Goal: Task Accomplishment & Management: Manage account settings

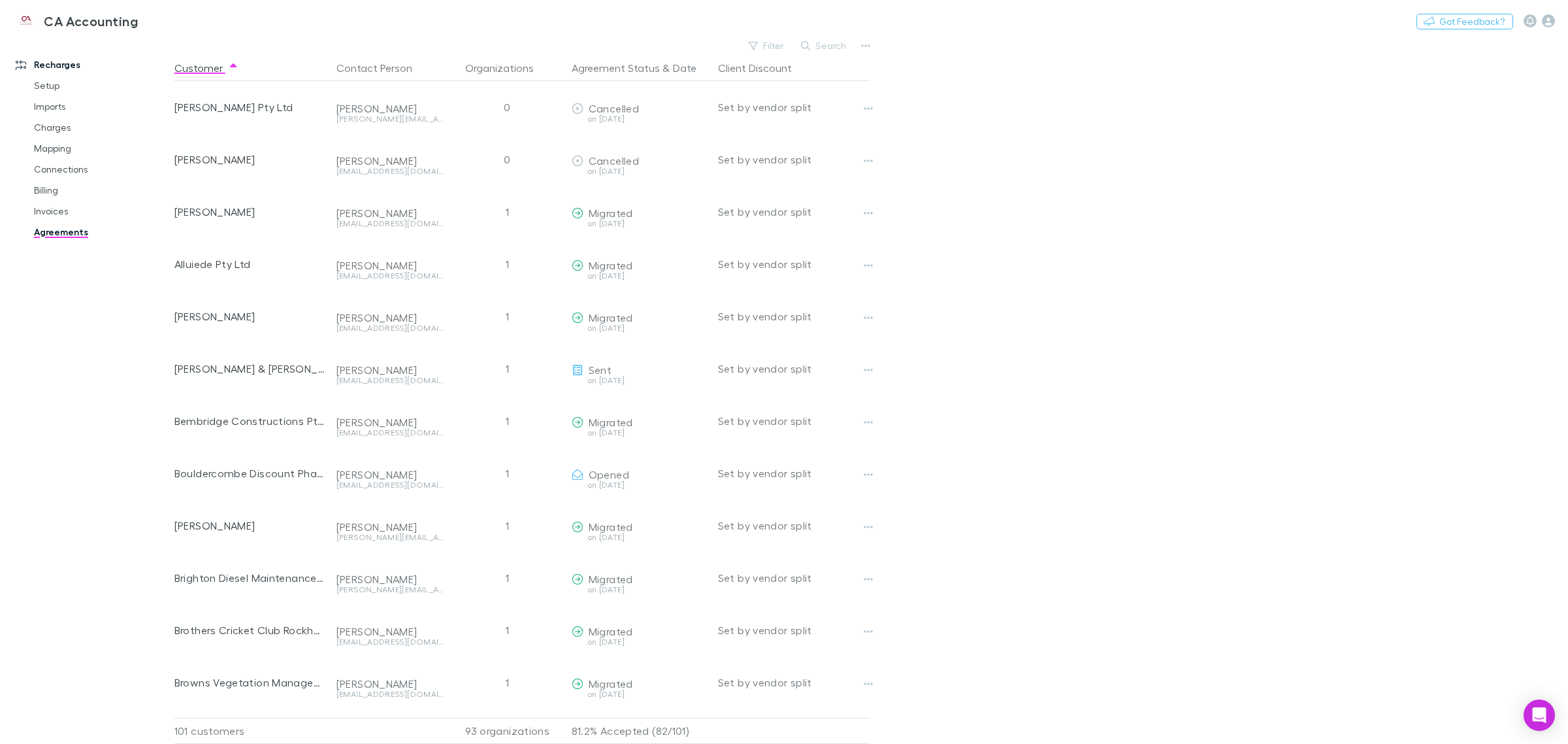
drag, startPoint x: 1343, startPoint y: 466, endPoint x: 1326, endPoint y: 461, distance: 17.7
click at [1253, 466] on main "Filter Search Customer Contact Person Organizations Agreement Status & Date Cli…" at bounding box center [871, 390] width 1393 height 707
click at [819, 43] on button "Search" at bounding box center [824, 46] width 60 height 16
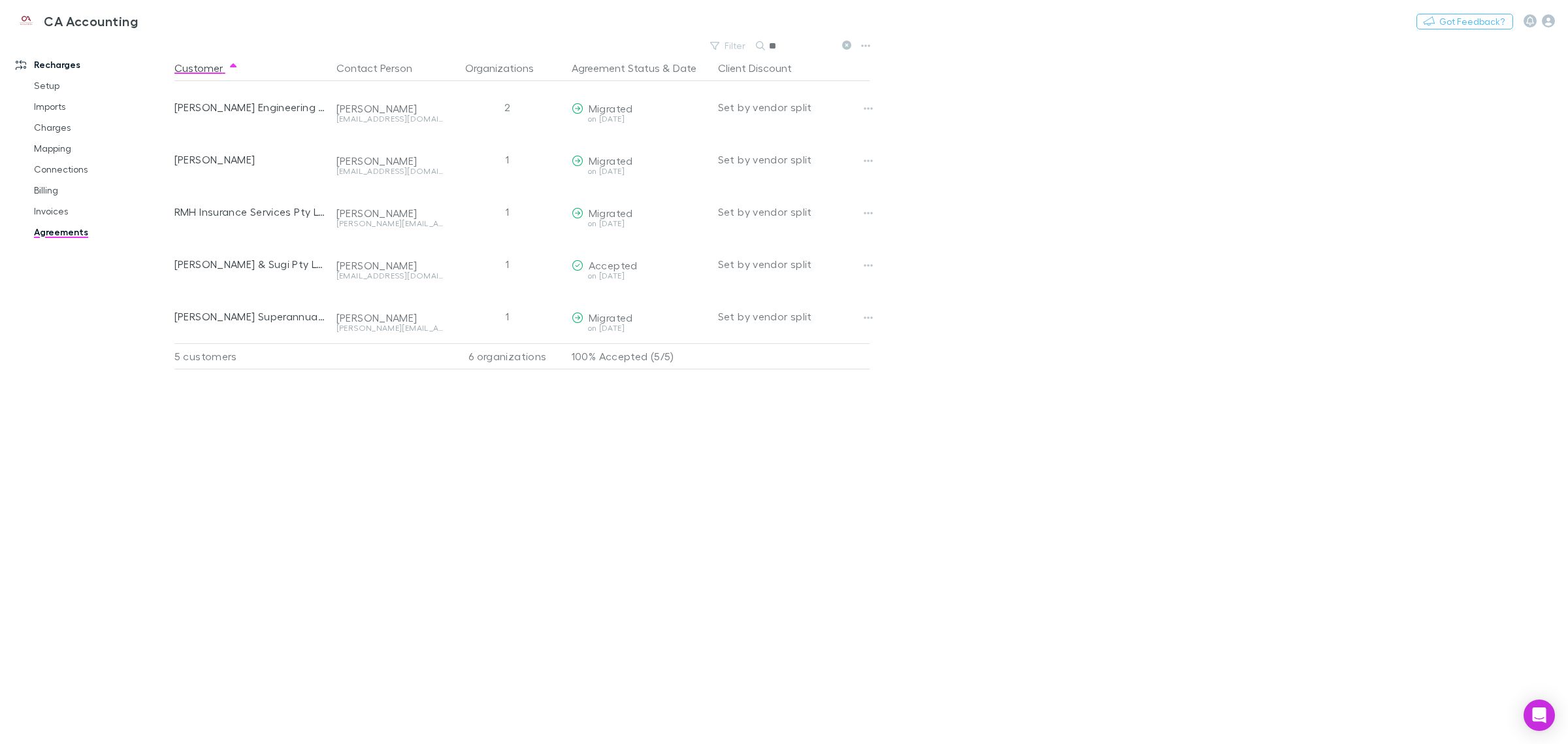
type input "*"
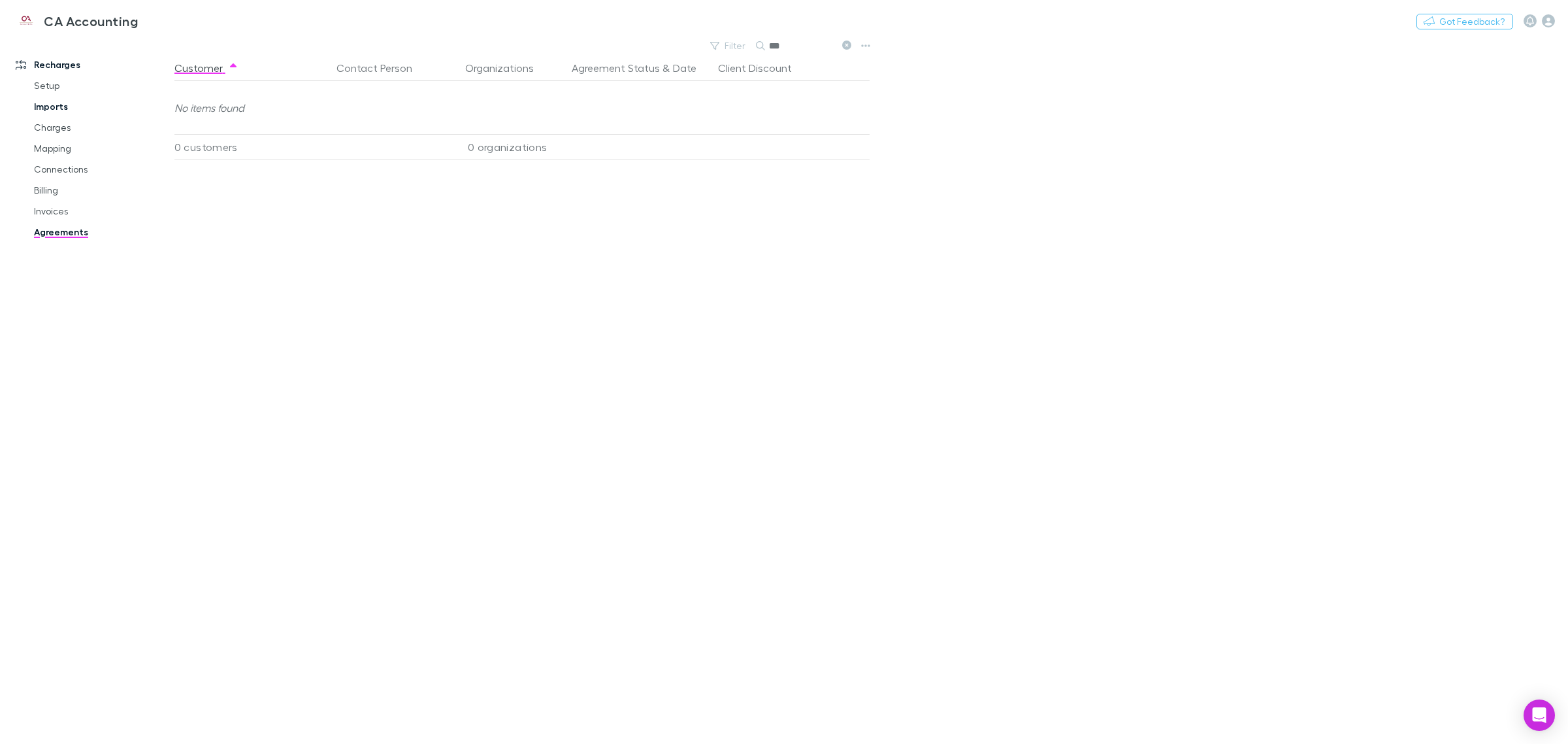
type input "***"
click at [57, 108] on link "Imports" at bounding box center [102, 106] width 163 height 21
click at [55, 126] on link "Charges" at bounding box center [102, 127] width 163 height 21
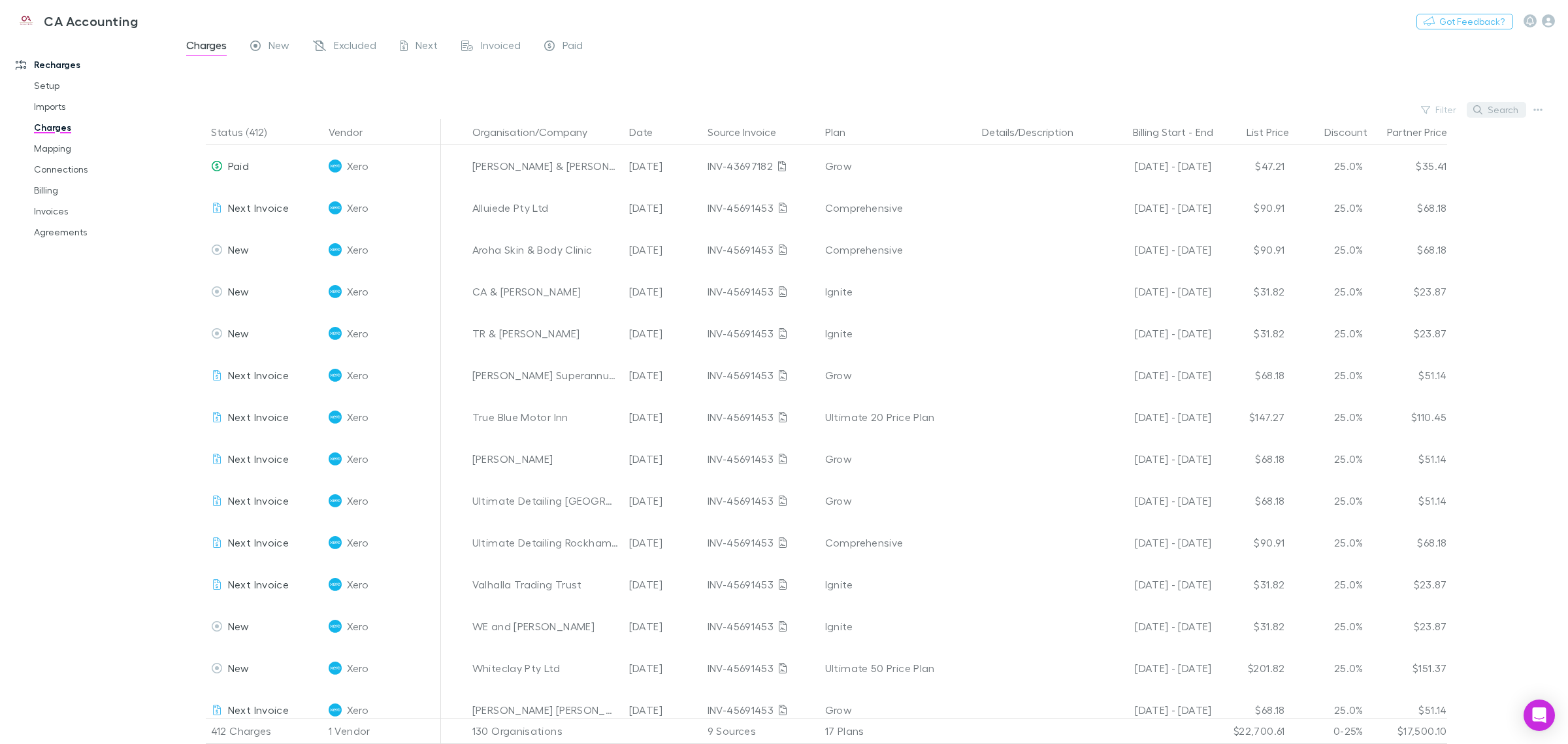
click at [1486, 111] on button "Search" at bounding box center [1497, 110] width 60 height 16
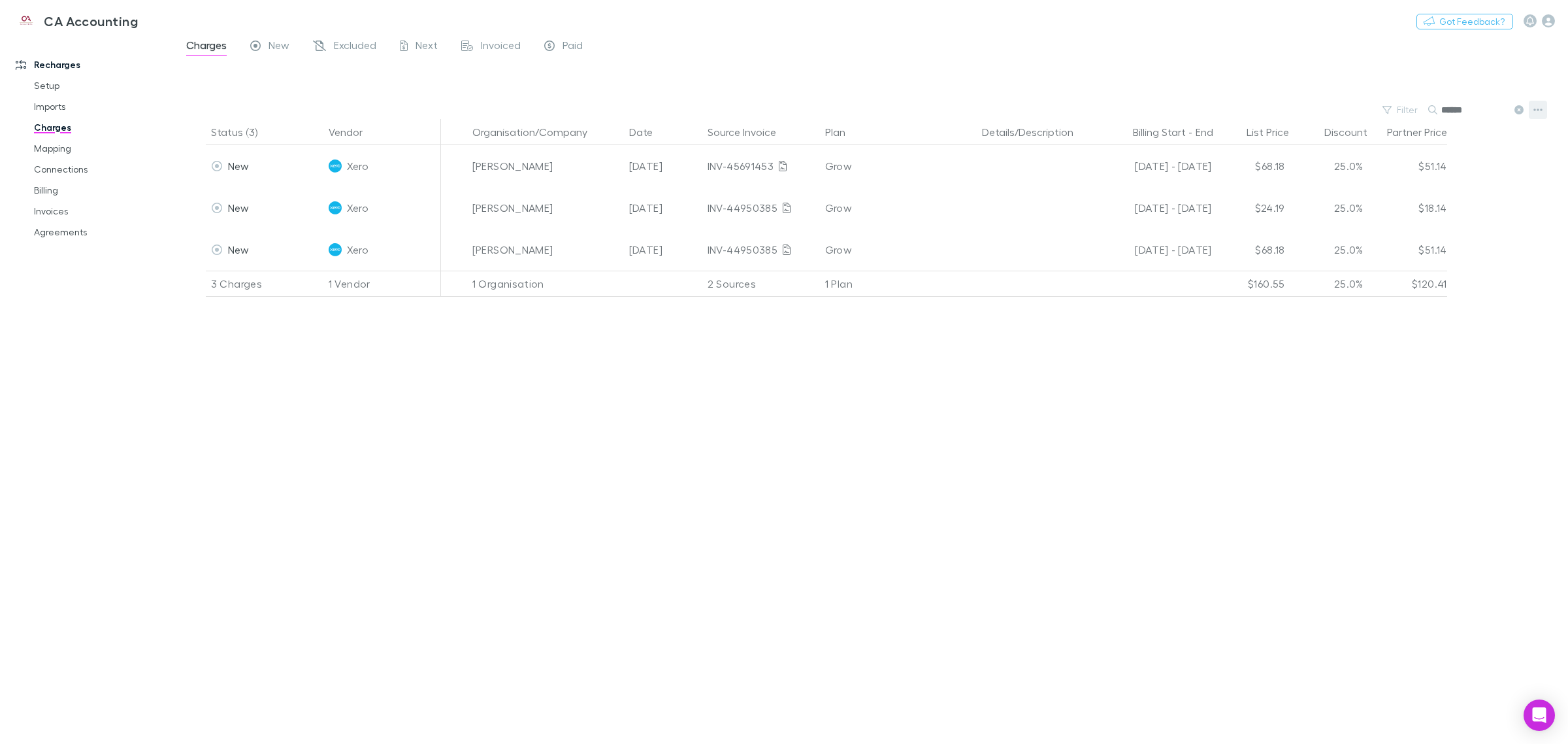
type input "******"
click at [1539, 111] on icon "button" at bounding box center [1537, 109] width 9 height 11
click at [1469, 343] on div at bounding box center [784, 372] width 1568 height 744
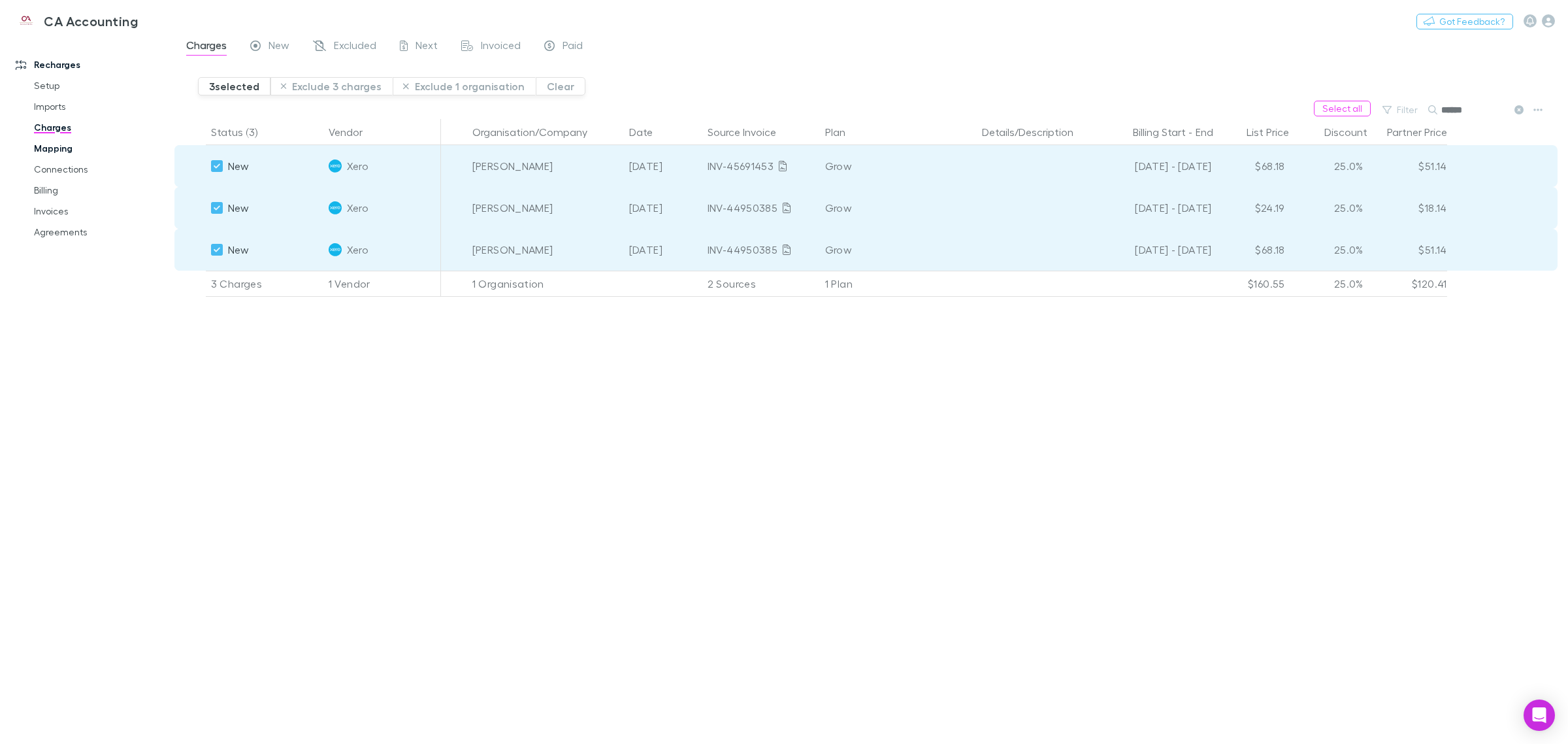
click at [61, 145] on link "Mapping" at bounding box center [102, 148] width 163 height 21
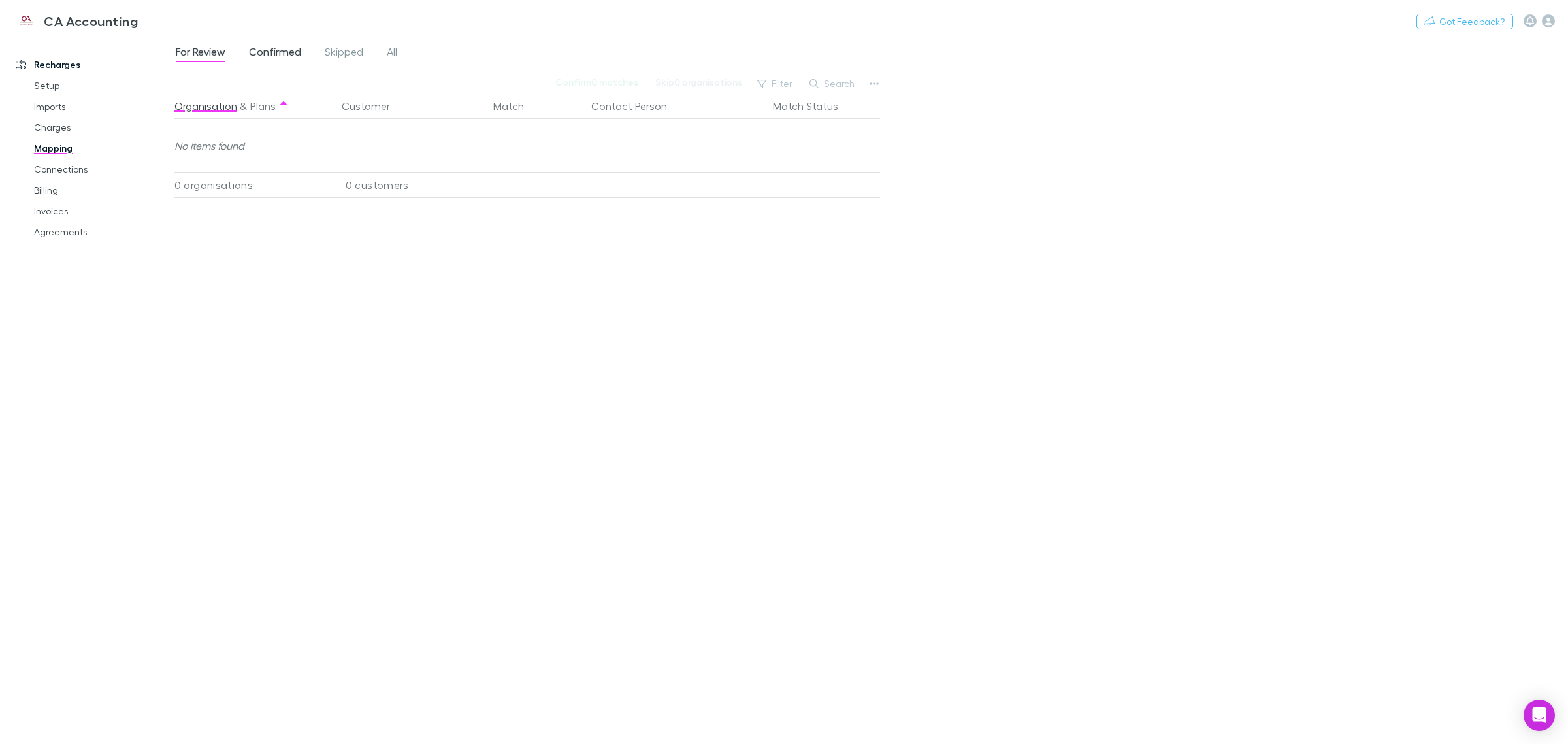
click at [262, 57] on span "Confirmed" at bounding box center [275, 53] width 53 height 17
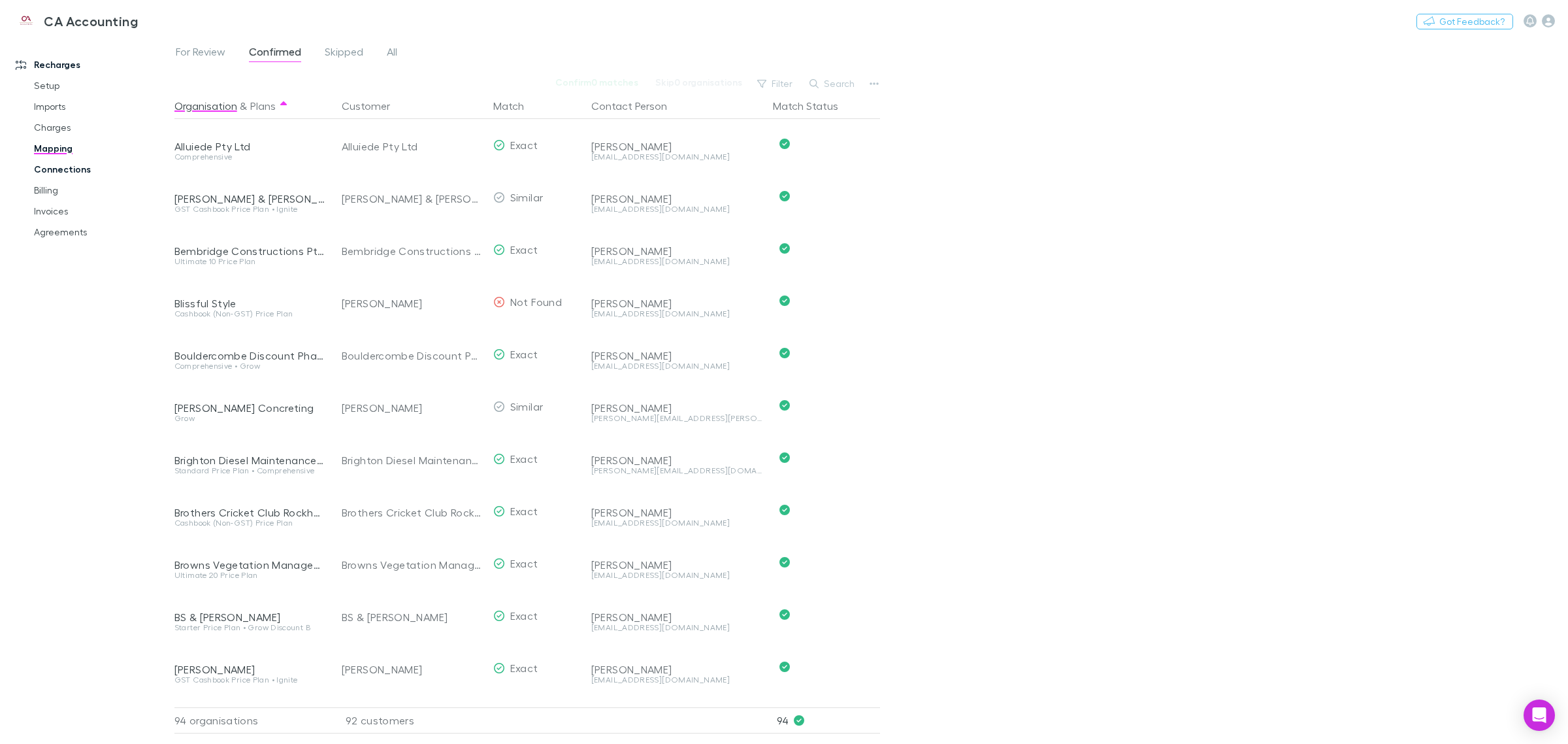
click at [66, 164] on link "Connections" at bounding box center [102, 169] width 163 height 21
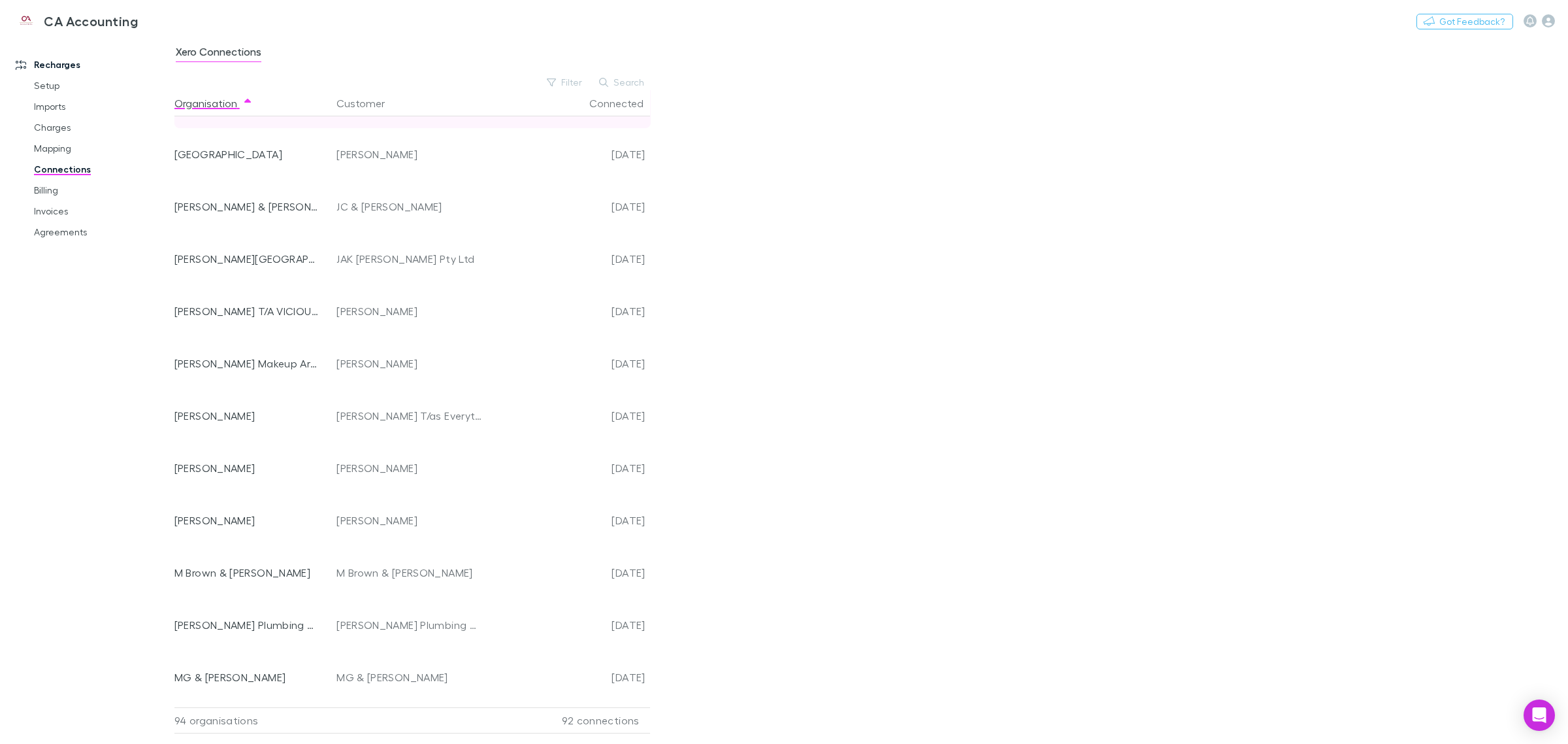
scroll to position [1792, 0]
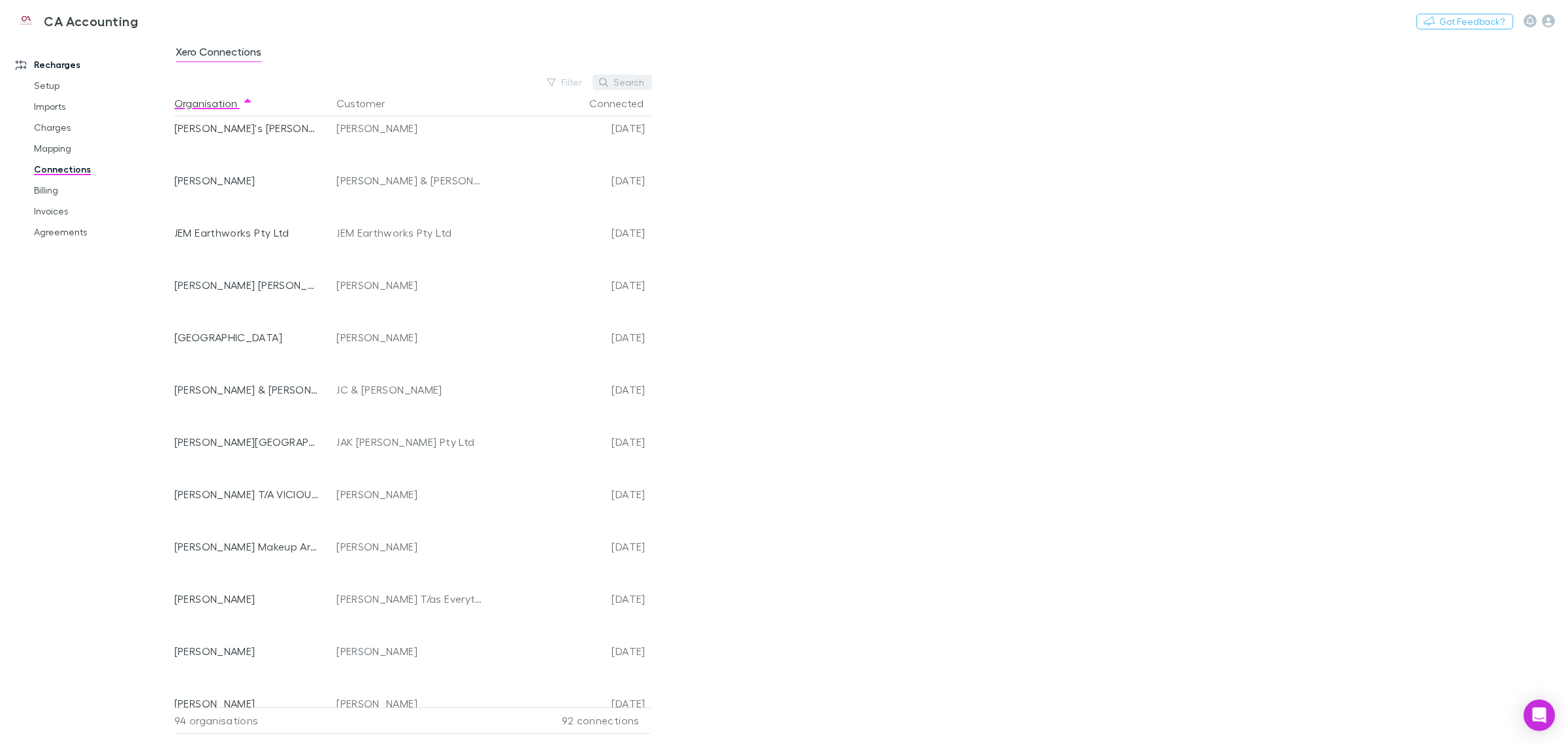
click at [638, 86] on button "Search" at bounding box center [623, 82] width 60 height 16
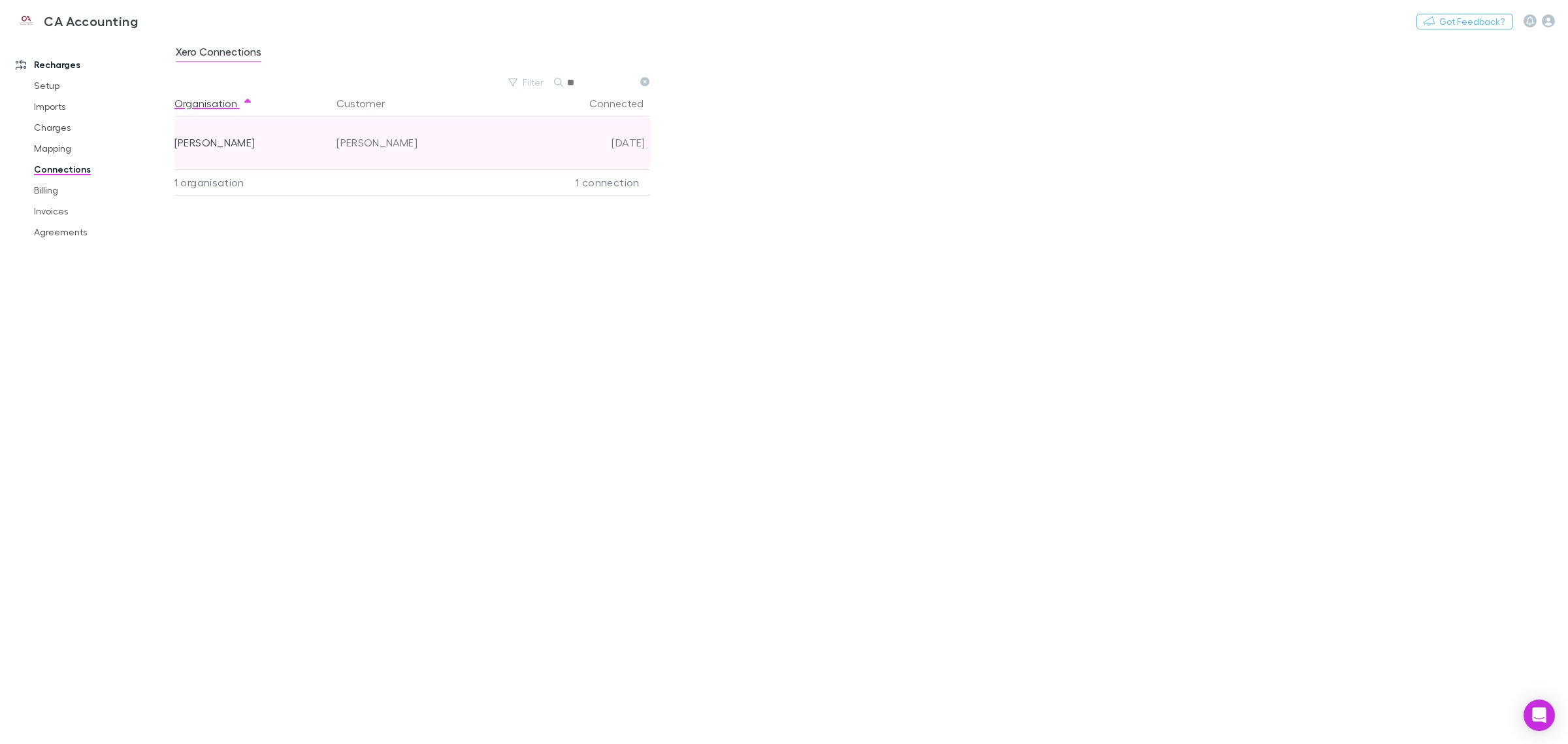
type input "*"
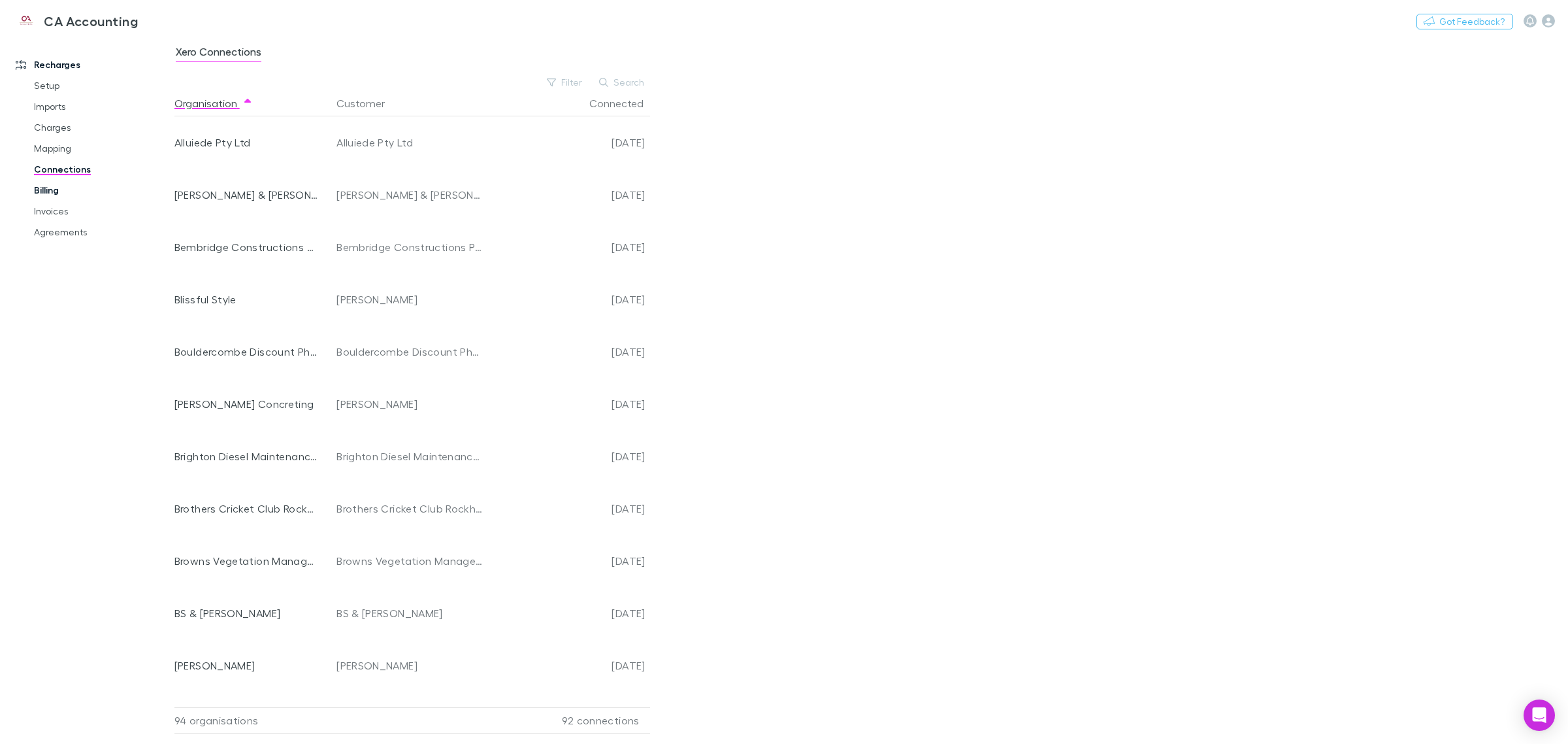
click at [45, 188] on link "Billing" at bounding box center [102, 190] width 163 height 21
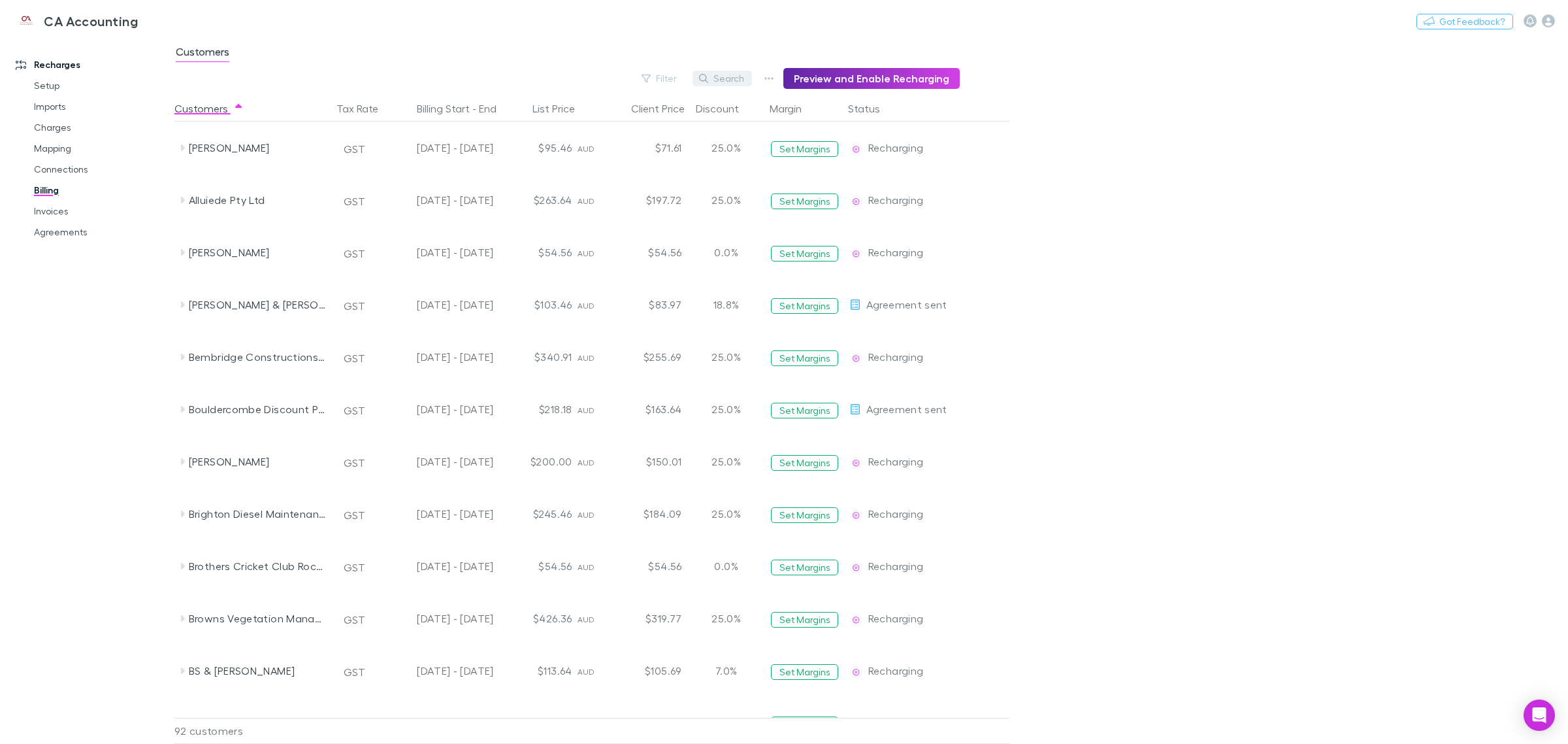
click at [728, 75] on button "Search" at bounding box center [722, 78] width 60 height 16
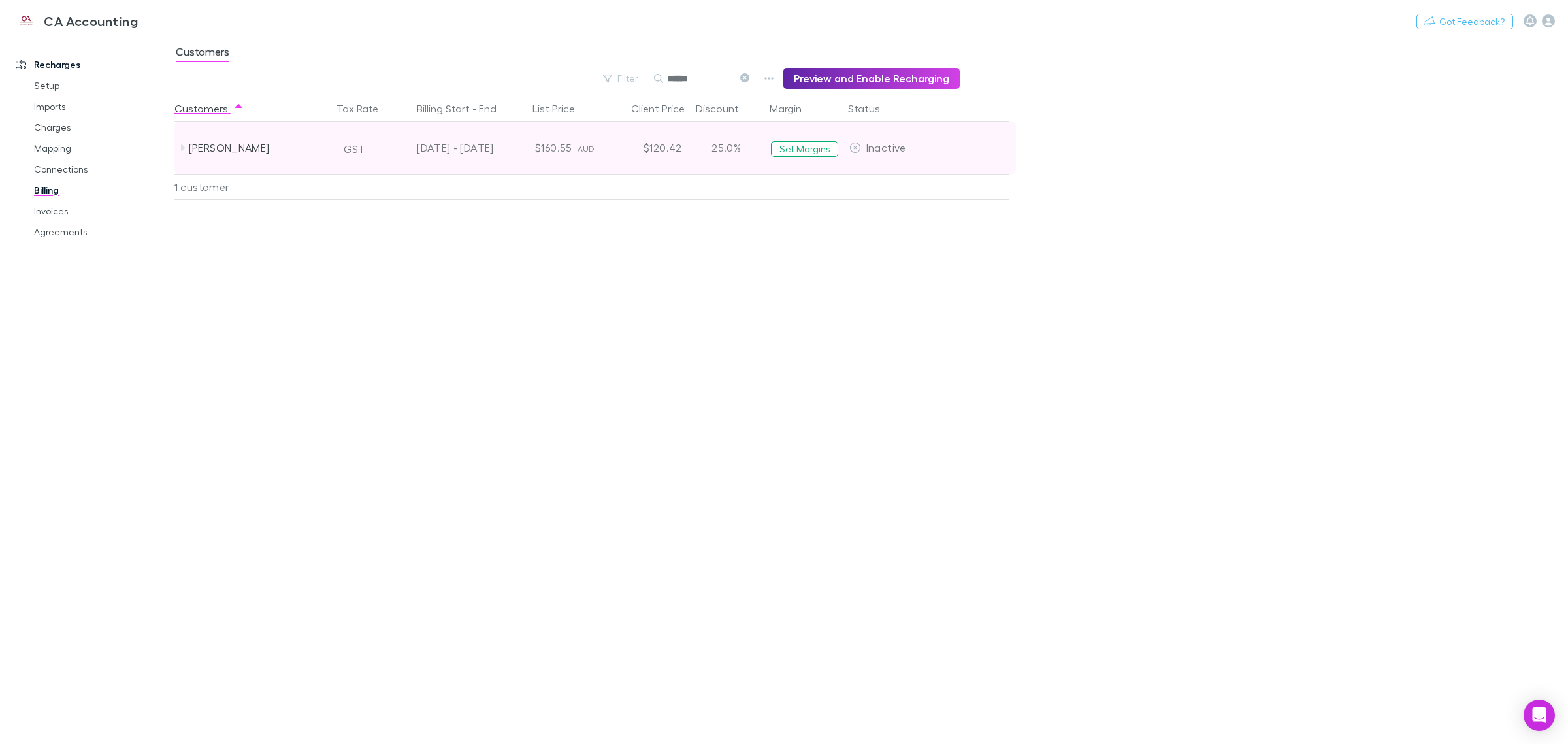
type input "******"
click at [880, 150] on span "Inactive" at bounding box center [886, 147] width 40 height 12
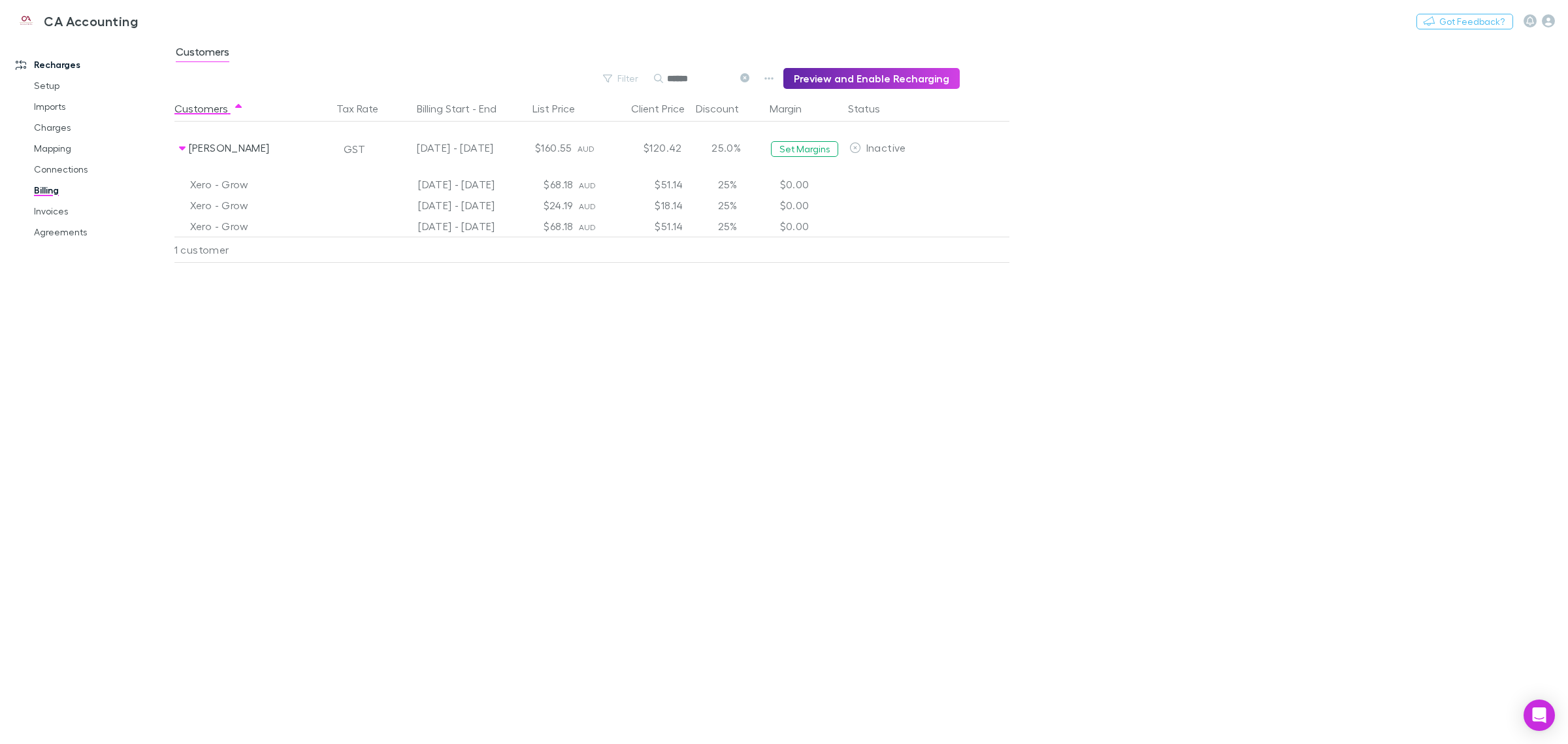
click at [586, 195] on div "AUD" at bounding box center [595, 205] width 32 height 21
click at [586, 194] on div "AUD" at bounding box center [595, 184] width 32 height 21
click at [1039, 276] on div "Customers Tax Rate Billing Start - End List Price Client Price Discount Margin …" at bounding box center [624, 419] width 898 height 648
click at [53, 213] on link "Invoices" at bounding box center [102, 211] width 163 height 21
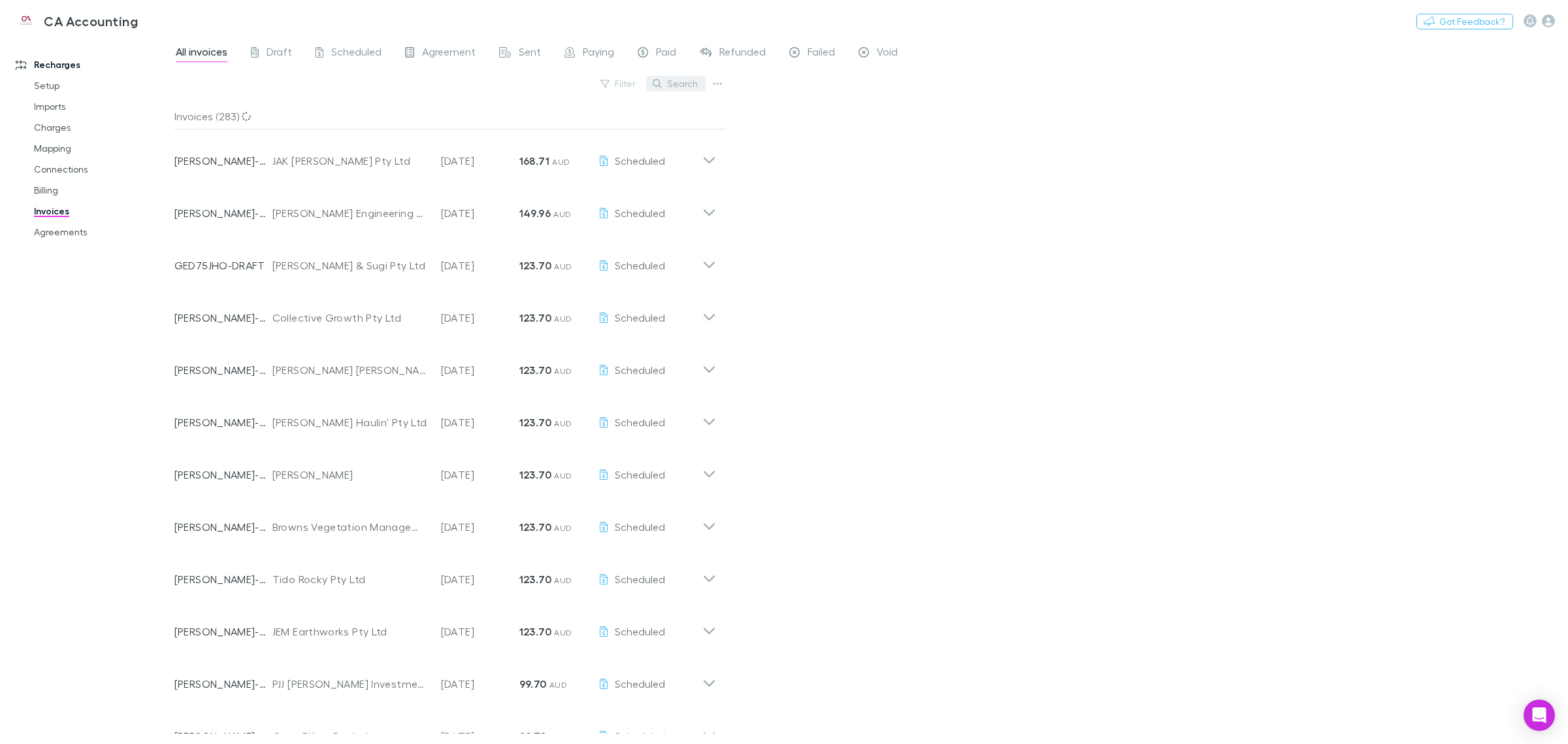
click at [674, 83] on button "Search" at bounding box center [676, 83] width 60 height 16
click at [676, 79] on button "Search" at bounding box center [676, 83] width 60 height 16
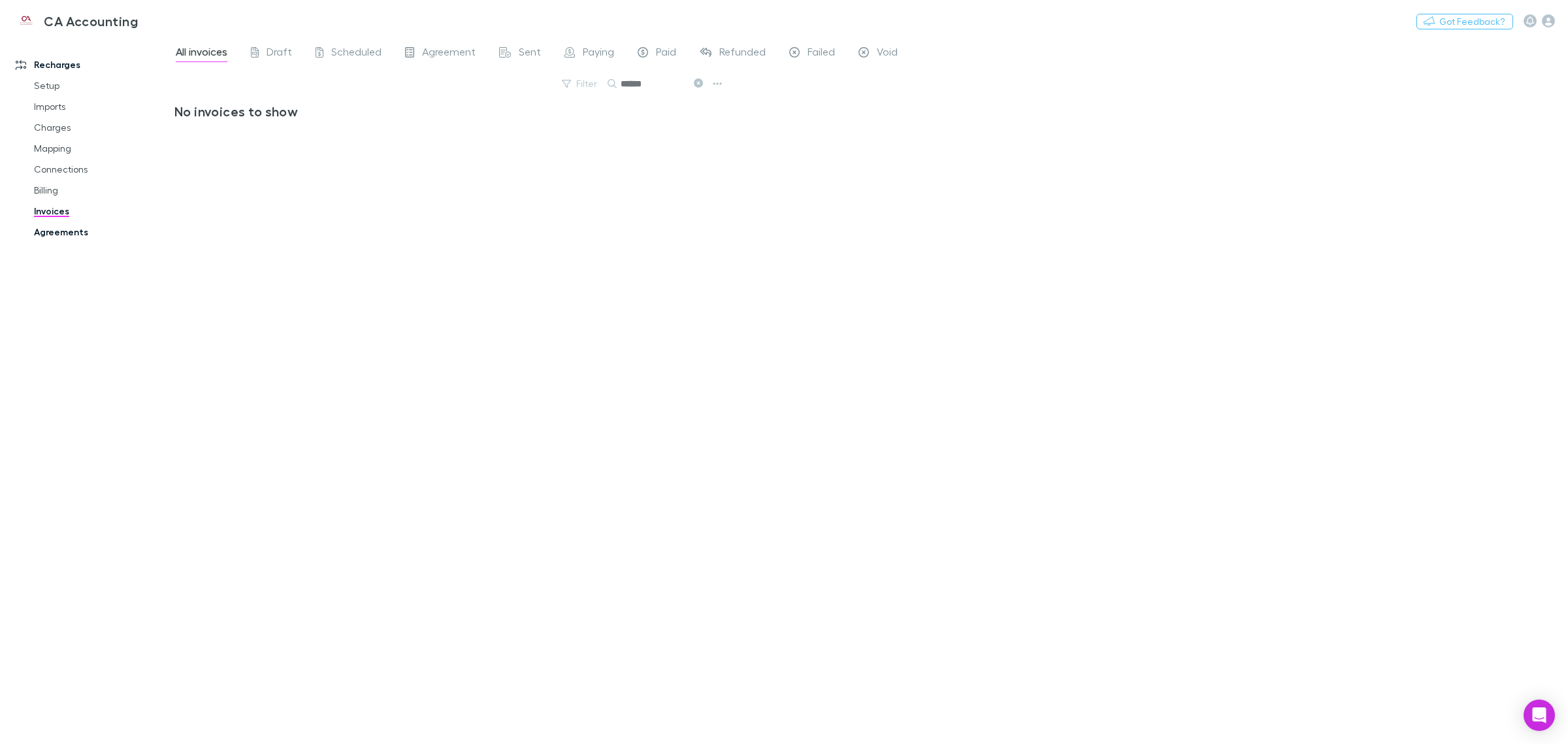
type input "******"
click at [62, 225] on link "Agreements" at bounding box center [102, 231] width 163 height 21
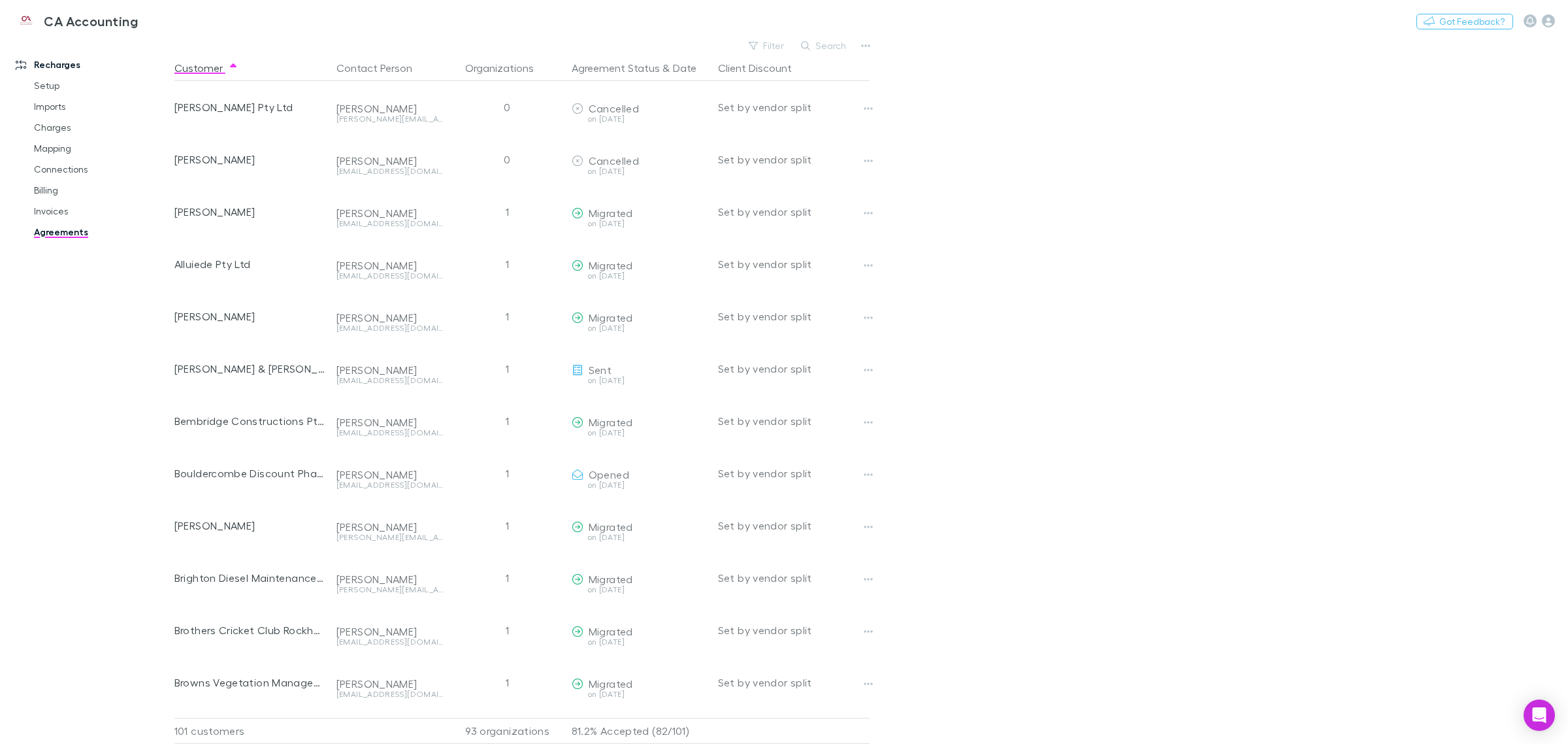
click at [833, 47] on button "Search" at bounding box center [824, 46] width 60 height 16
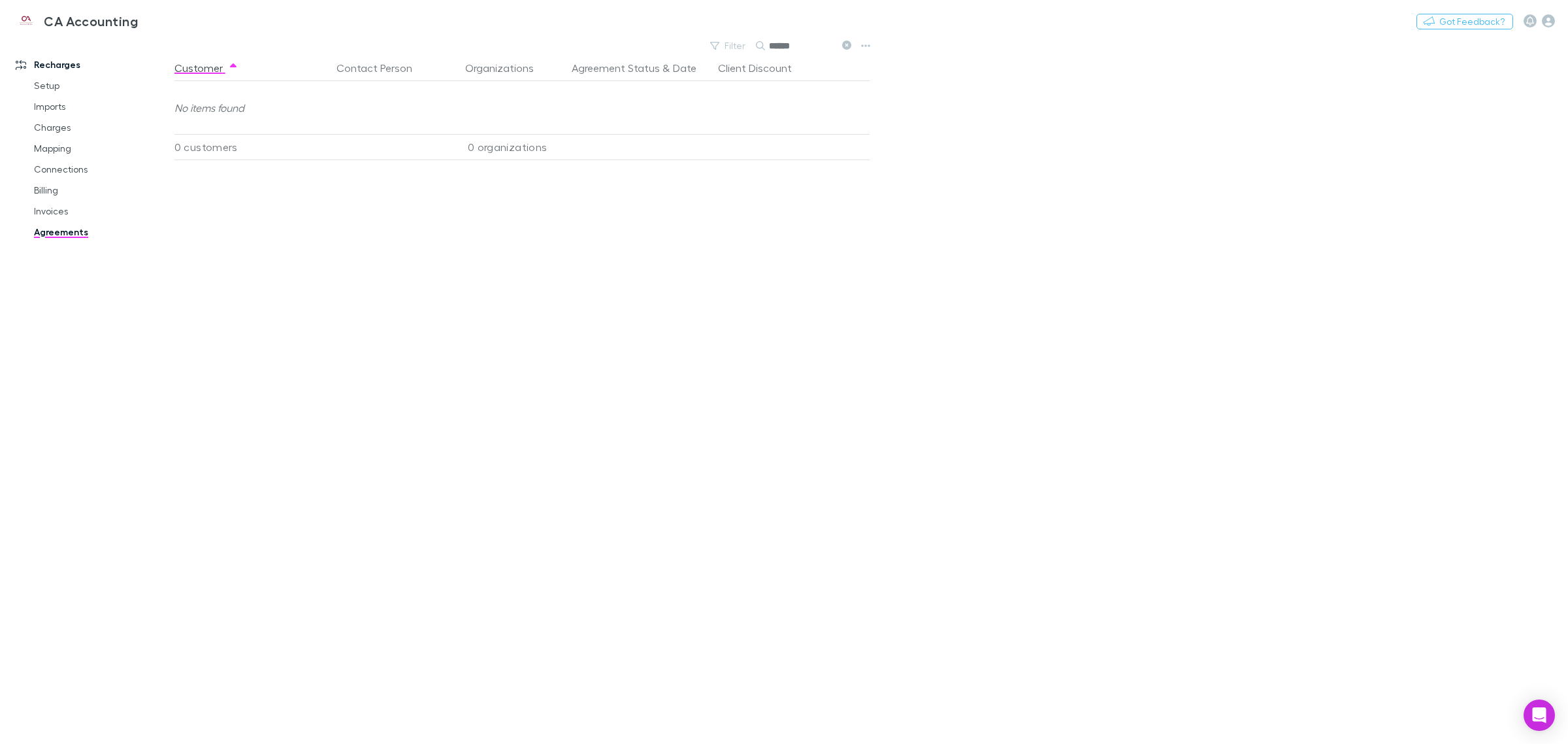
type input "******"
click at [61, 211] on link "Invoices" at bounding box center [102, 211] width 163 height 21
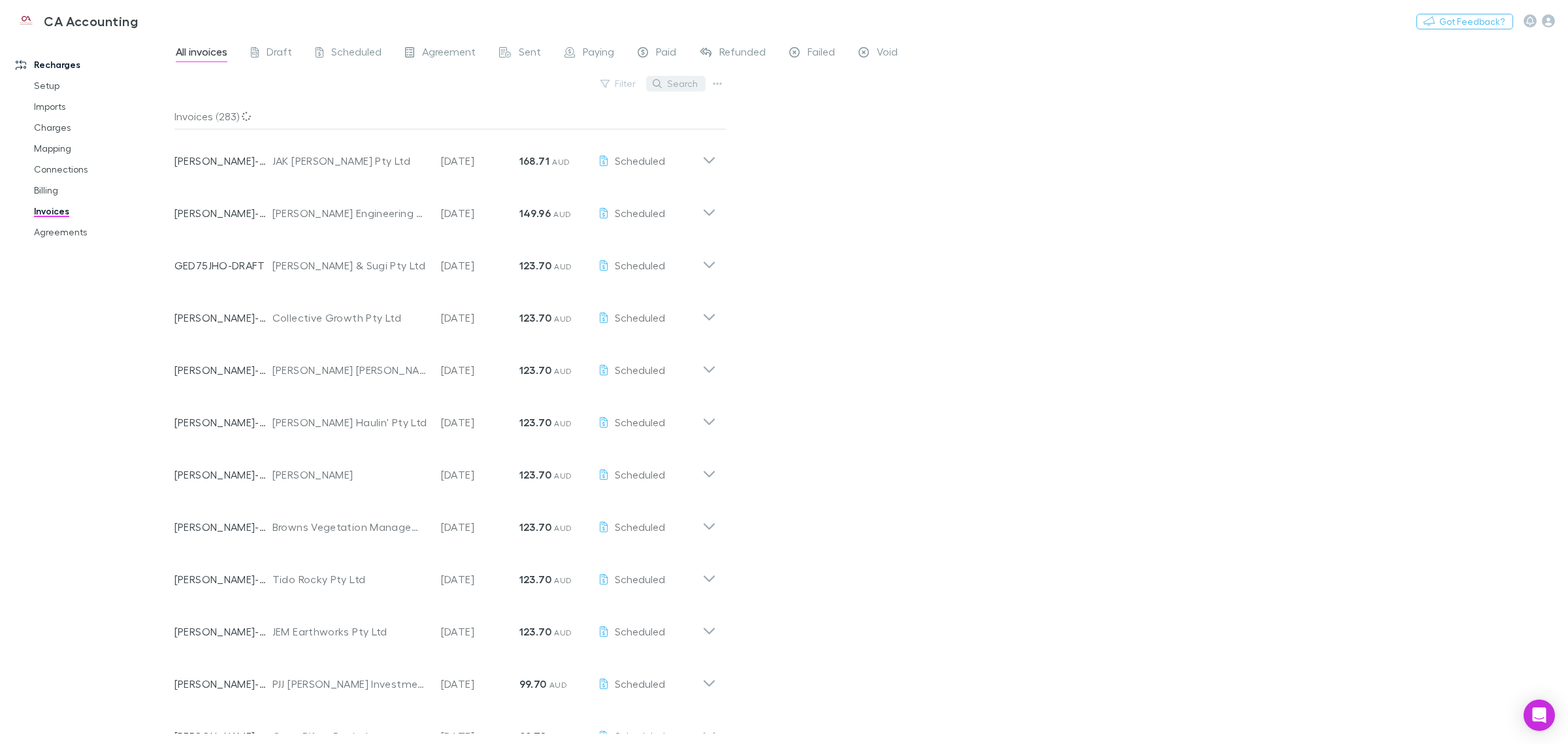
click at [688, 83] on button "Search" at bounding box center [676, 83] width 60 height 16
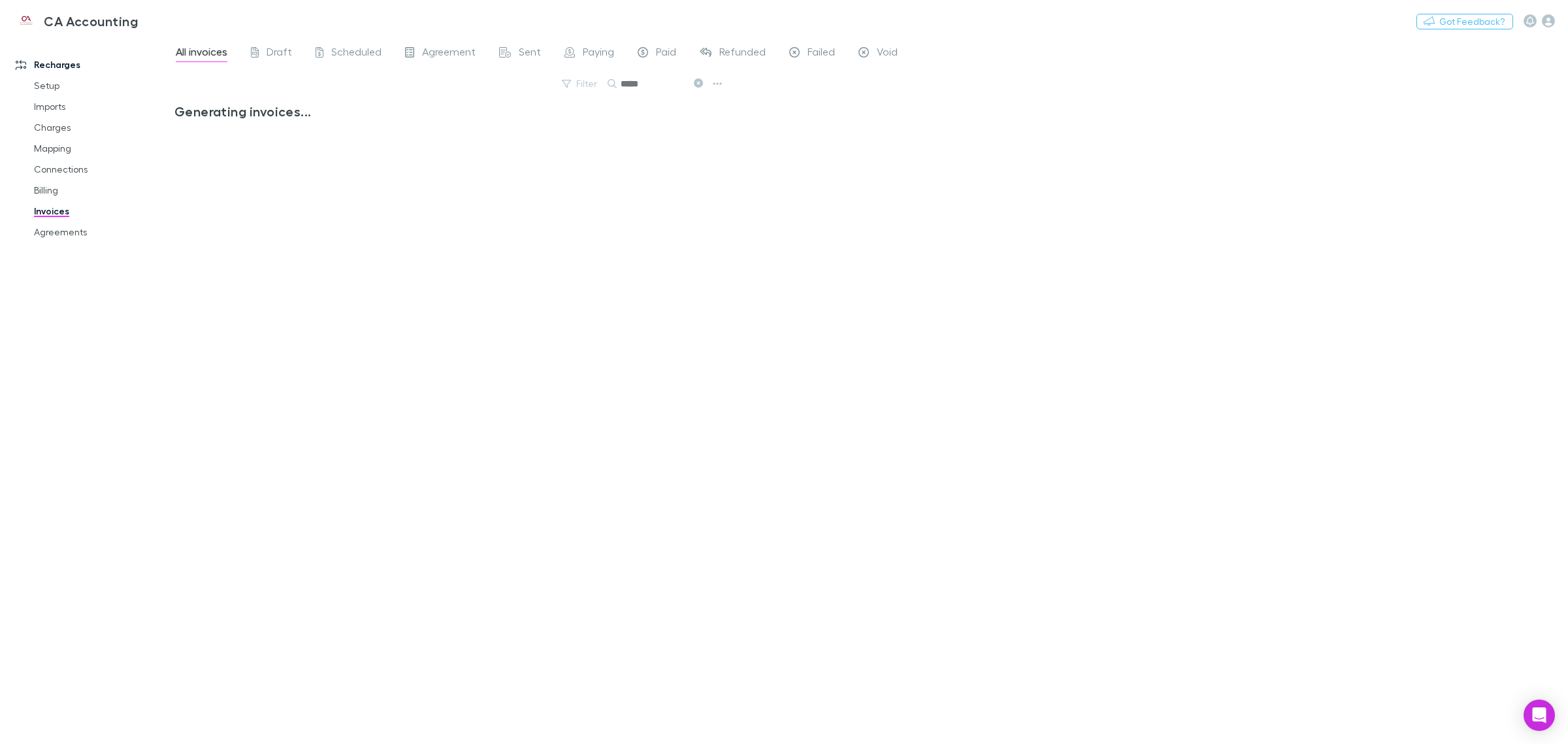
type input "******"
drag, startPoint x: 667, startPoint y: 83, endPoint x: 599, endPoint y: 70, distance: 69.2
click at [599, 70] on div "All invoices Draft Scheduled Agreement Sent Paying Paid Refunded Failed Void Fi…" at bounding box center [871, 390] width 1393 height 707
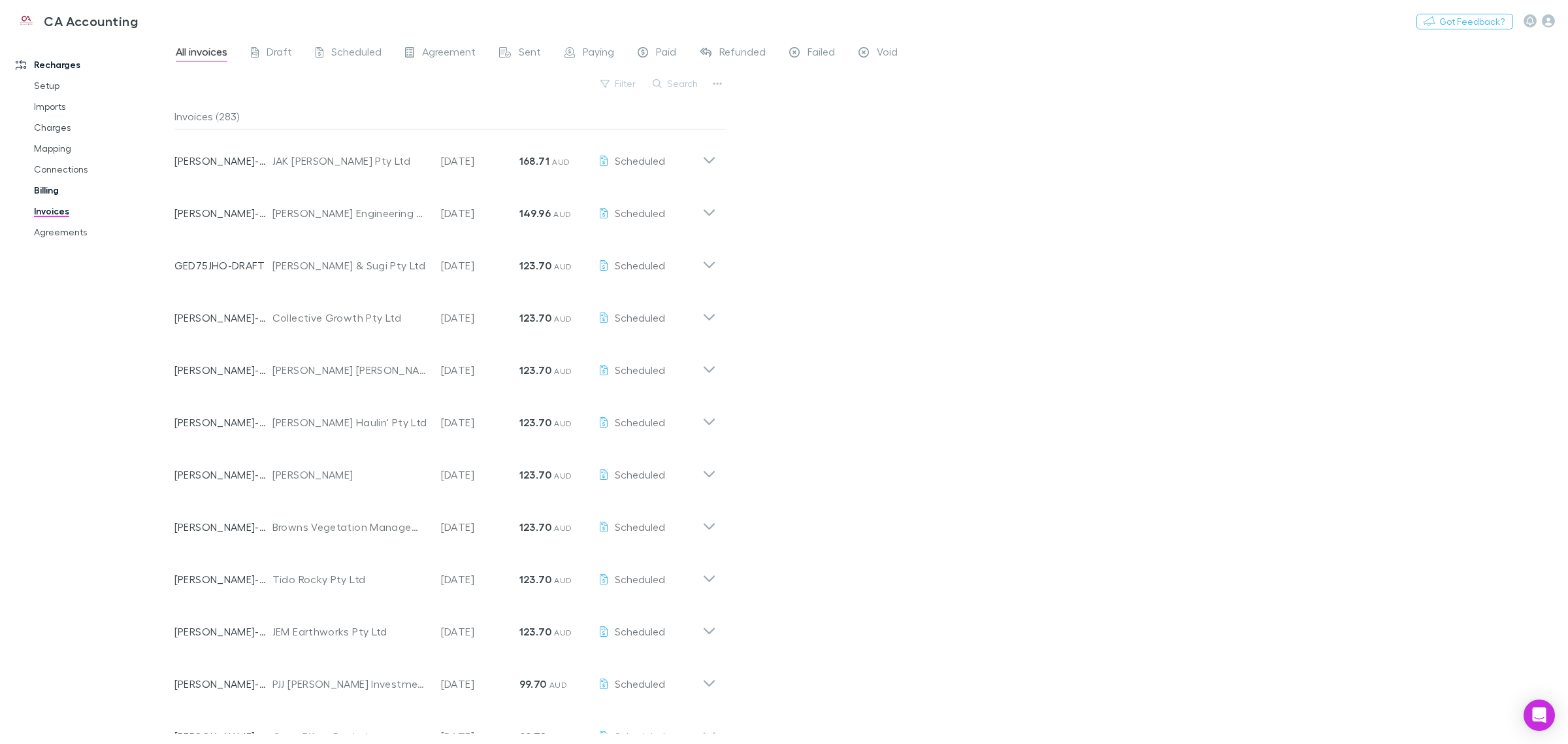
click at [60, 194] on link "Billing" at bounding box center [102, 190] width 163 height 21
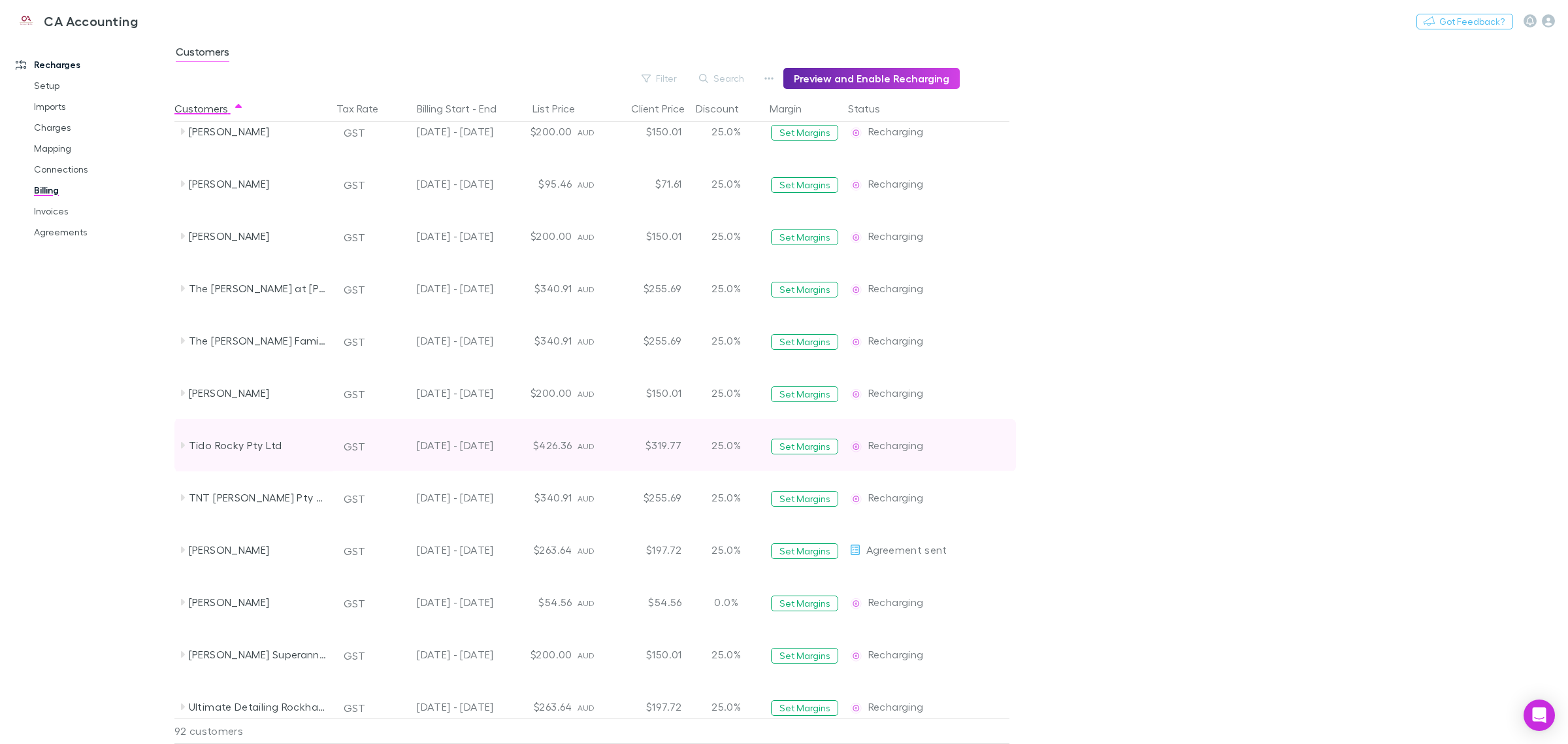
scroll to position [4212, 0]
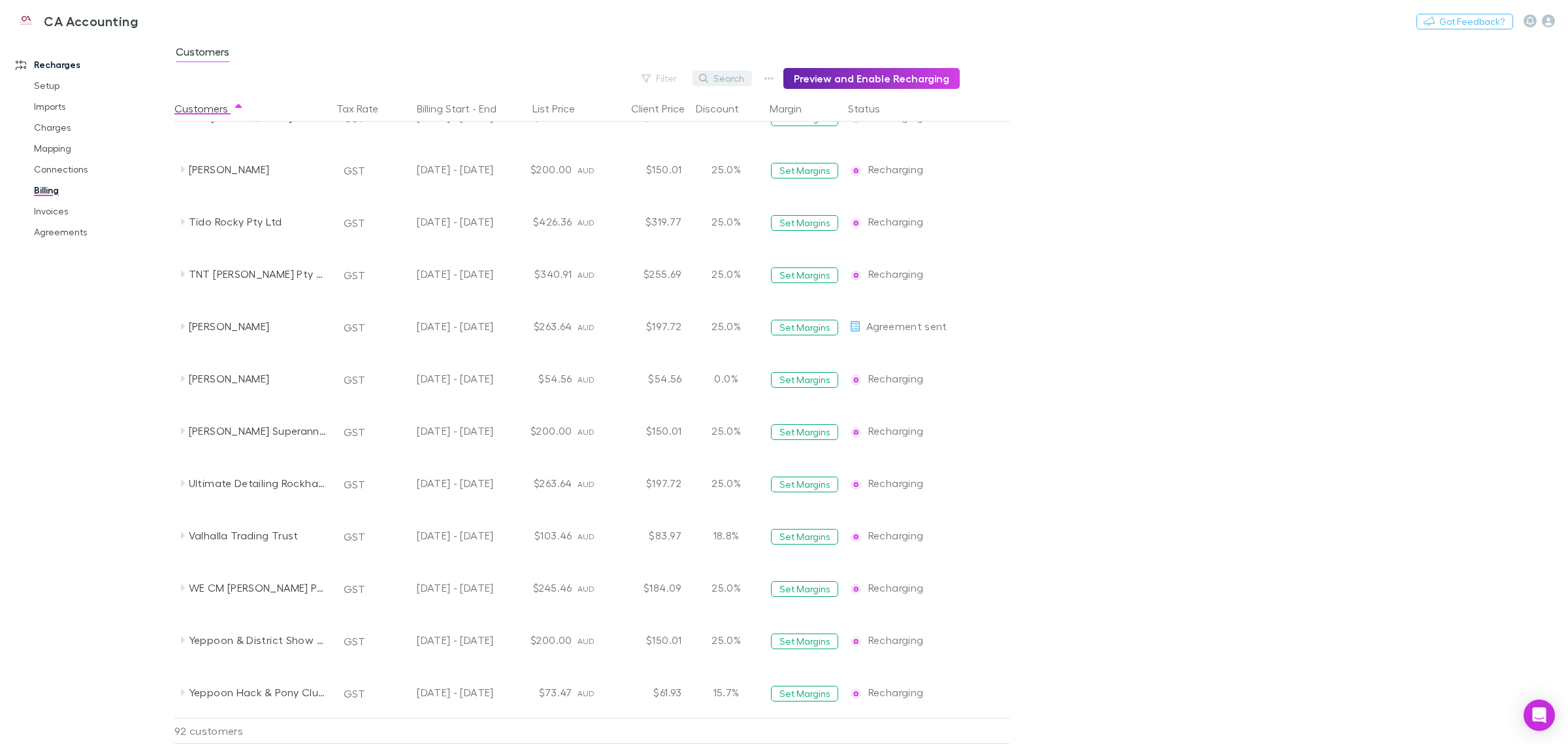
click at [737, 83] on button "Search" at bounding box center [722, 78] width 60 height 16
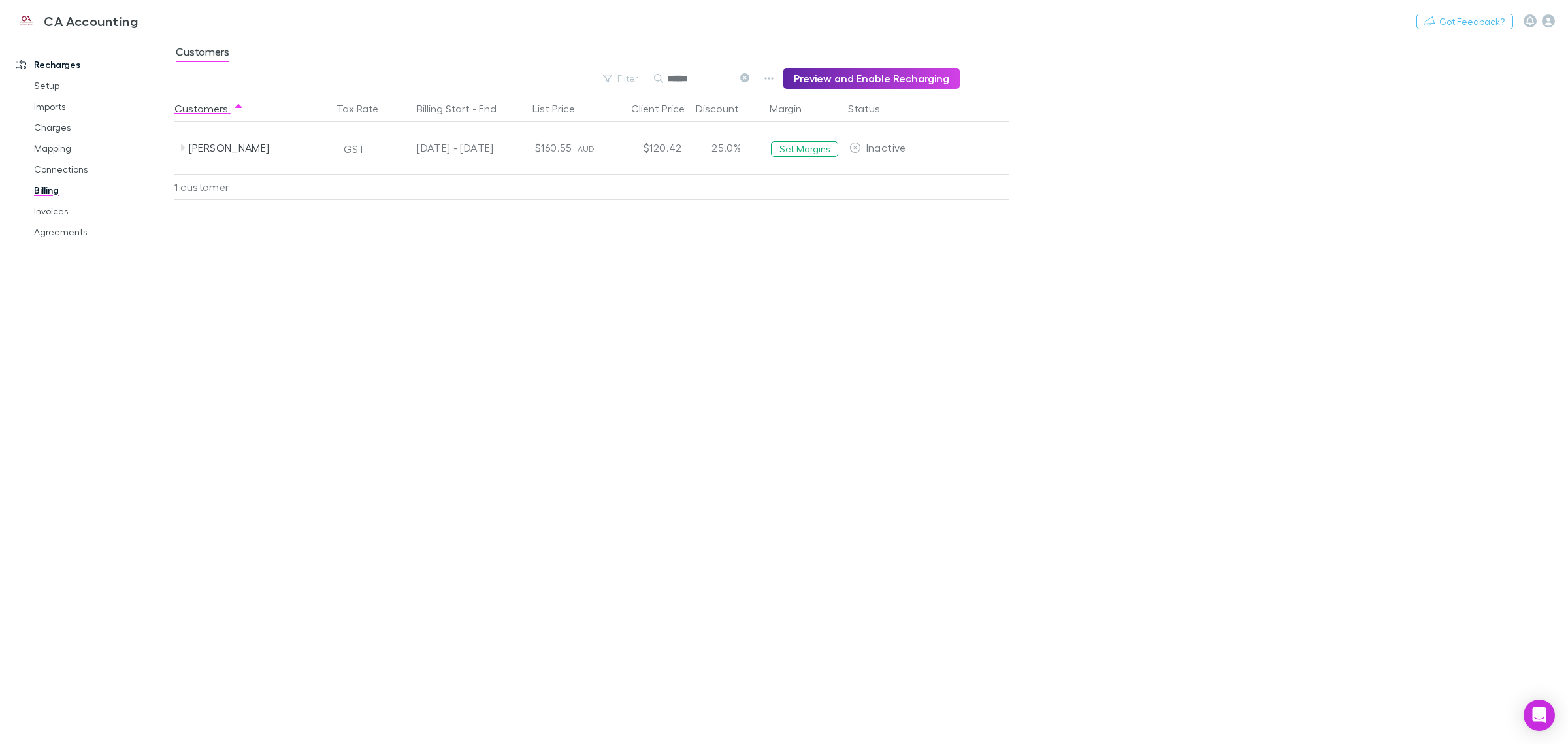
scroll to position [0, 0]
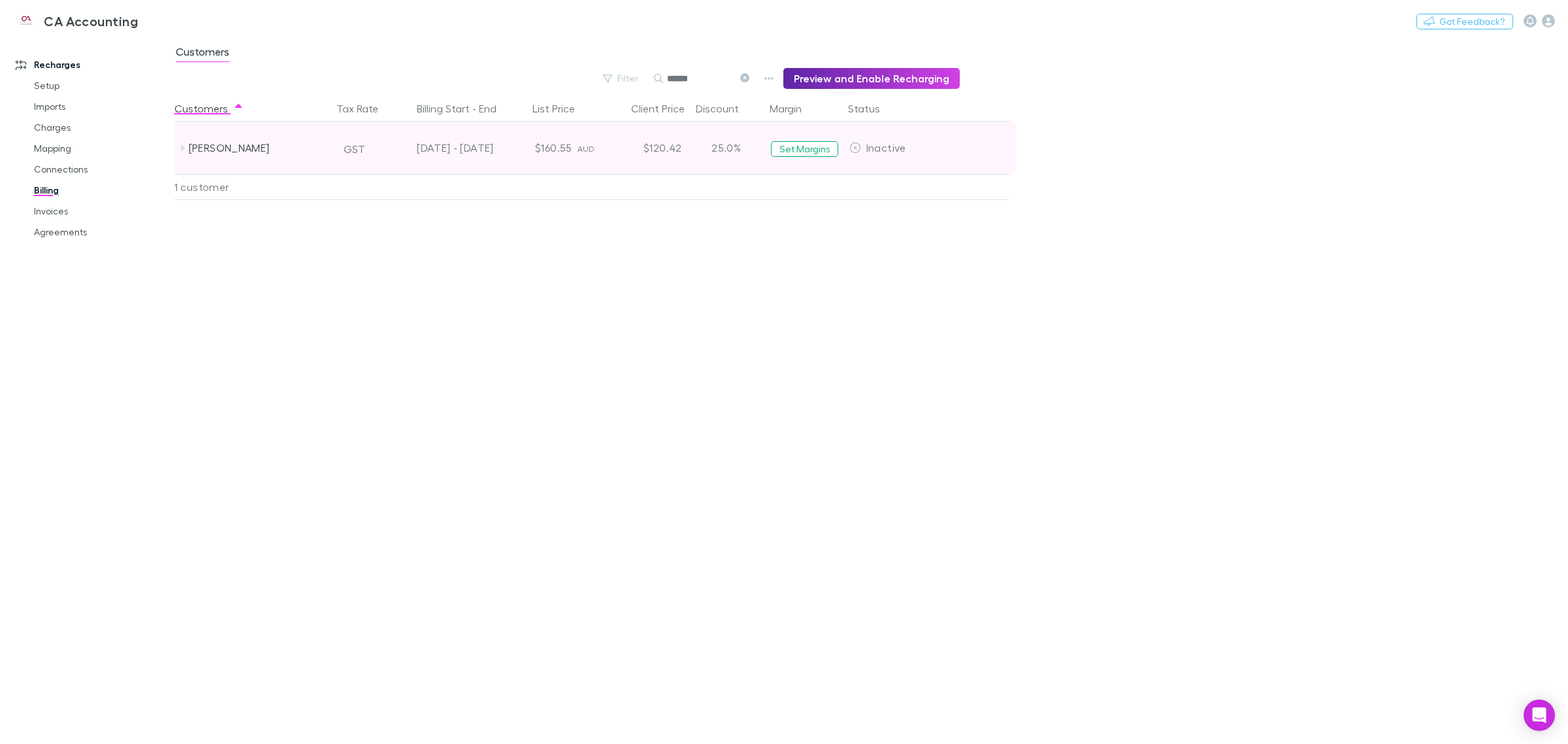
type input "******"
click at [860, 148] on icon at bounding box center [855, 147] width 12 height 11
click at [906, 152] on div "Inactive" at bounding box center [903, 147] width 117 height 53
click at [884, 148] on span "Inactive" at bounding box center [886, 147] width 40 height 12
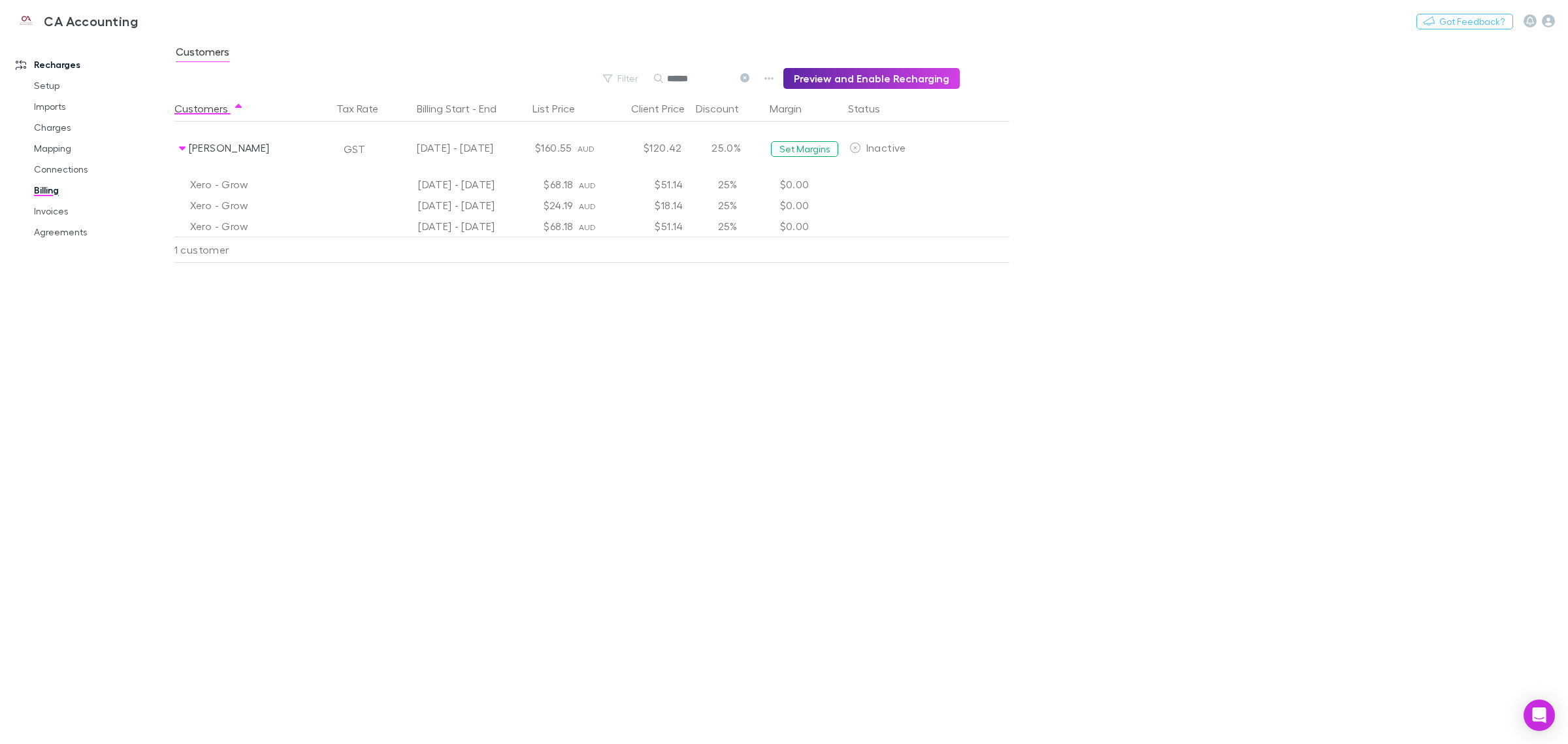
click at [747, 82] on button at bounding box center [744, 78] width 16 height 12
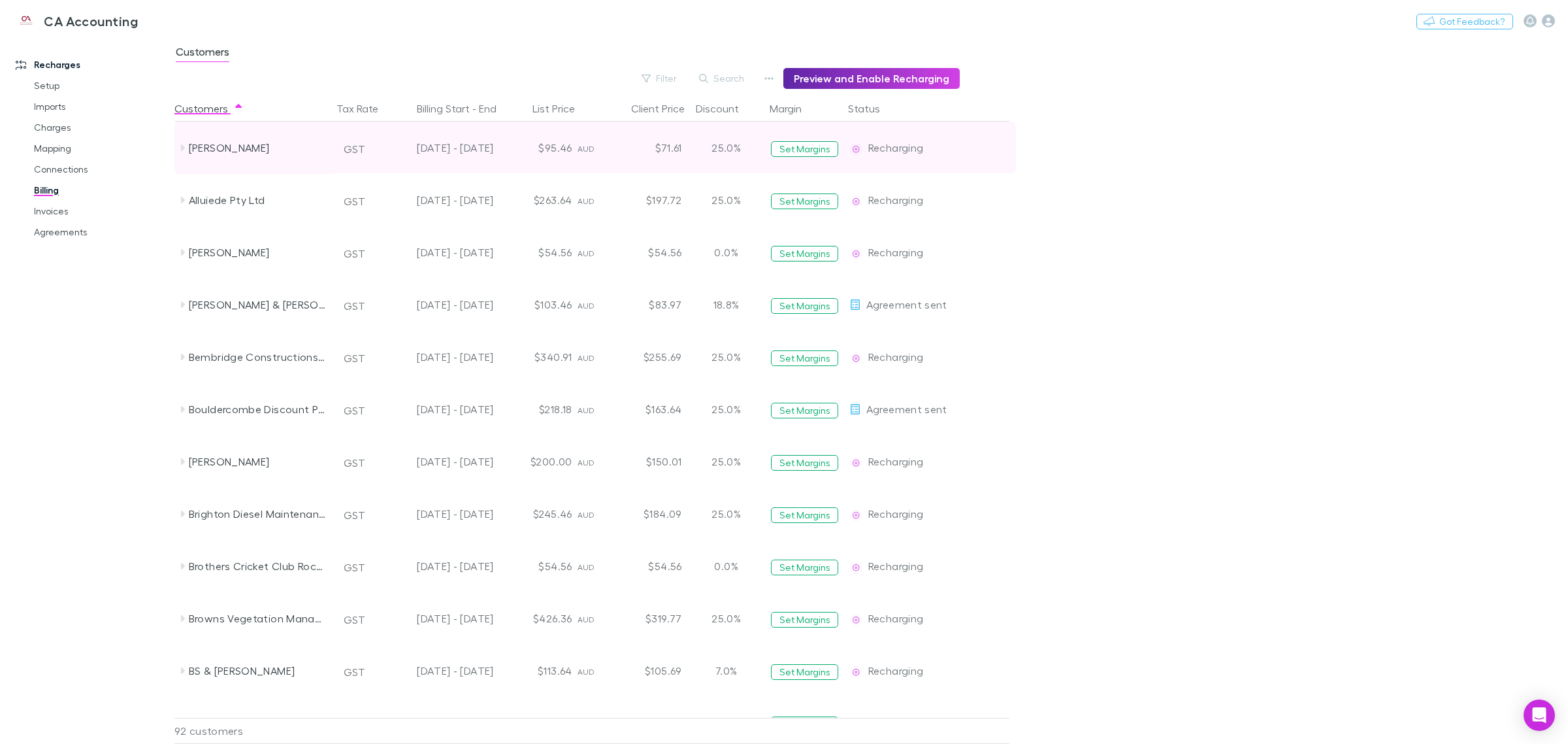
click at [984, 231] on div at bounding box center [985, 252] width 49 height 53
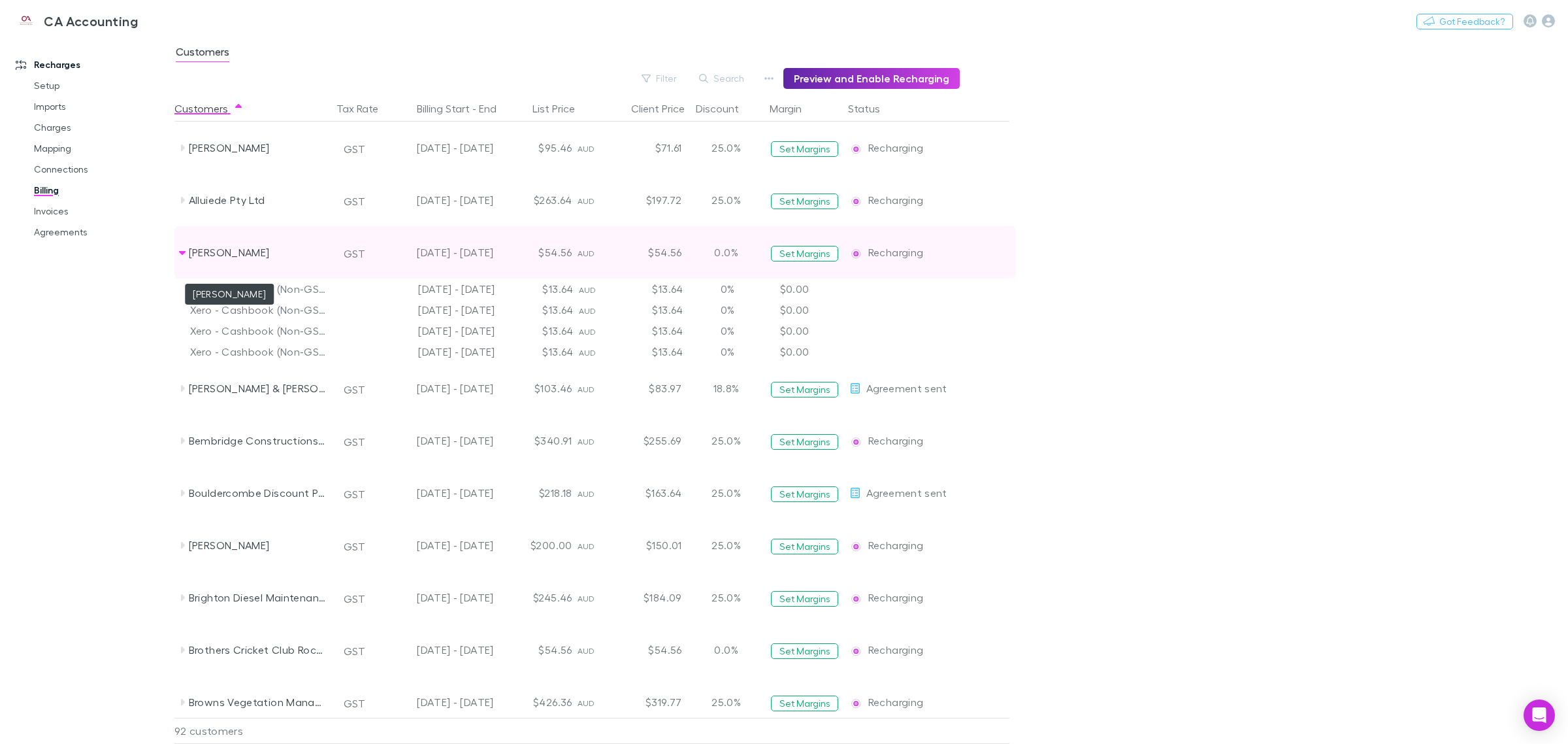
click at [287, 253] on div "[PERSON_NAME]" at bounding box center [257, 252] width 138 height 53
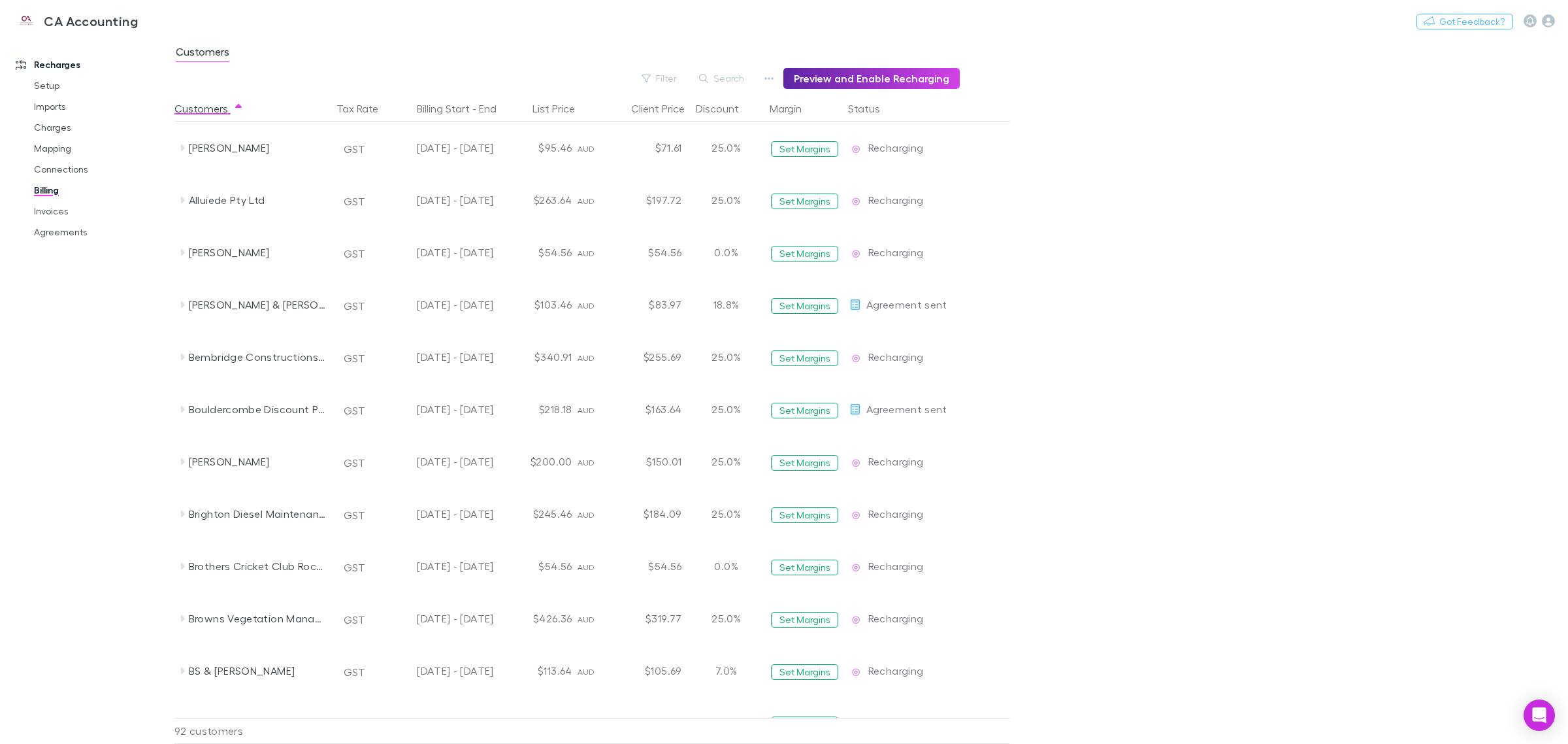
click at [1115, 162] on main "Customers Filter Search Preview and Enable Recharging Customers Tax Rate Billin…" at bounding box center [871, 390] width 1393 height 707
click at [869, 115] on button "Status" at bounding box center [872, 108] width 48 height 26
click at [864, 108] on button "Status" at bounding box center [872, 108] width 48 height 26
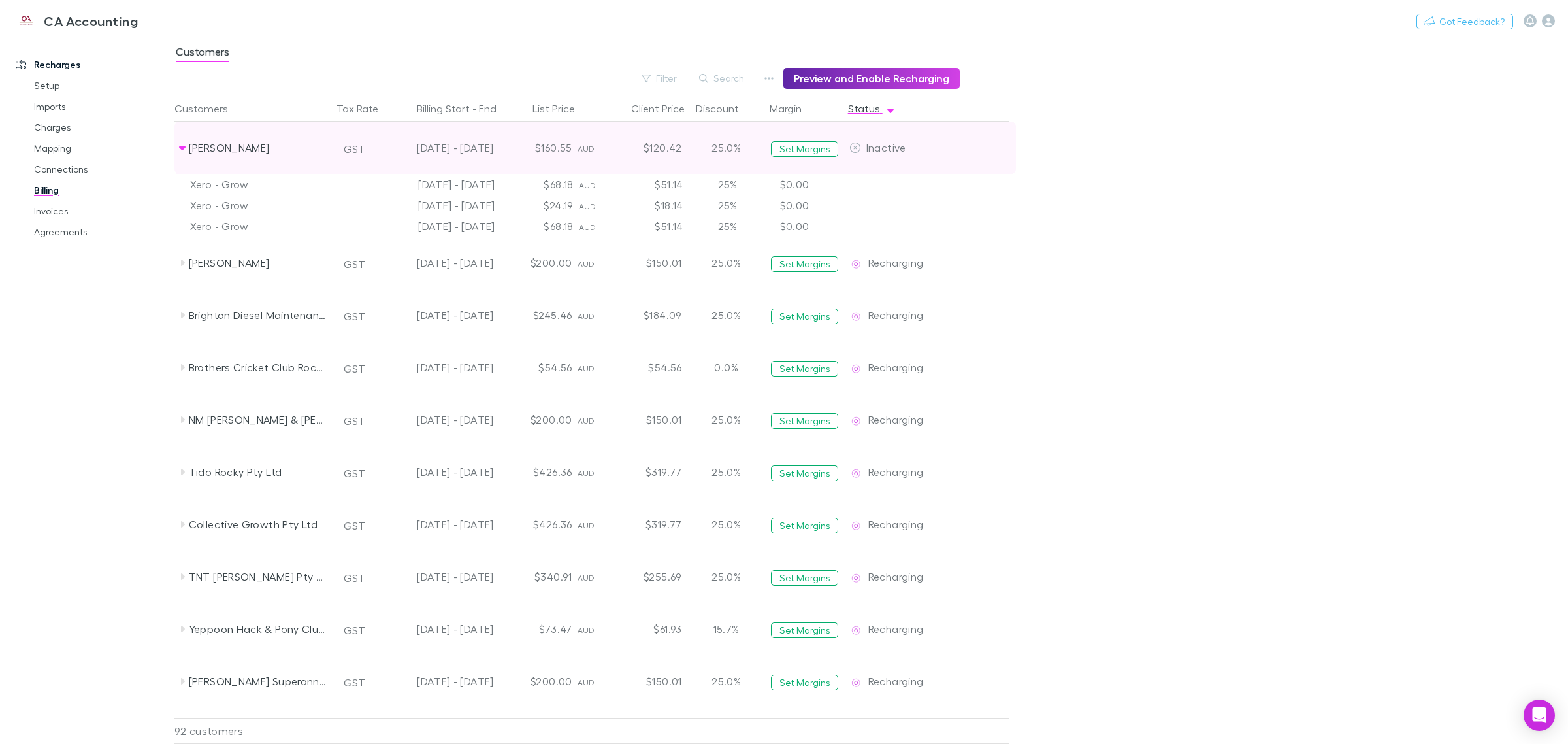
click at [879, 145] on span "Inactive" at bounding box center [886, 147] width 40 height 12
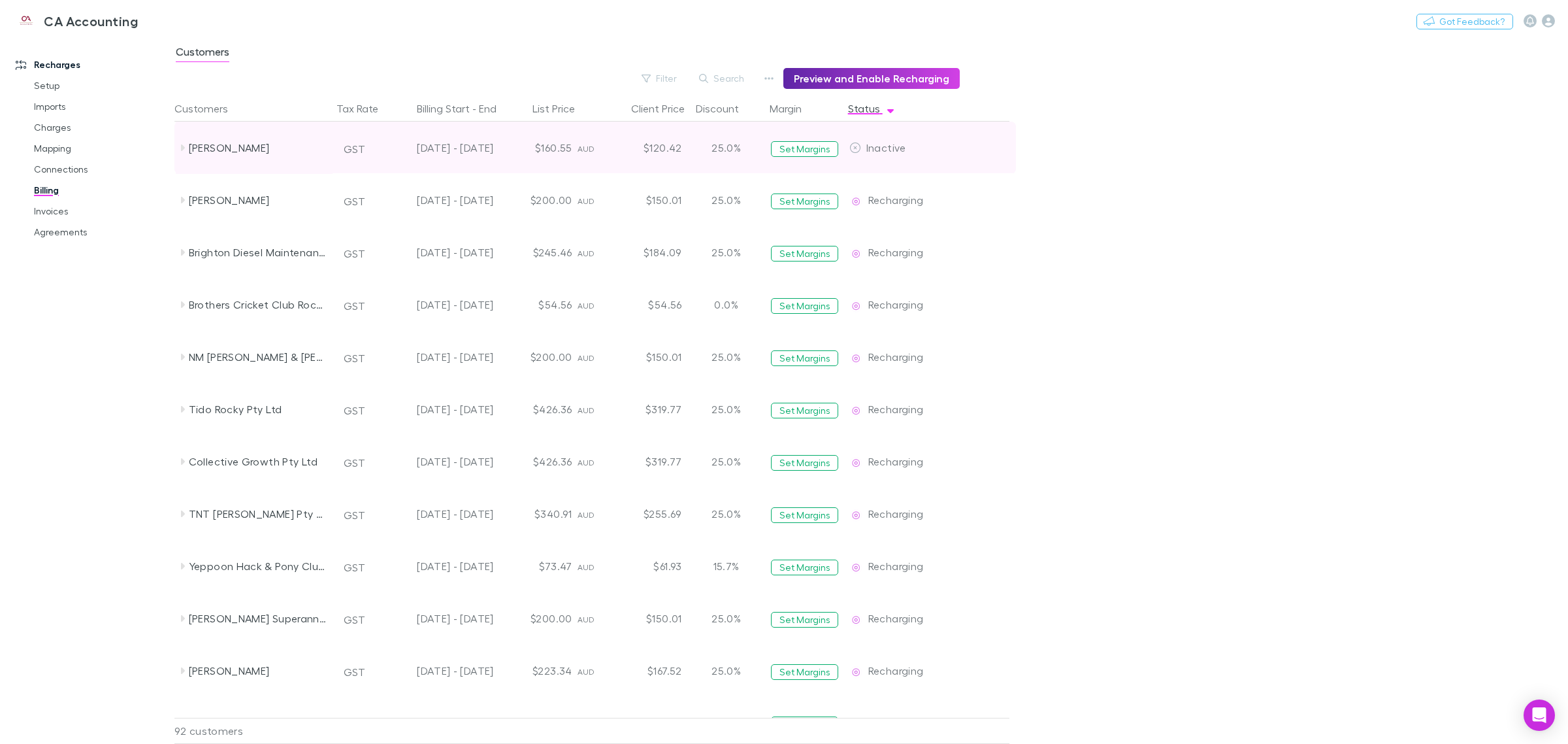
click at [341, 160] on div "GST" at bounding box center [356, 147] width 49 height 53
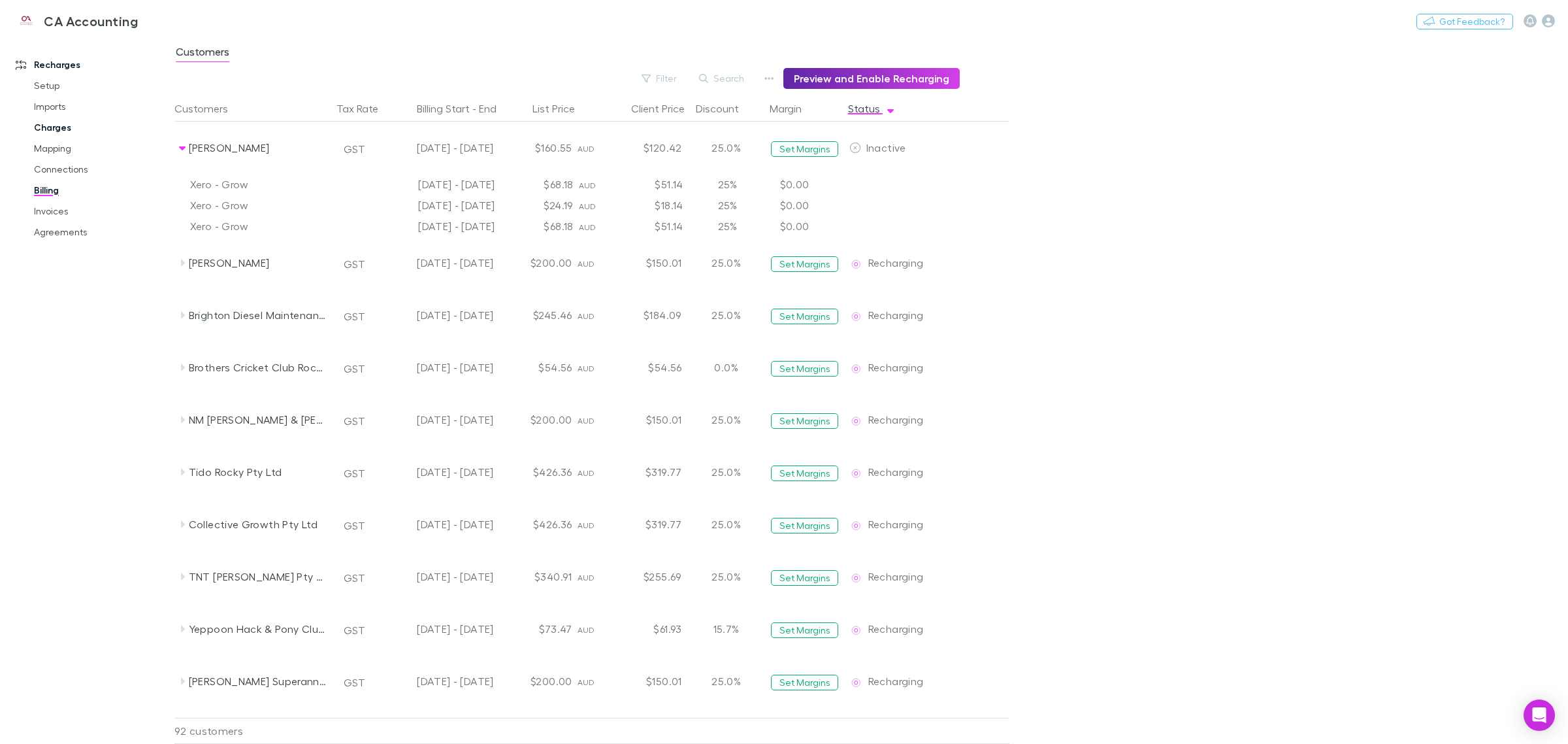
click at [57, 129] on link "Charges" at bounding box center [102, 127] width 163 height 21
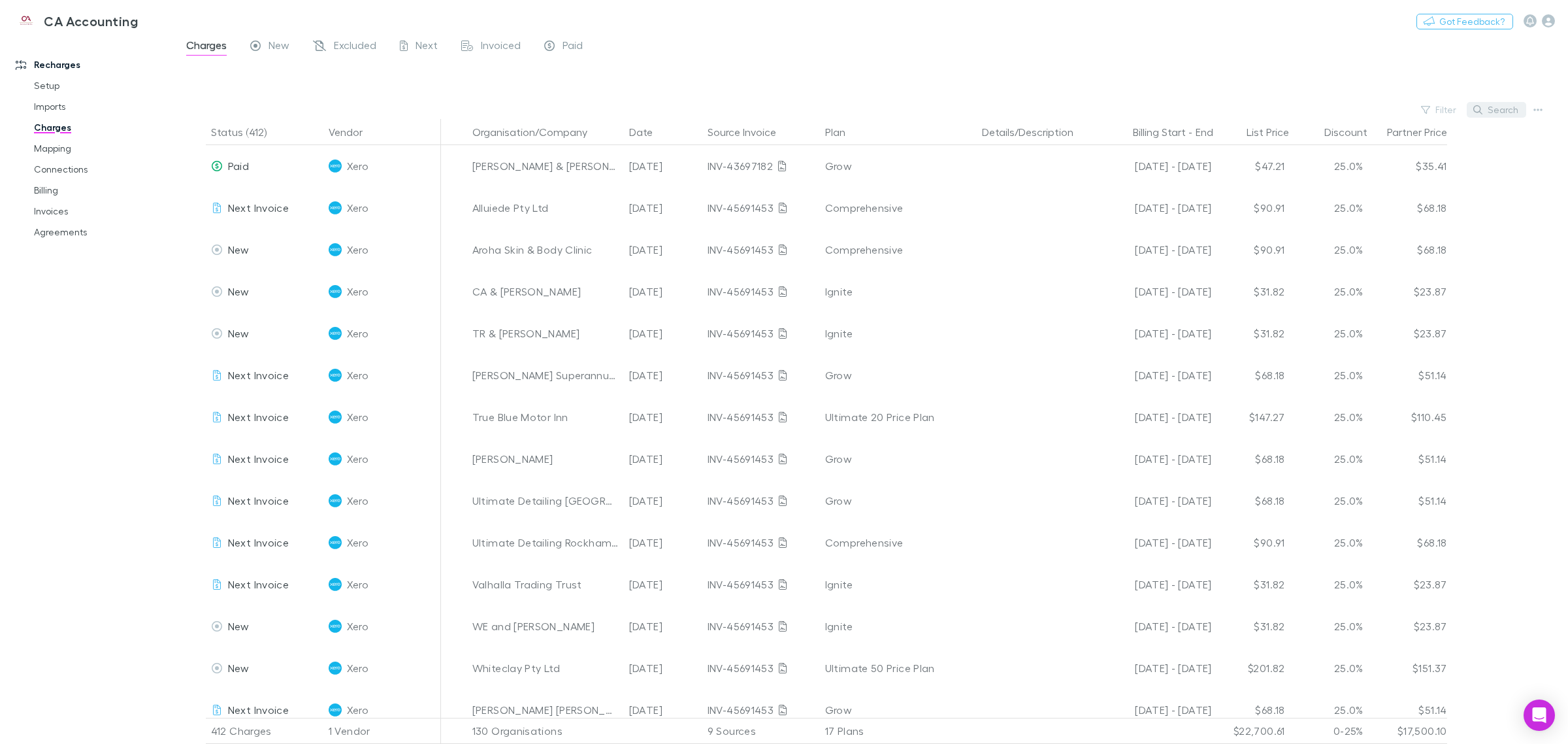
click at [1484, 108] on button "Search" at bounding box center [1497, 110] width 60 height 16
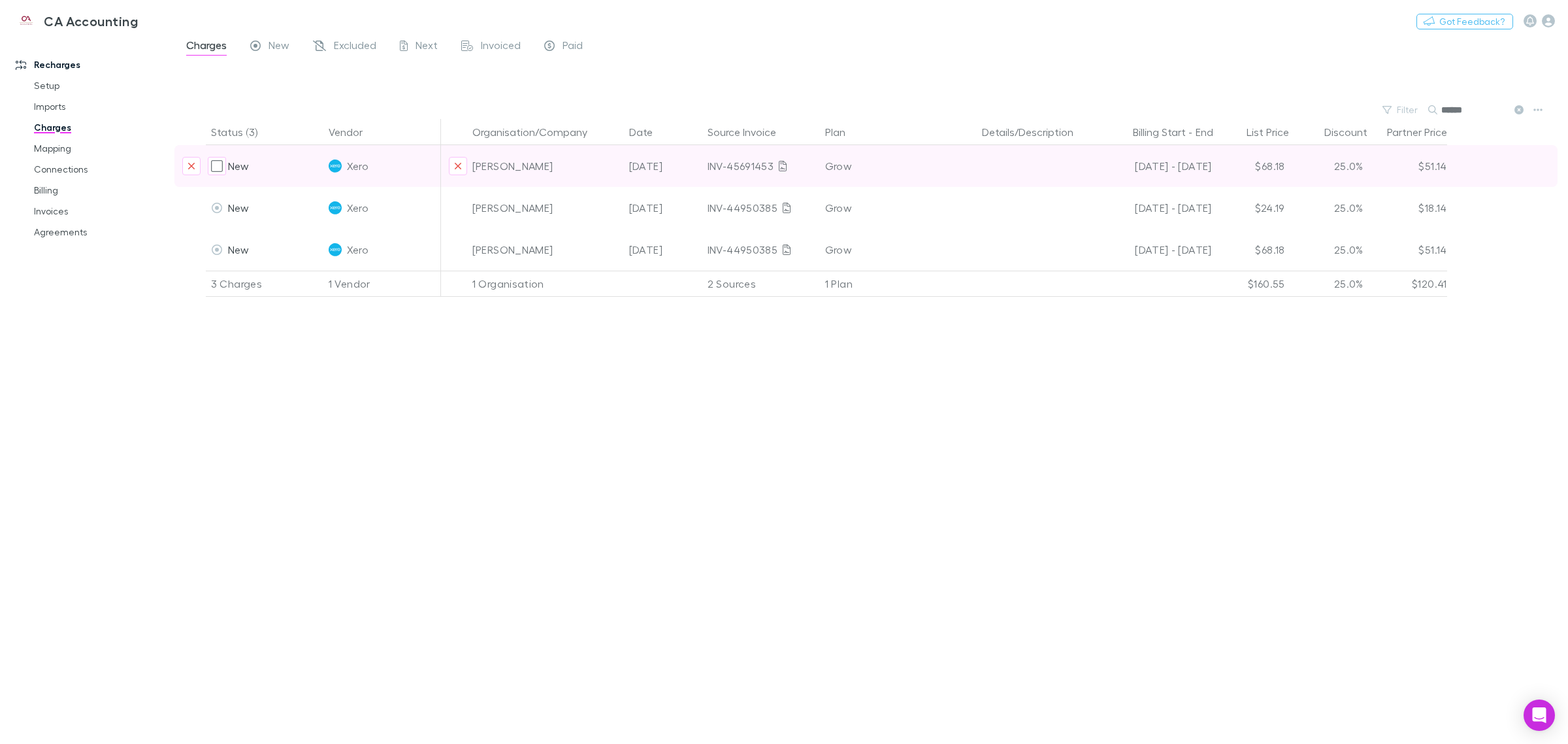
type input "******"
click at [239, 167] on span "New" at bounding box center [239, 165] width 22 height 12
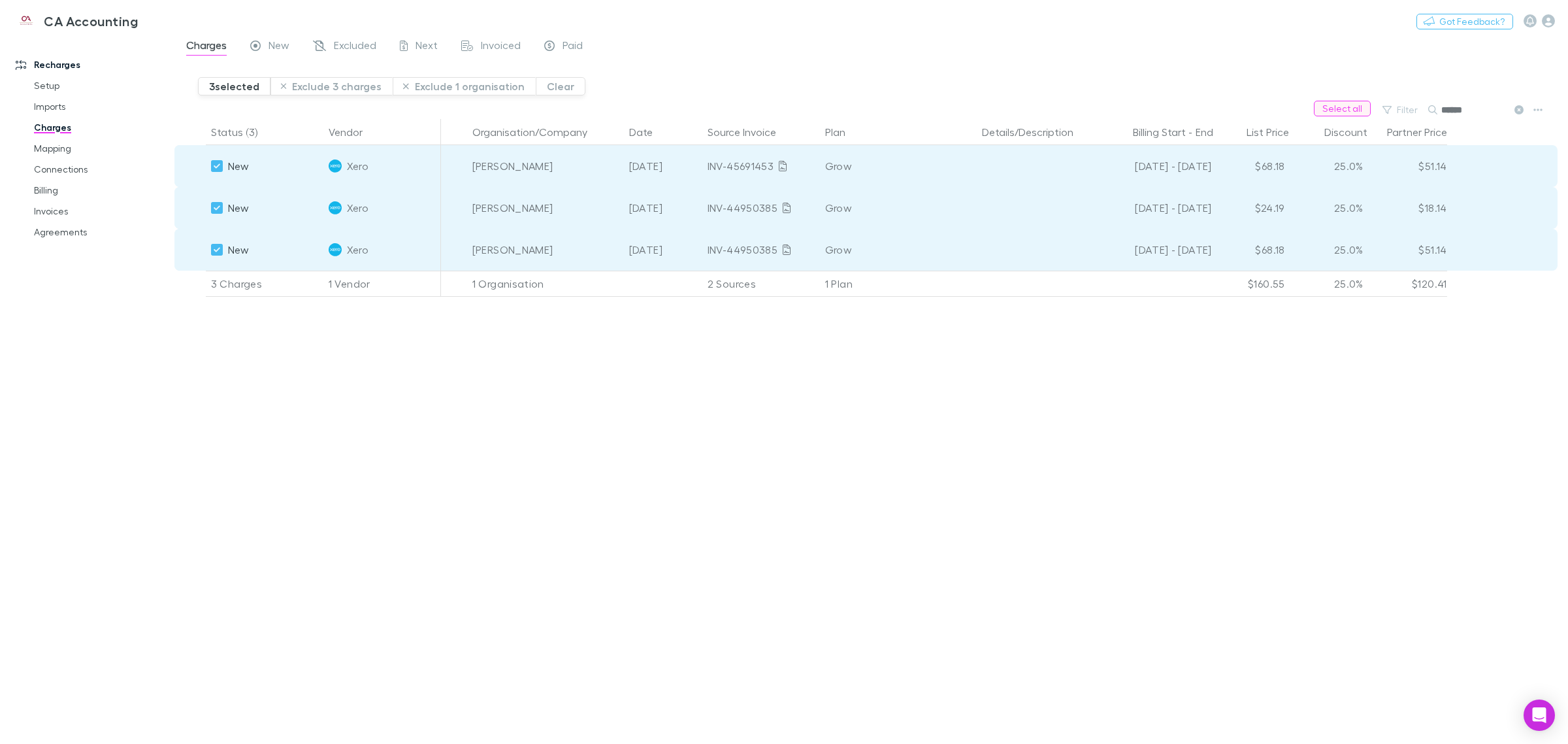
click at [1351, 106] on button "Select all" at bounding box center [1342, 108] width 57 height 16
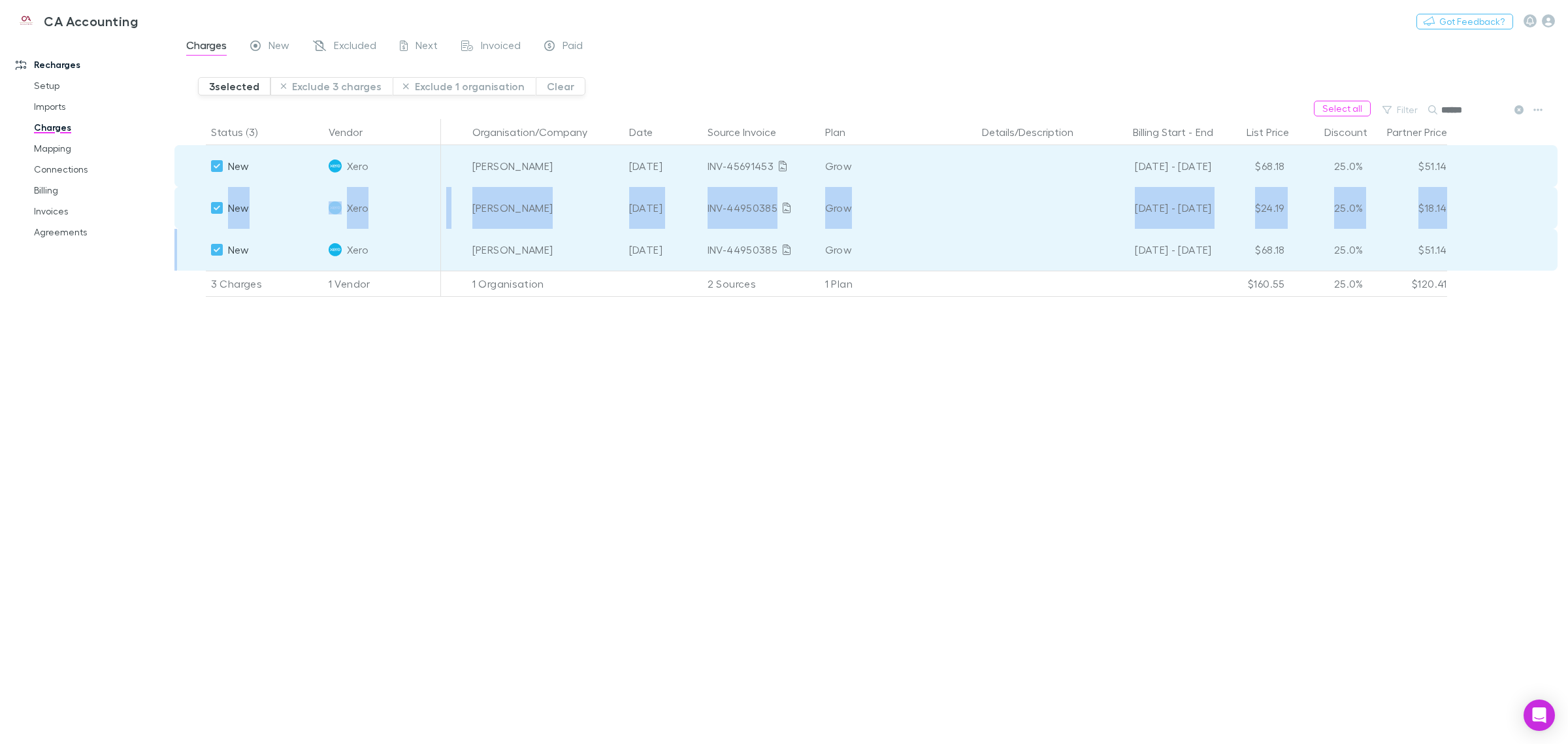
drag, startPoint x: 231, startPoint y: 162, endPoint x: 182, endPoint y: 232, distance: 85.4
click at [182, 228] on div "New Xero [PERSON_NAME] [DATE] INV-45691453 Grow [DATE] - [DATE] $68.18 25.0% $5…" at bounding box center [866, 208] width 1382 height 125
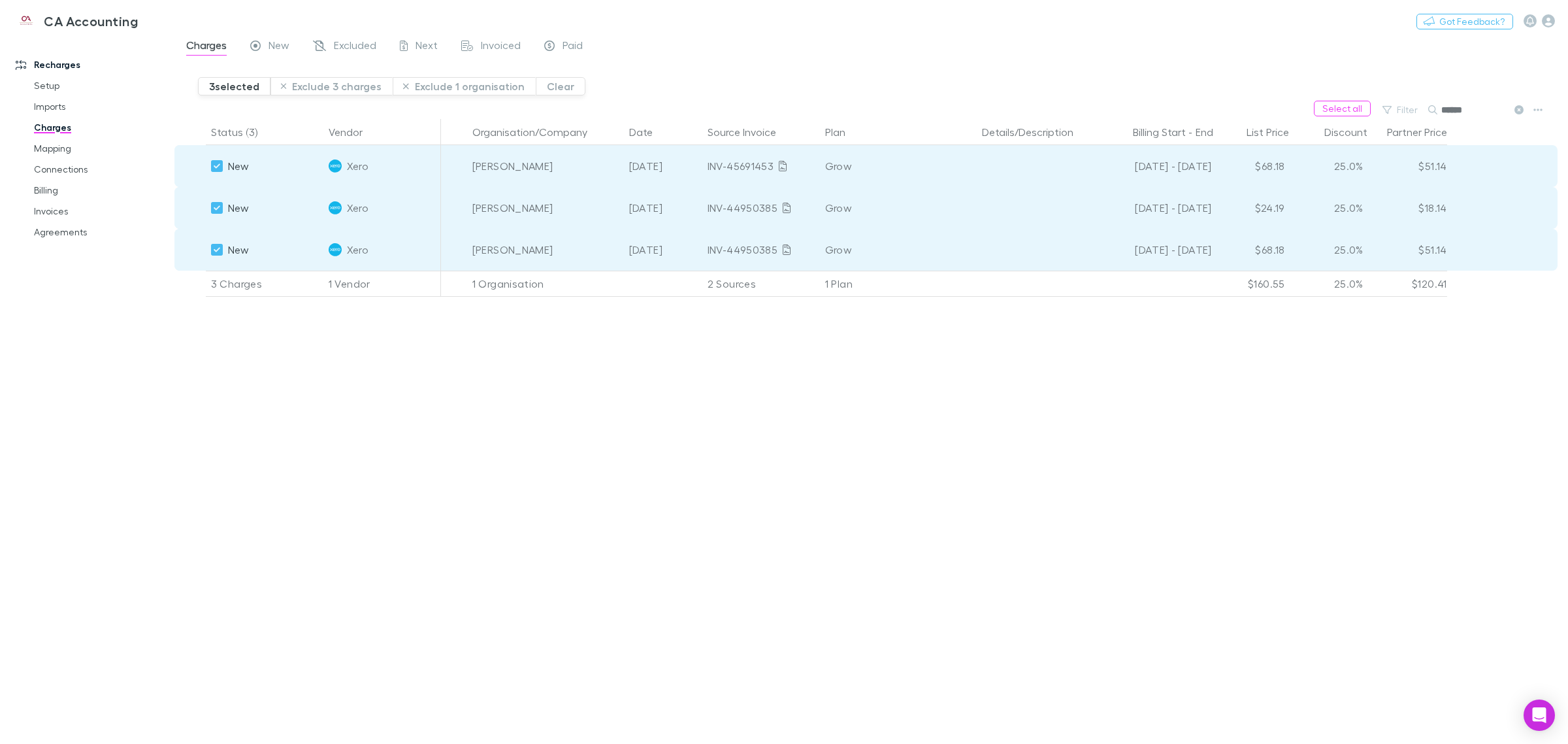
click at [598, 413] on div "Status (3) Vendor Organisation/Company Date Source Invoice Plan Details/Descrip…" at bounding box center [871, 431] width 1393 height 625
click at [784, 253] on icon at bounding box center [786, 249] width 8 height 11
click at [1538, 108] on icon "button" at bounding box center [1537, 109] width 9 height 11
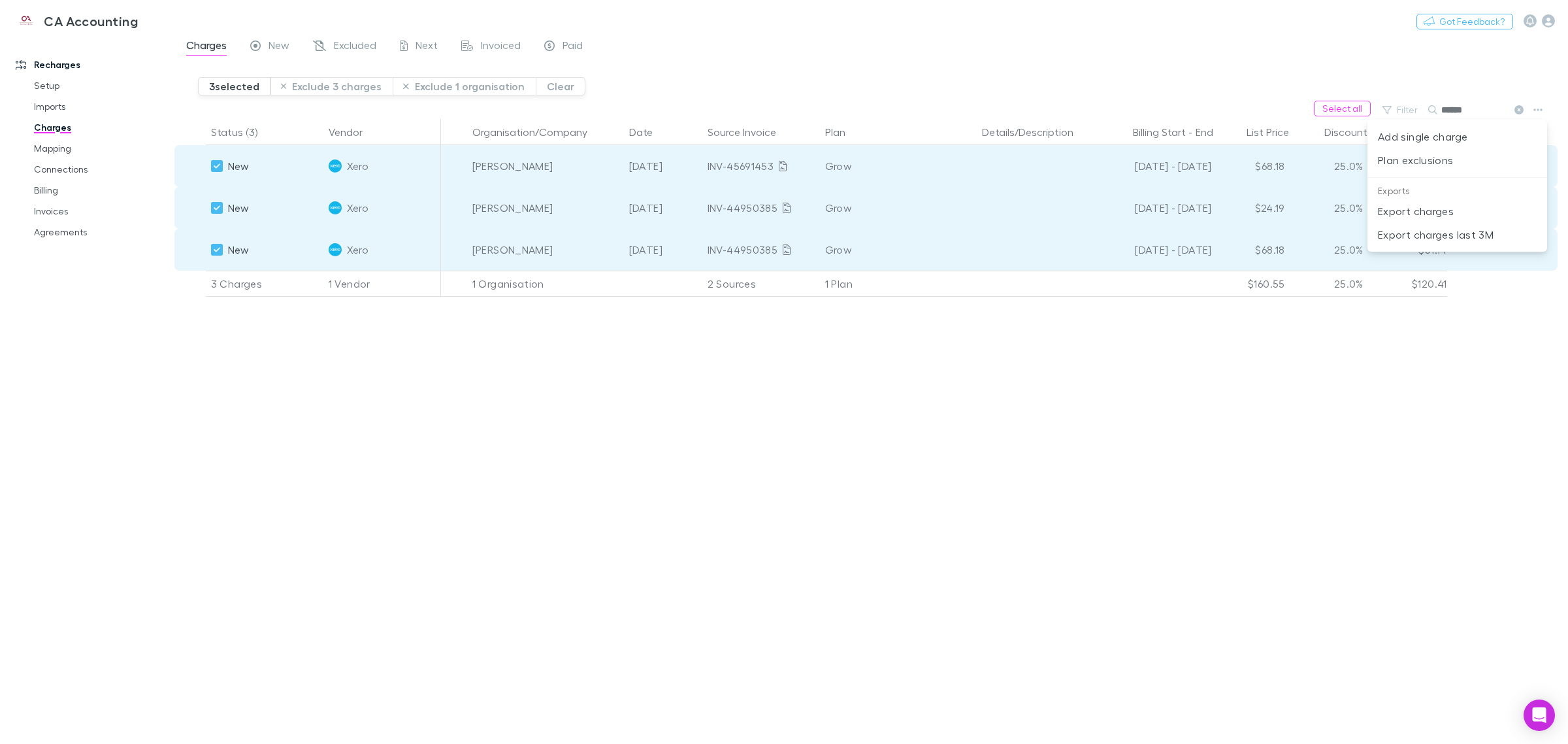
click at [1396, 79] on div at bounding box center [784, 372] width 1568 height 744
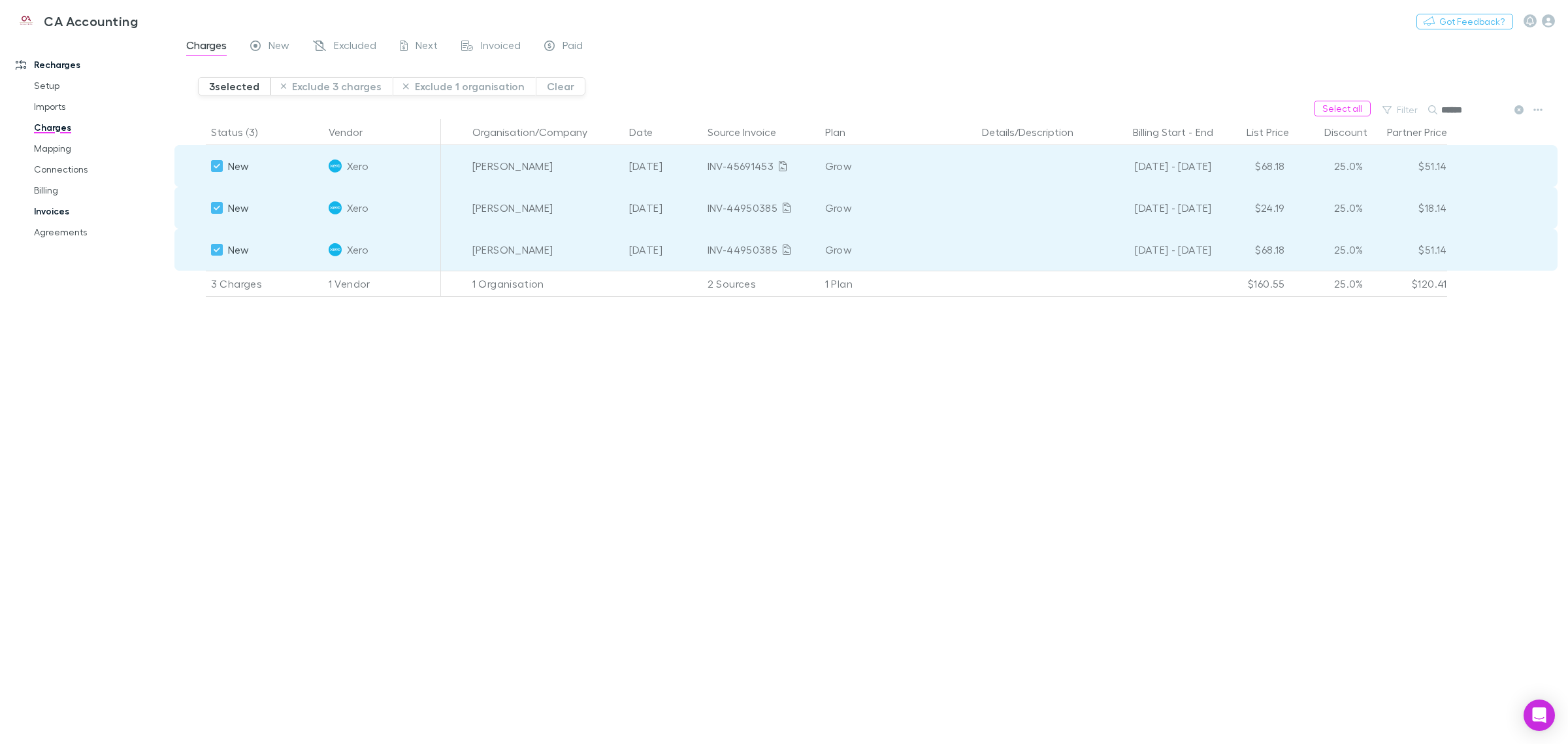
click at [66, 202] on link "Invoices" at bounding box center [102, 211] width 163 height 21
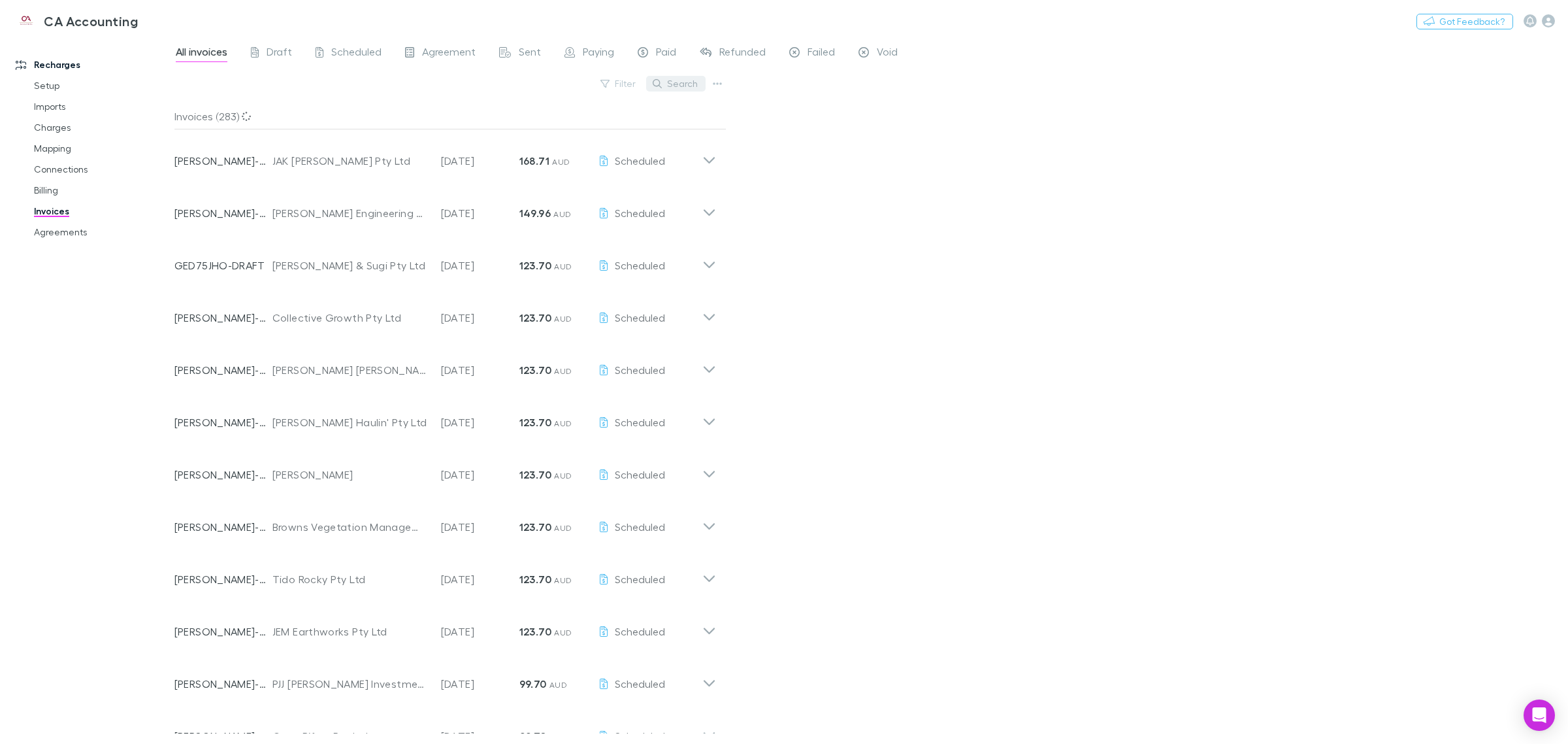
click at [669, 78] on button "Search" at bounding box center [676, 83] width 60 height 16
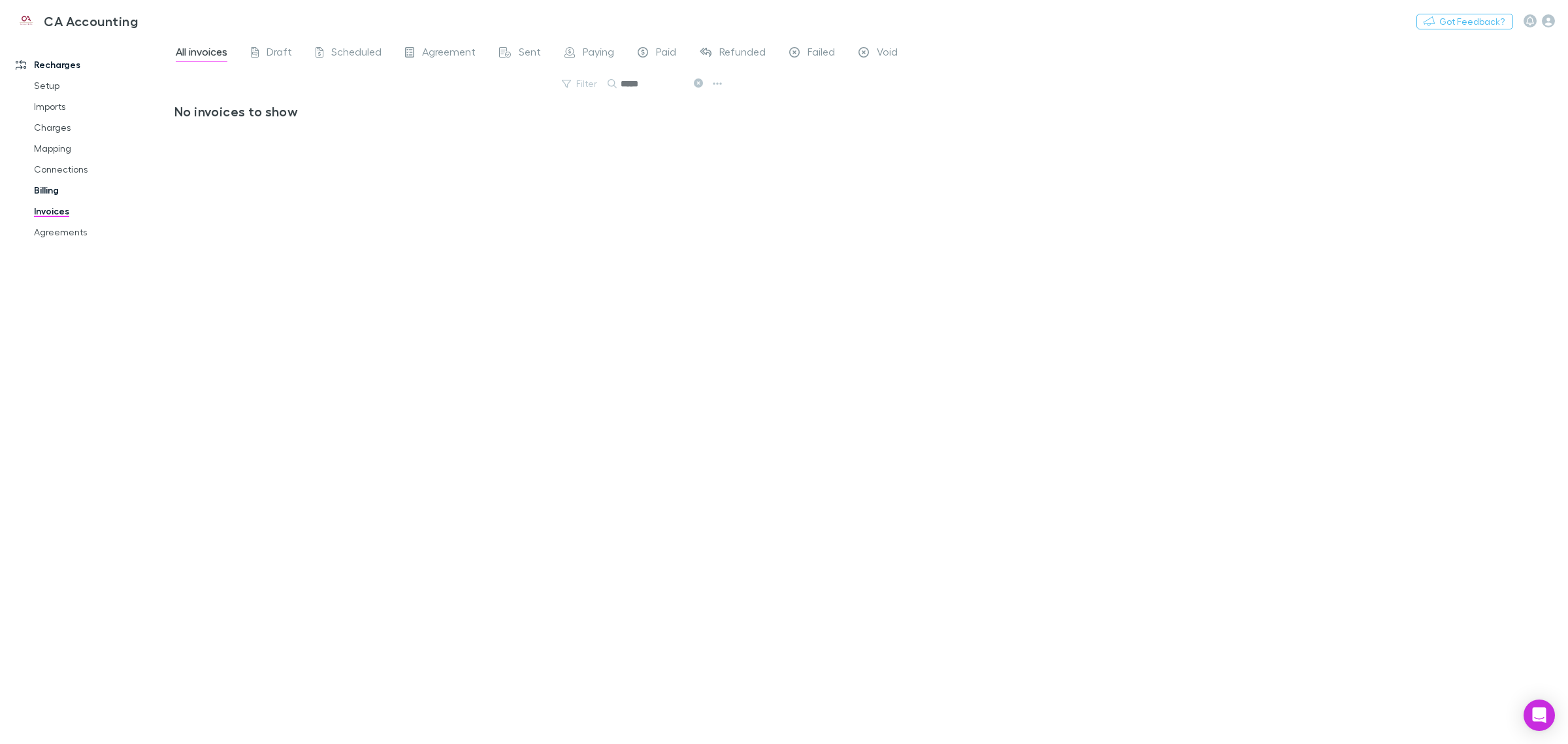
type input "*****"
click at [48, 184] on link "Billing" at bounding box center [102, 190] width 163 height 21
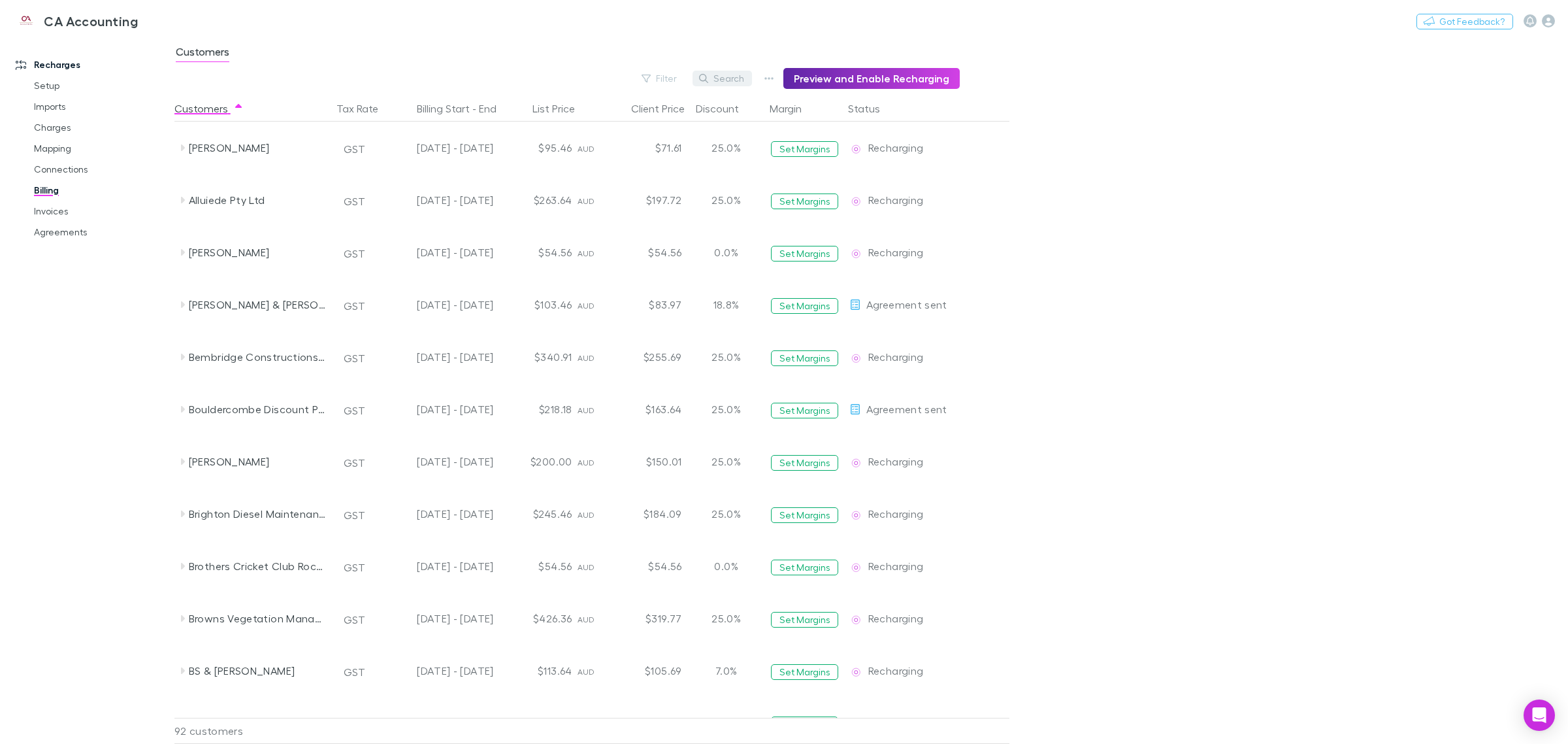
click at [719, 79] on button "Search" at bounding box center [722, 78] width 60 height 16
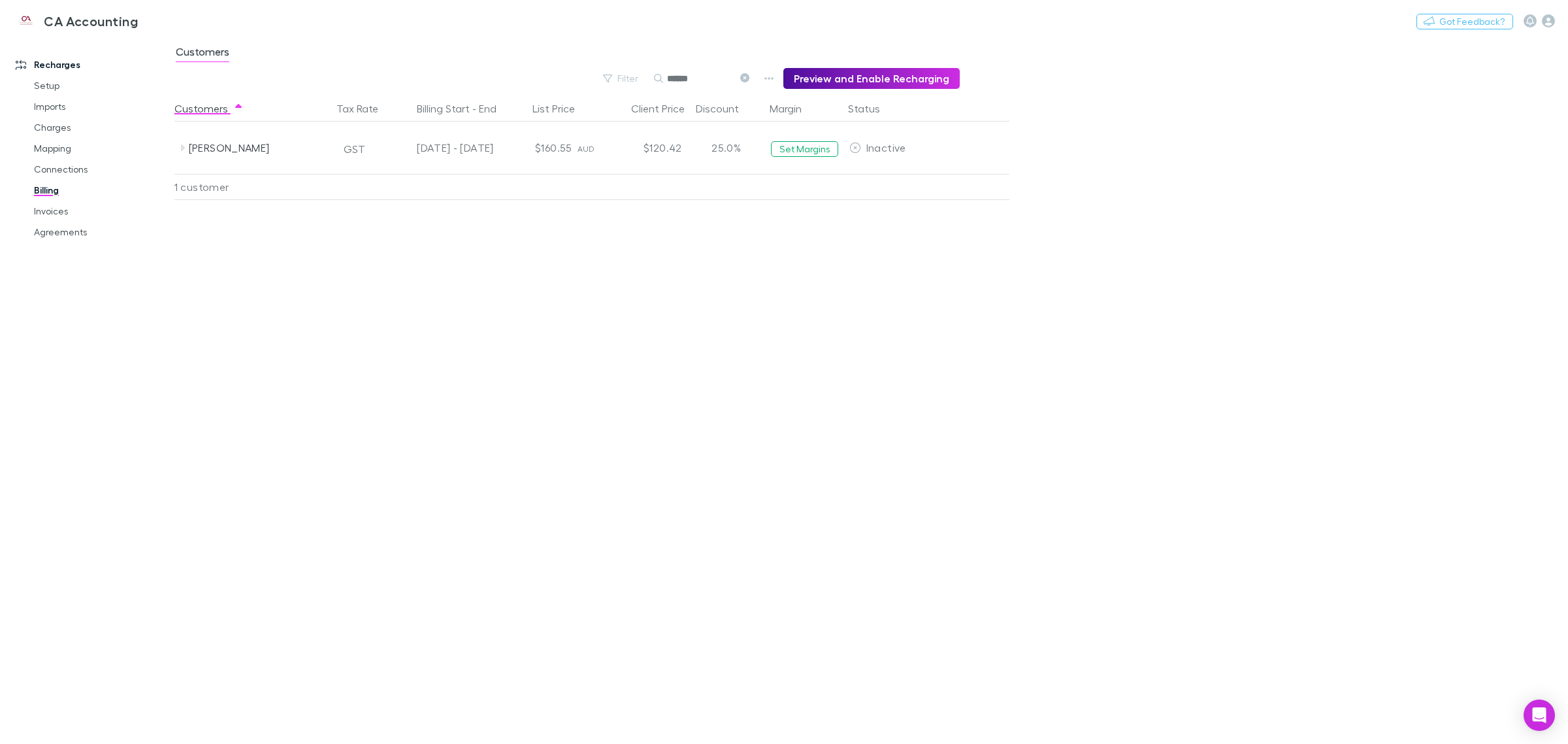
type input "******"
click at [831, 75] on button "Preview and Enable Recharging" at bounding box center [872, 77] width 177 height 21
click at [60, 171] on link "Connections" at bounding box center [102, 169] width 163 height 21
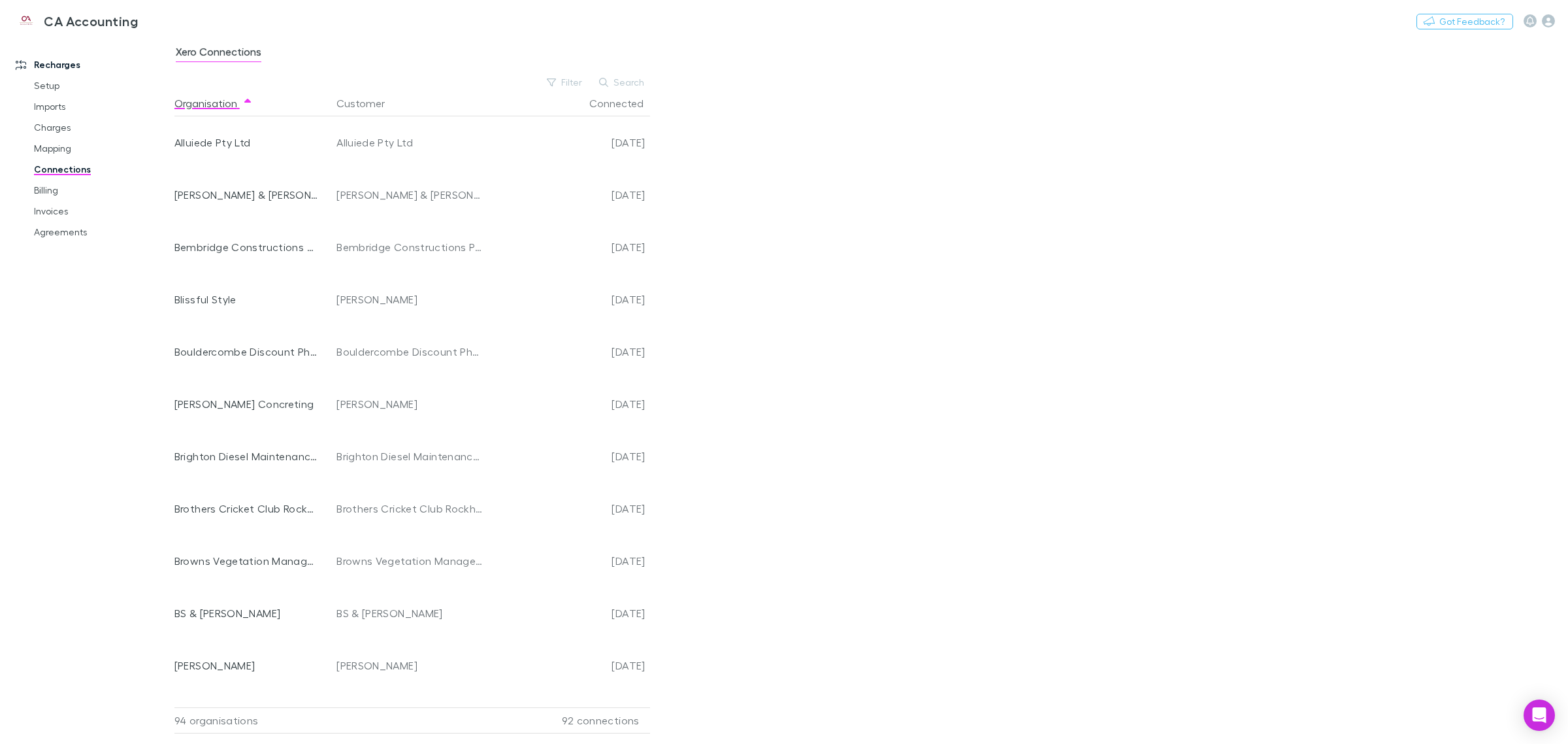
click at [50, 178] on link "Connections" at bounding box center [102, 169] width 163 height 21
click at [50, 186] on link "Billing" at bounding box center [102, 190] width 163 height 21
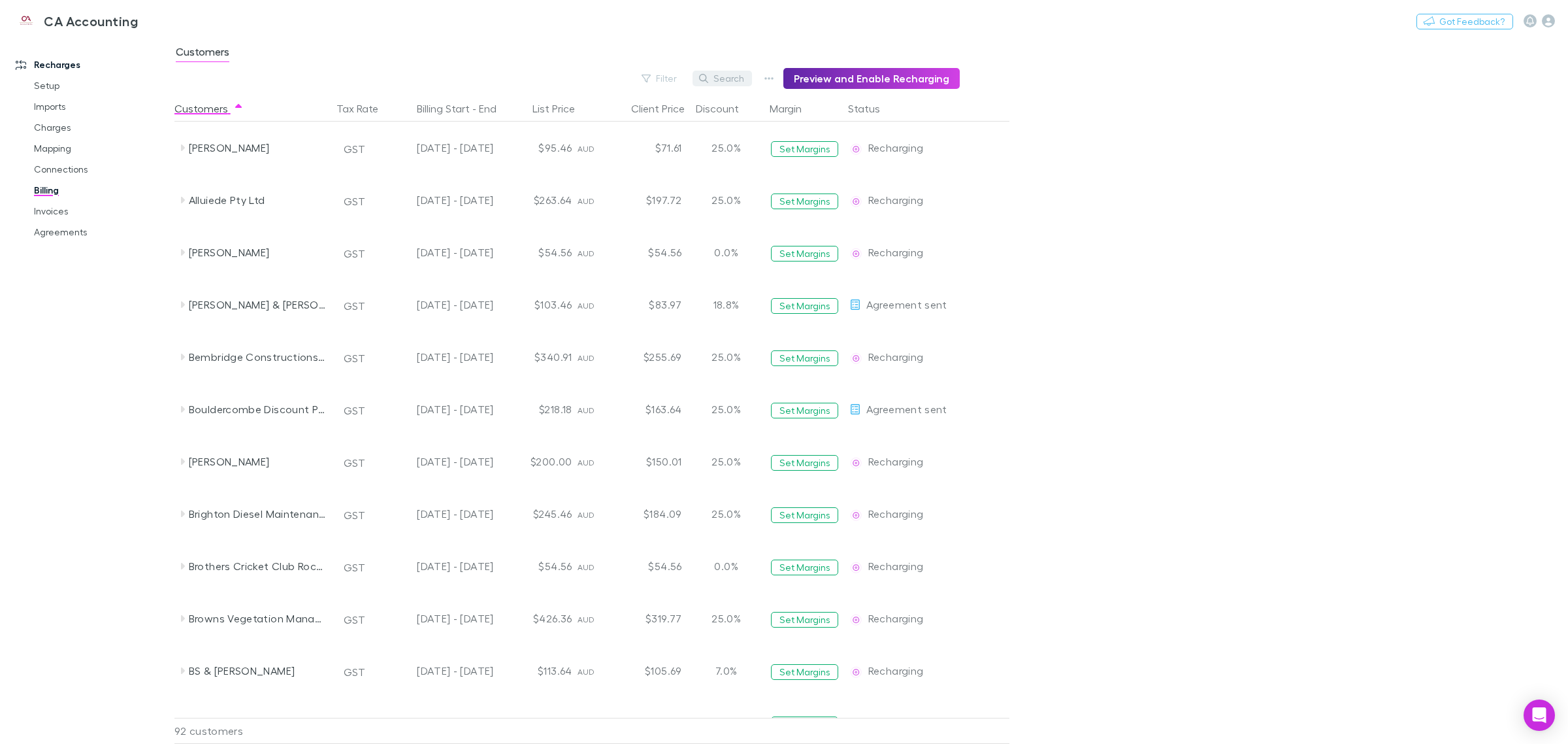
click at [726, 76] on button "Search" at bounding box center [722, 78] width 60 height 16
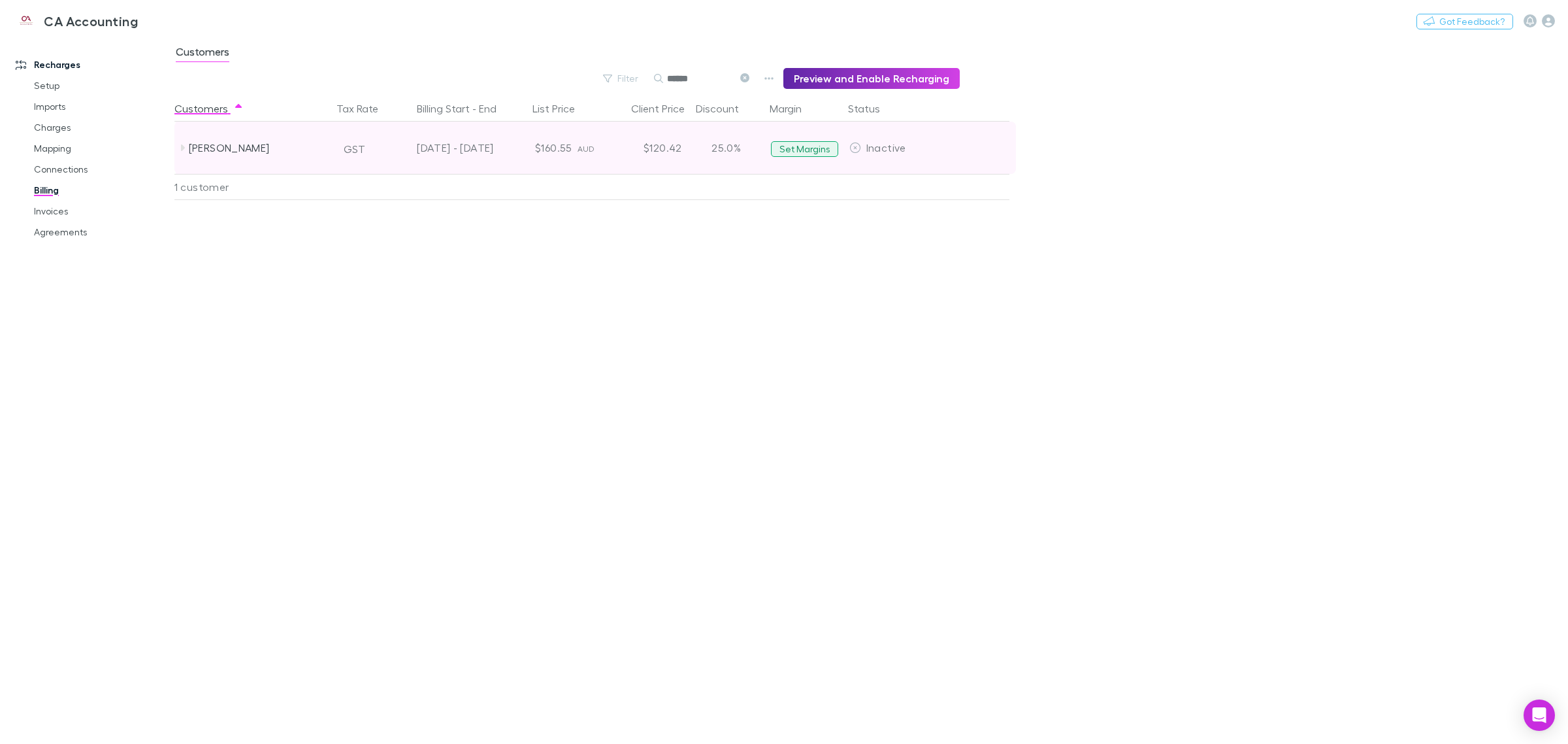
type input "******"
click at [808, 156] on button "Set Margins" at bounding box center [804, 149] width 68 height 16
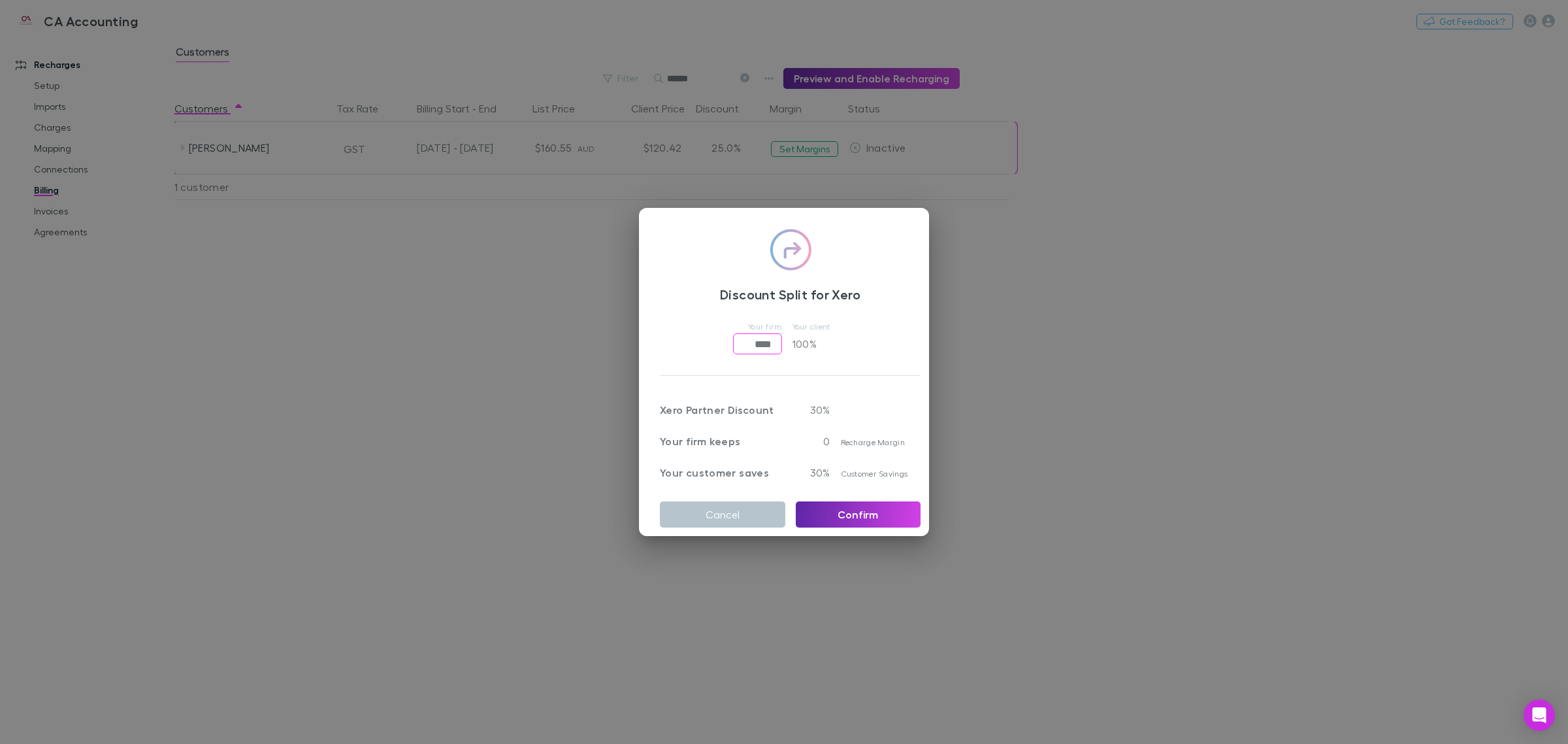
drag, startPoint x: 734, startPoint y: 337, endPoint x: 827, endPoint y: 339, distance: 93.0
click at [827, 339] on div "Your firm **** ​ Your client 100 %" at bounding box center [789, 336] width 260 height 37
click at [783, 341] on div "Your firm **** ​ Your client 100 %" at bounding box center [789, 336] width 260 height 37
click at [758, 501] on button "Cancel" at bounding box center [722, 514] width 125 height 26
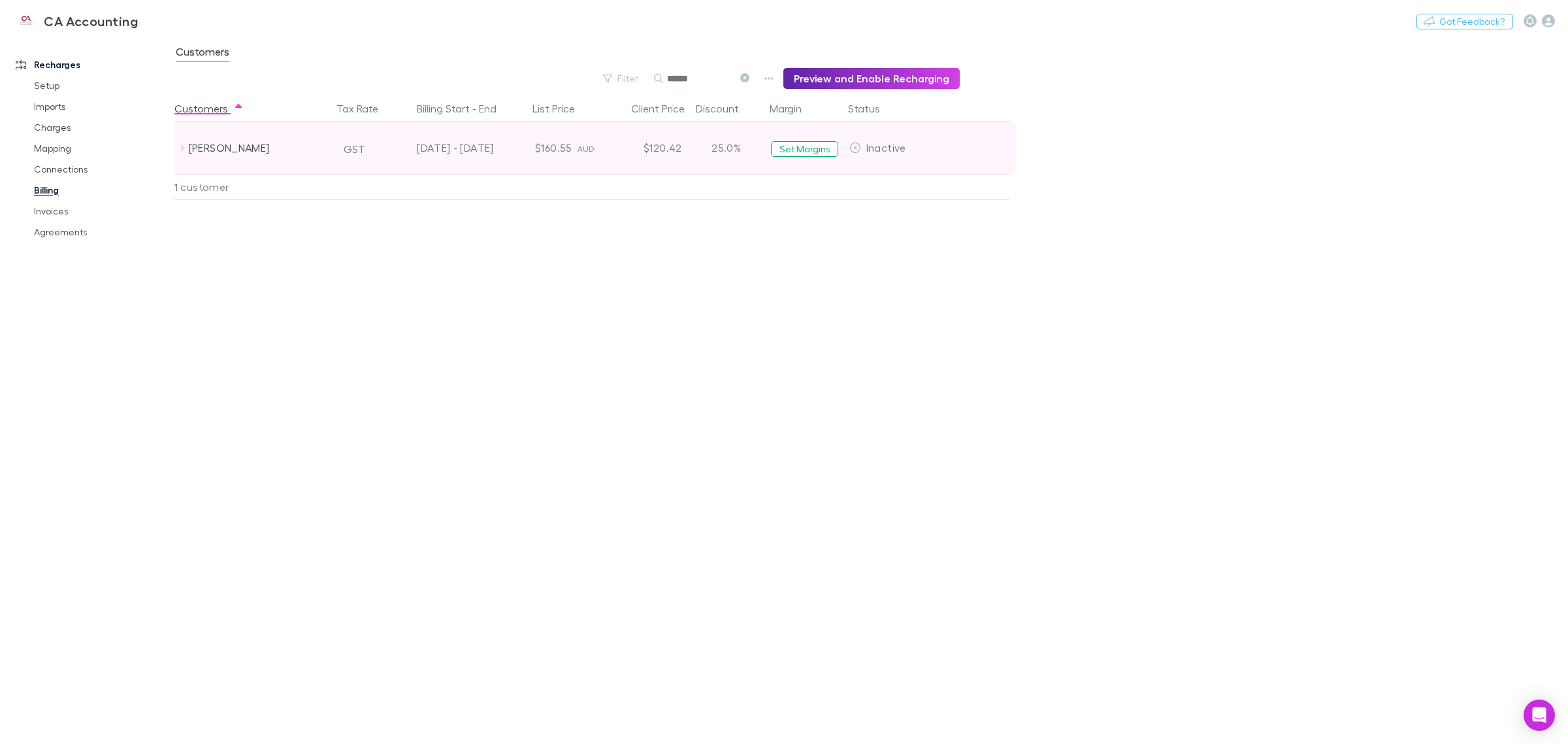
click at [874, 145] on span "Inactive" at bounding box center [886, 147] width 40 height 12
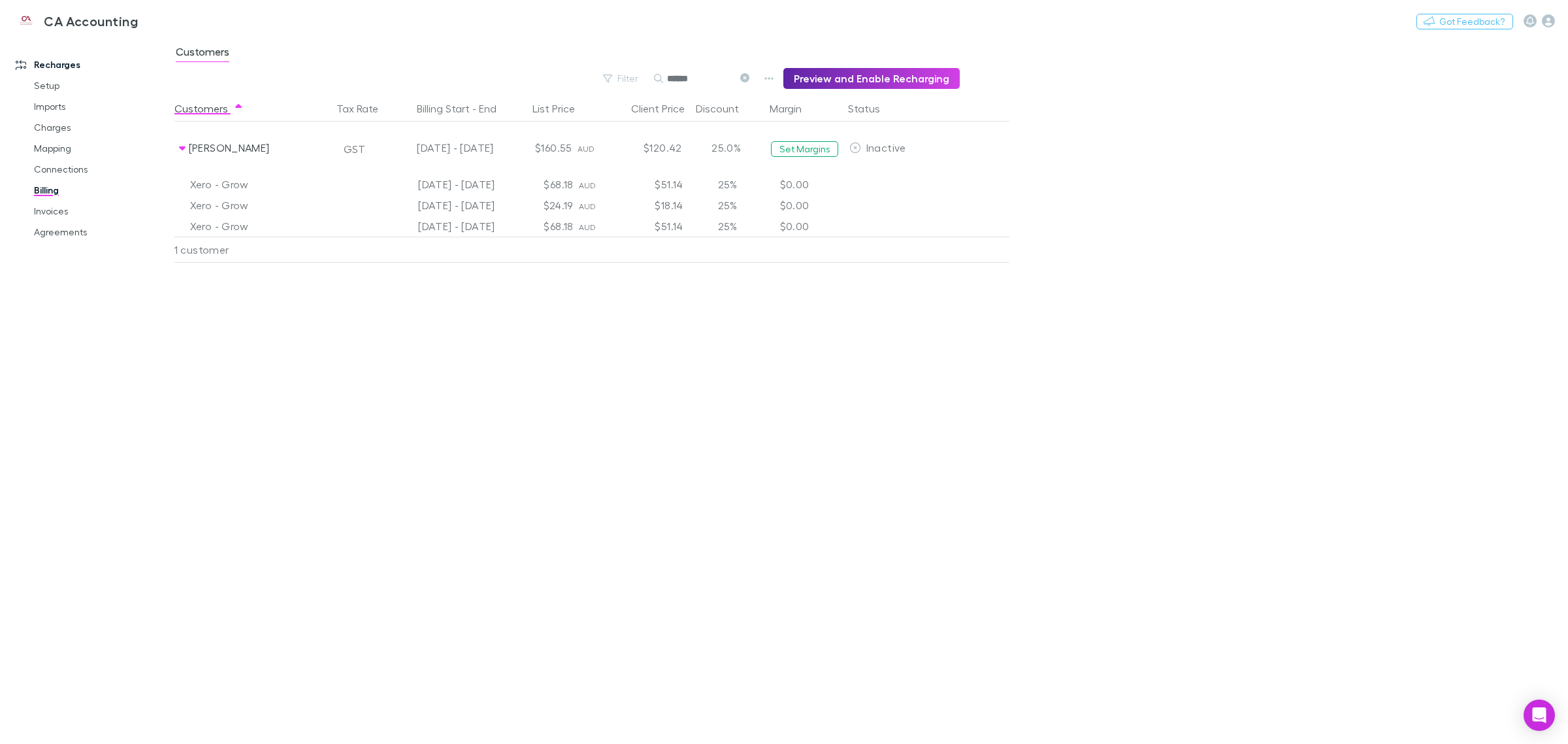
click at [552, 184] on div "$68.18" at bounding box center [539, 184] width 78 height 21
click at [785, 186] on div "$0.00" at bounding box center [805, 184] width 78 height 21
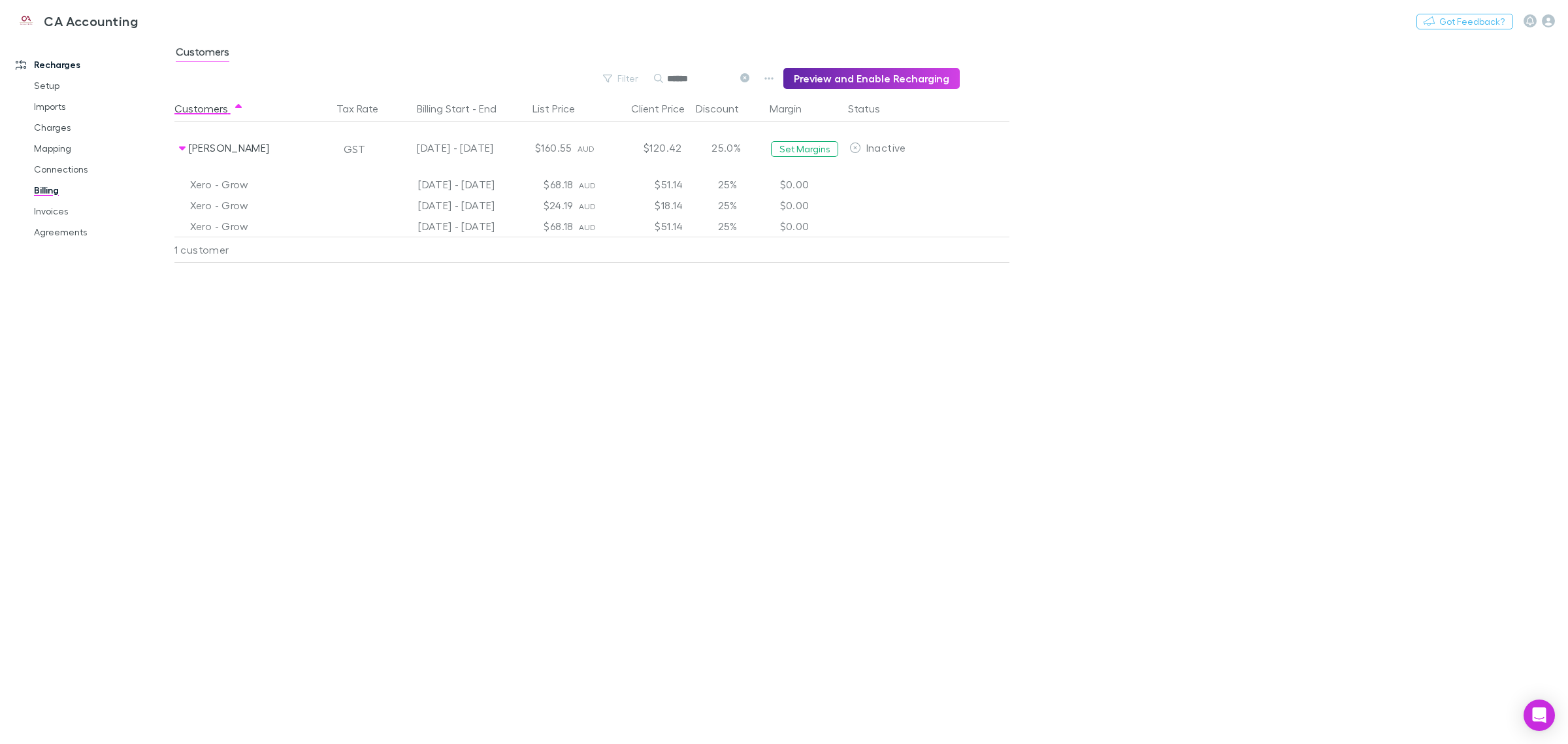
click at [236, 181] on div "Xero - Grow" at bounding box center [257, 184] width 136 height 21
click at [1448, 258] on main "Customers Filter Search ****** Preview and Enable Recharging Customers Tax Rate…" at bounding box center [871, 390] width 1393 height 707
click at [56, 144] on link "Mapping" at bounding box center [102, 148] width 163 height 21
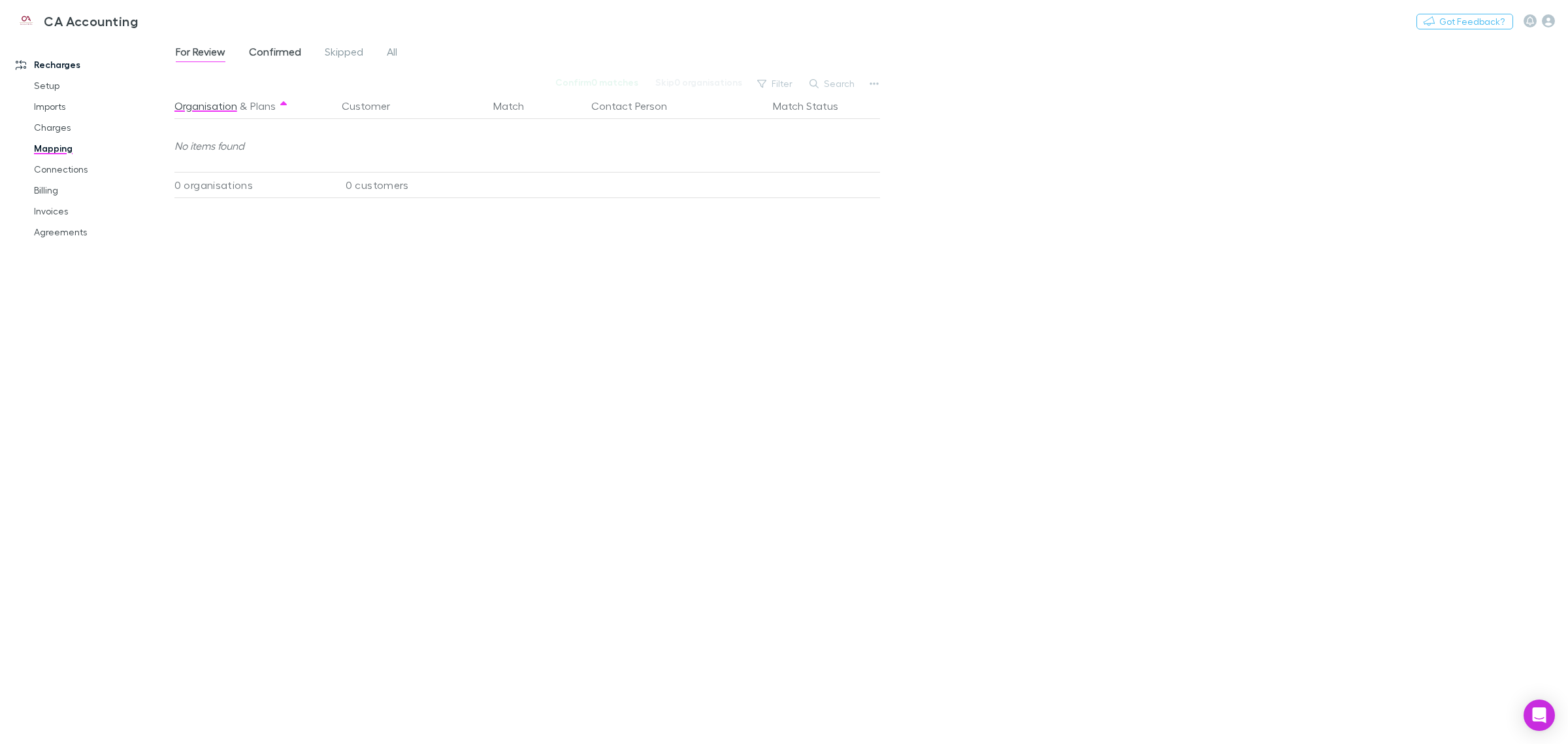
click at [297, 49] on span "Confirmed" at bounding box center [275, 53] width 53 height 17
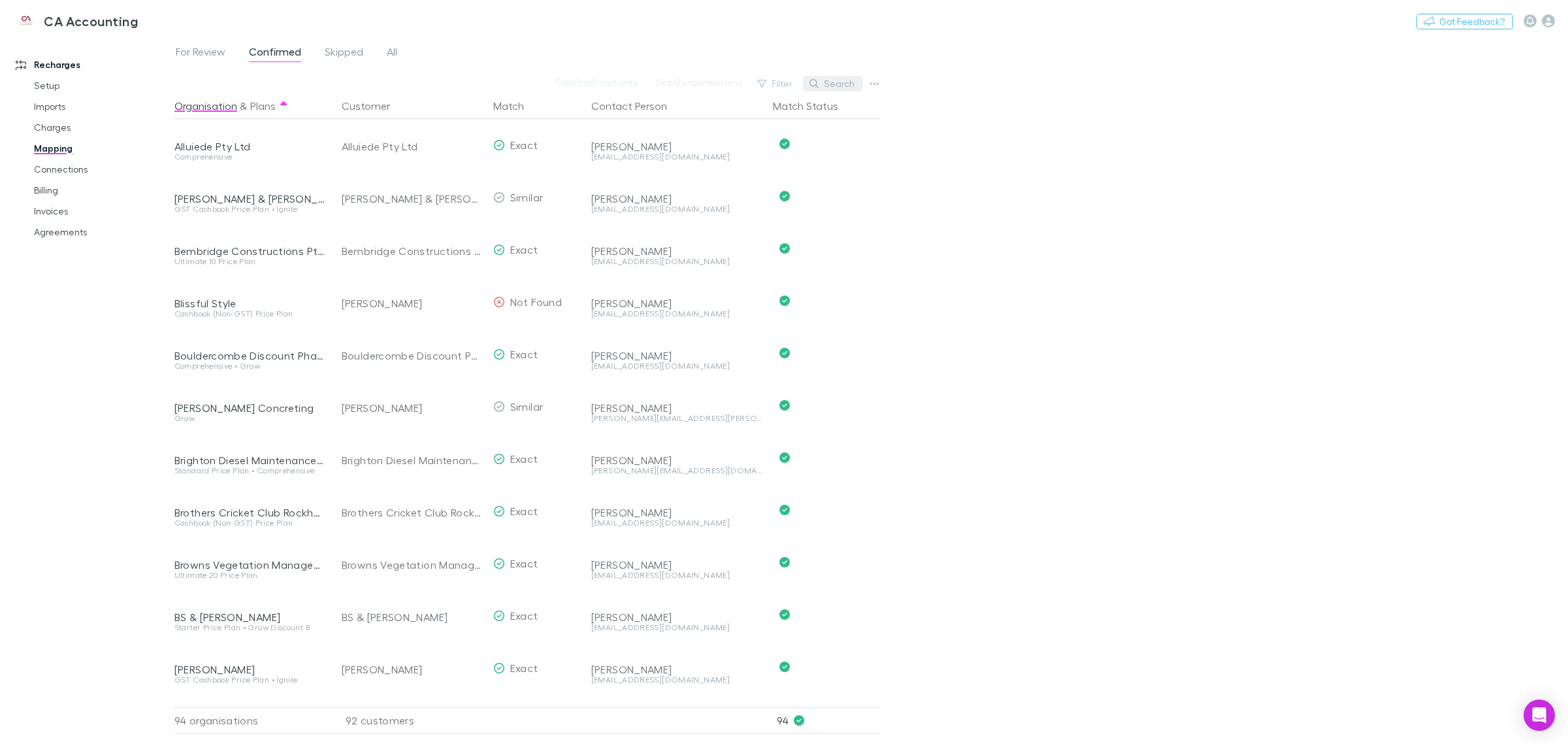
click at [846, 86] on button "Search" at bounding box center [832, 83] width 60 height 16
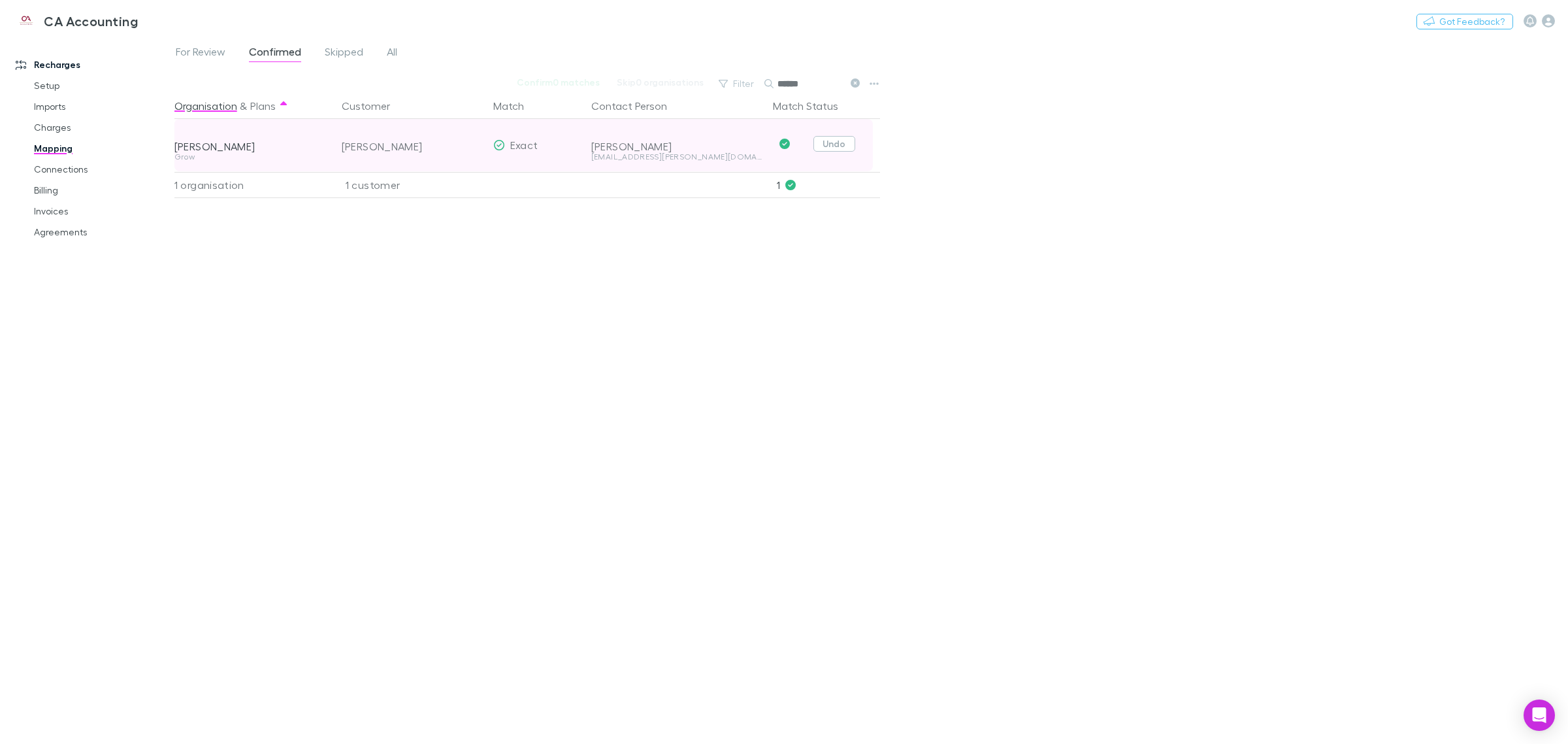
type input "******"
click at [828, 144] on button "Undo" at bounding box center [834, 144] width 42 height 16
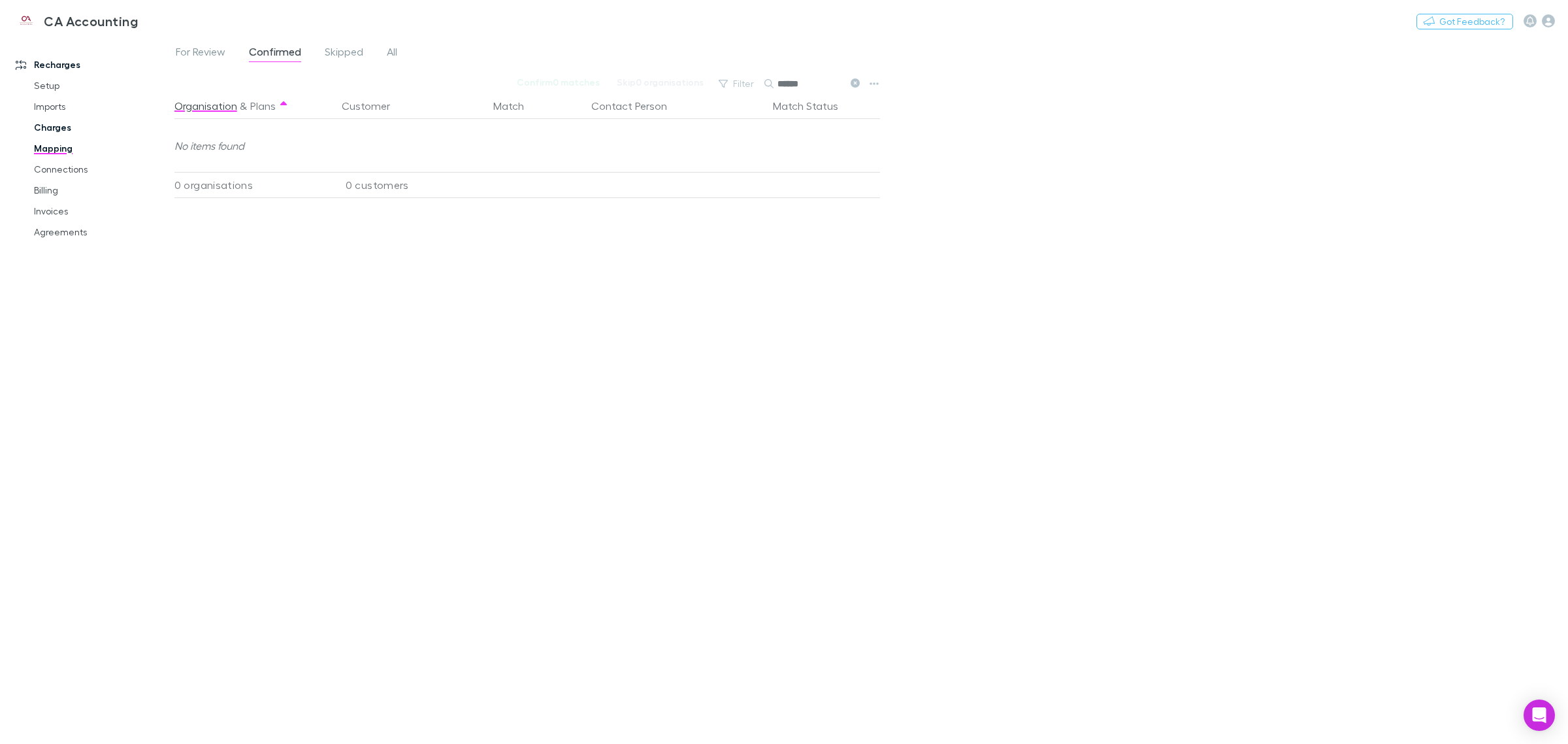
click at [53, 122] on link "Charges" at bounding box center [102, 127] width 163 height 21
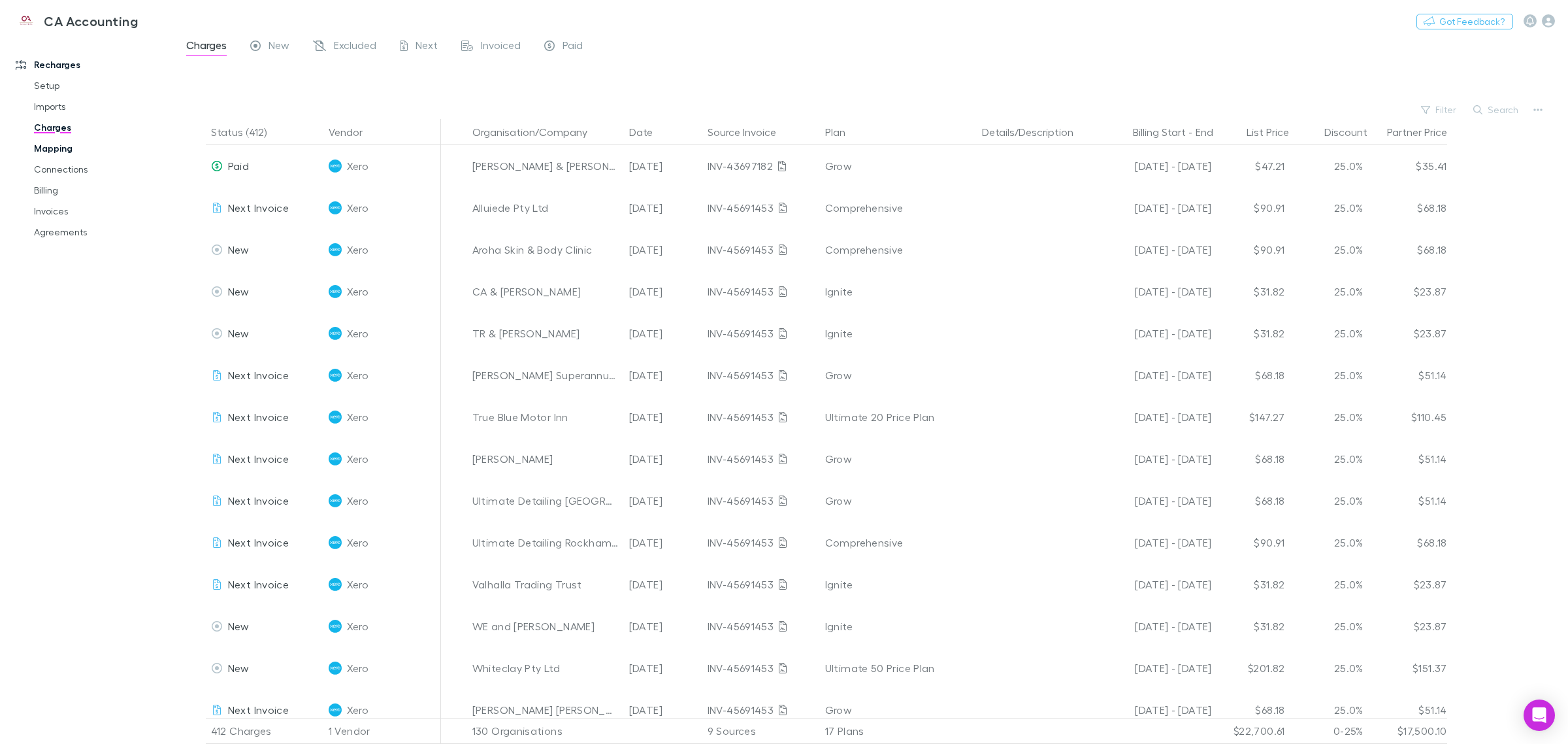
drag, startPoint x: 51, startPoint y: 152, endPoint x: 41, endPoint y: 154, distance: 10.2
click at [53, 152] on link "Mapping" at bounding box center [102, 148] width 163 height 21
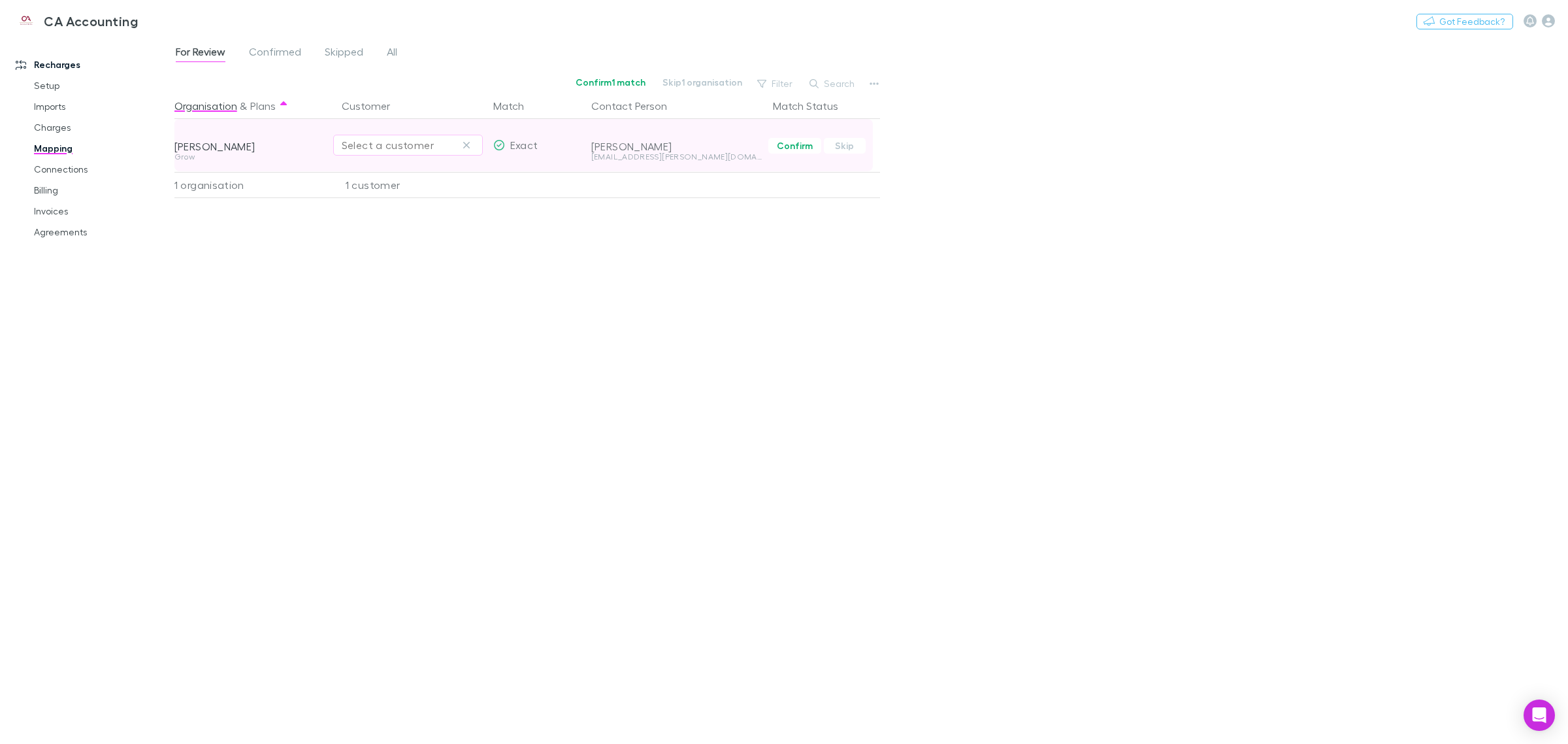
click at [400, 142] on div "Select a customer" at bounding box center [408, 145] width 133 height 16
type input "******"
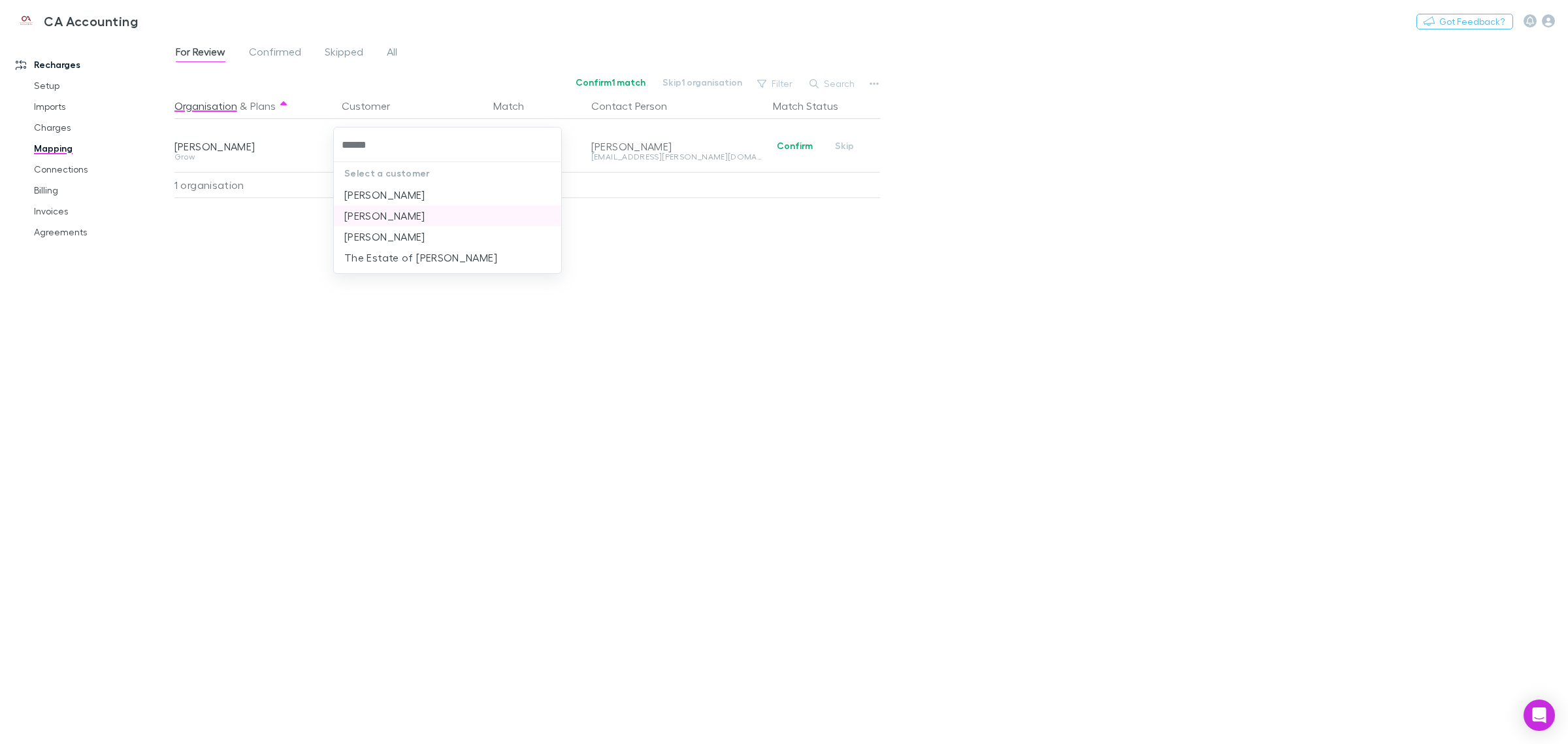
click at [389, 211] on li "[PERSON_NAME]" at bounding box center [447, 216] width 227 height 21
click at [1099, 258] on div "For Review Confirmed Skipped All Confirm 0 matches Skip 0 organisations Filter …" at bounding box center [871, 390] width 1393 height 707
click at [270, 49] on span "Confirmed" at bounding box center [275, 53] width 53 height 17
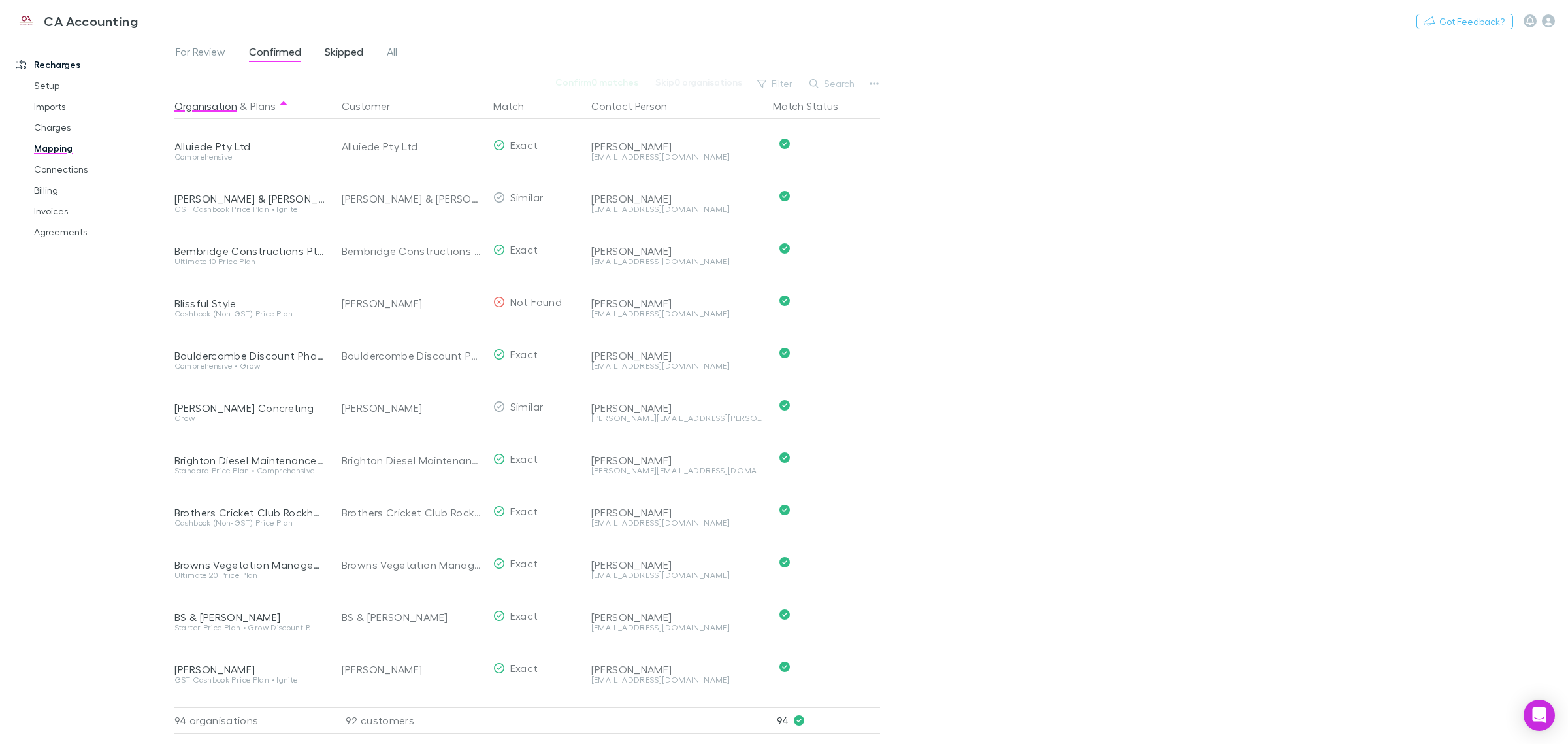
click at [328, 44] on link "Skipped" at bounding box center [344, 53] width 41 height 21
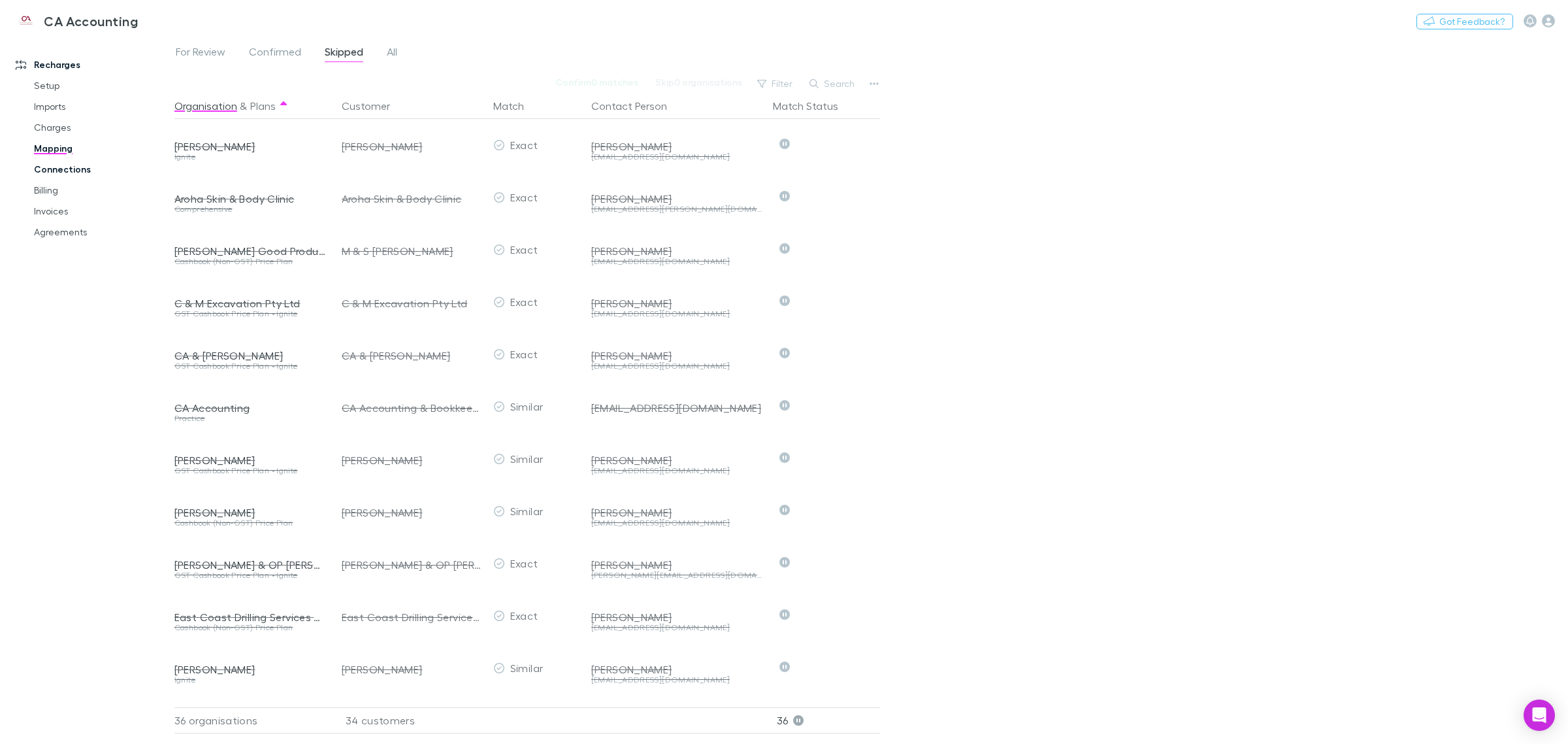
click at [70, 162] on link "Connections" at bounding box center [102, 169] width 163 height 21
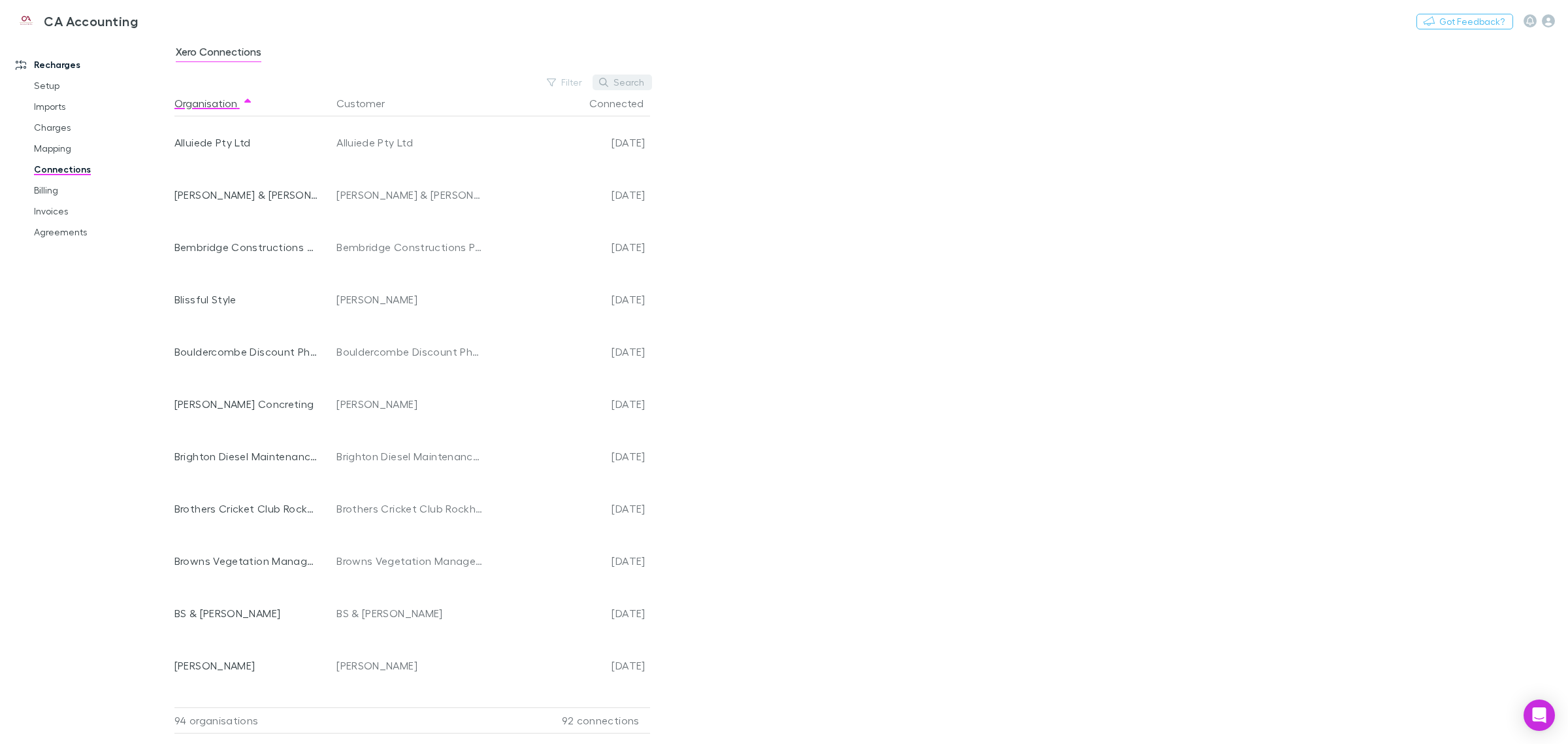
click at [629, 85] on button "Search" at bounding box center [623, 82] width 60 height 16
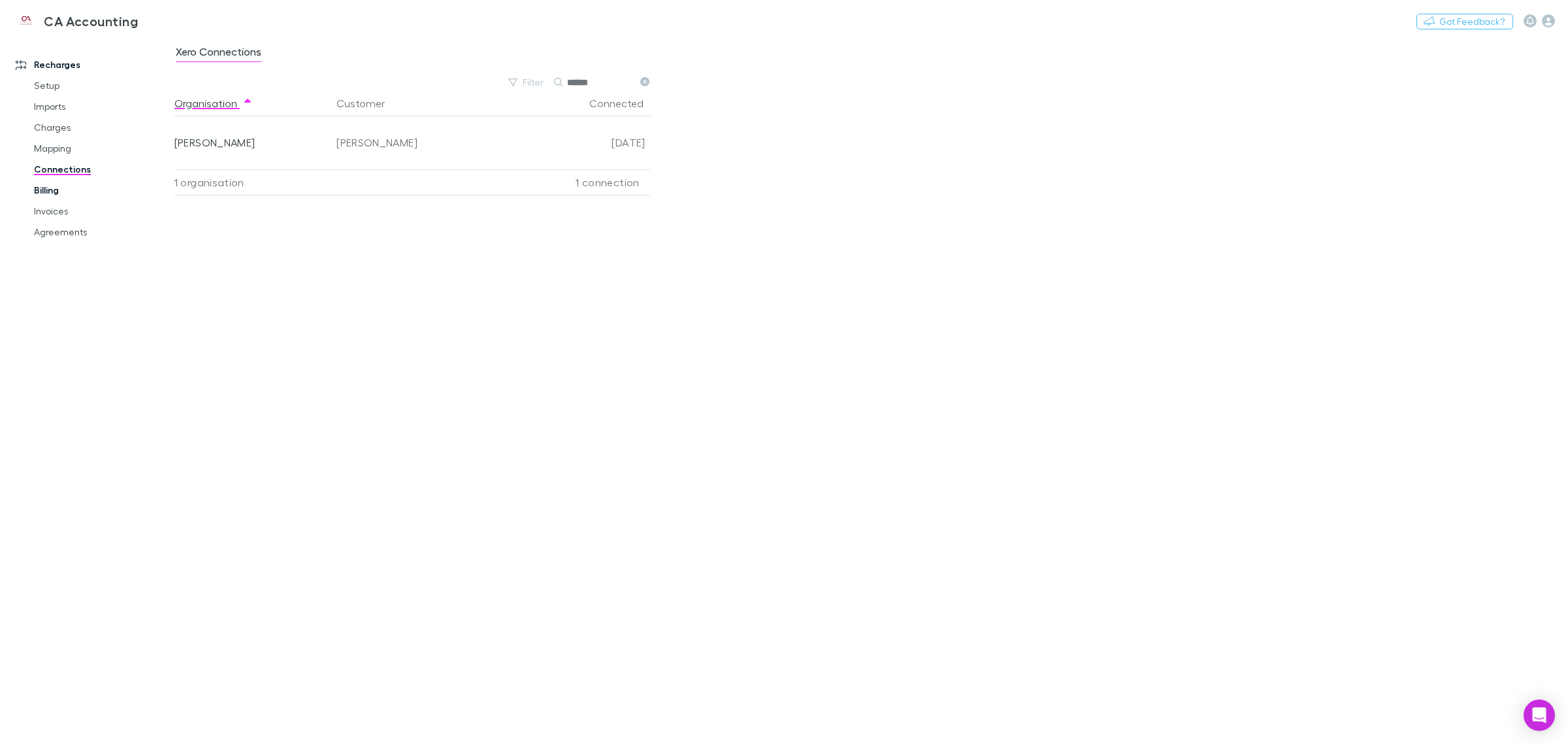
type input "******"
click at [49, 188] on link "Billing" at bounding box center [102, 190] width 163 height 21
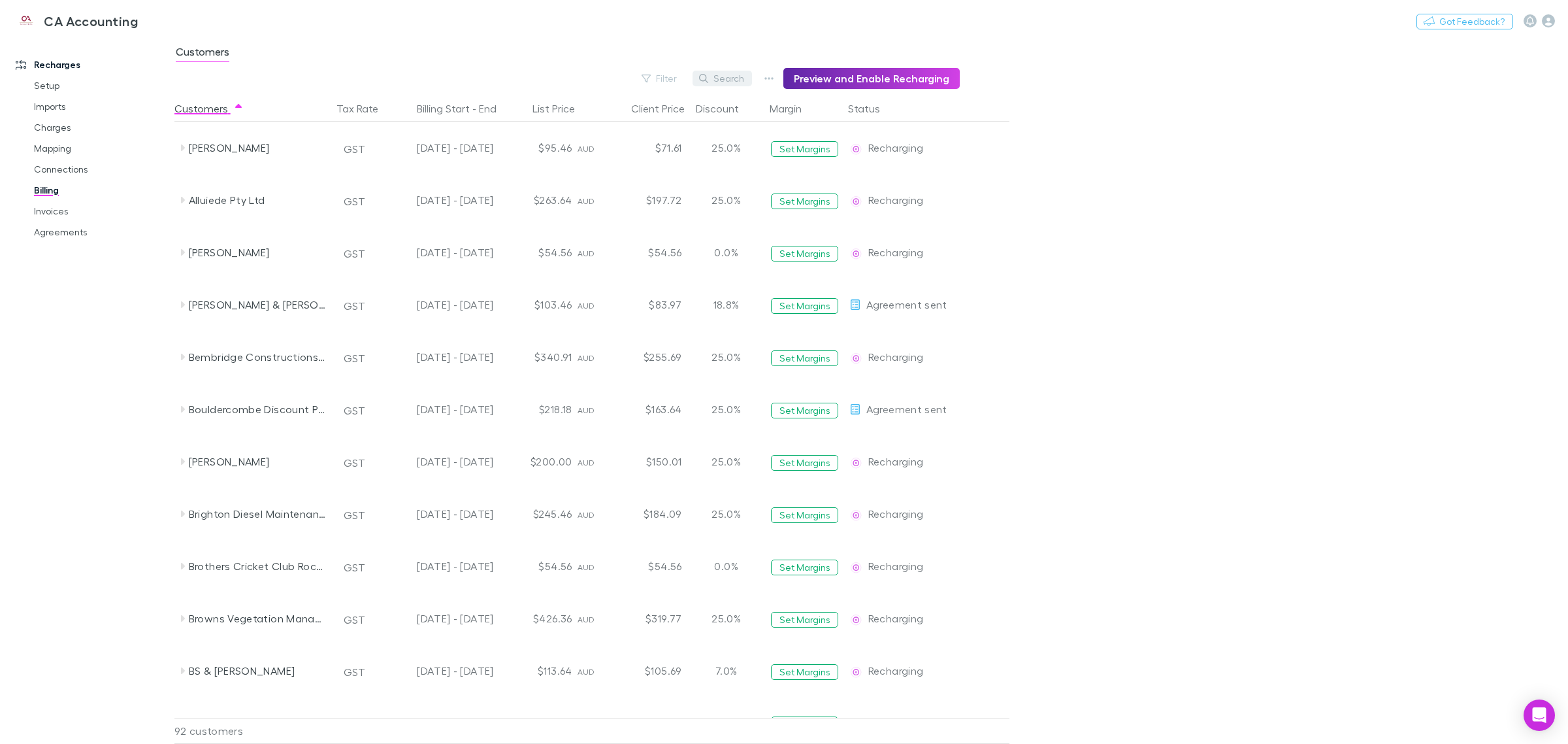
click at [735, 77] on button "Search" at bounding box center [722, 78] width 60 height 16
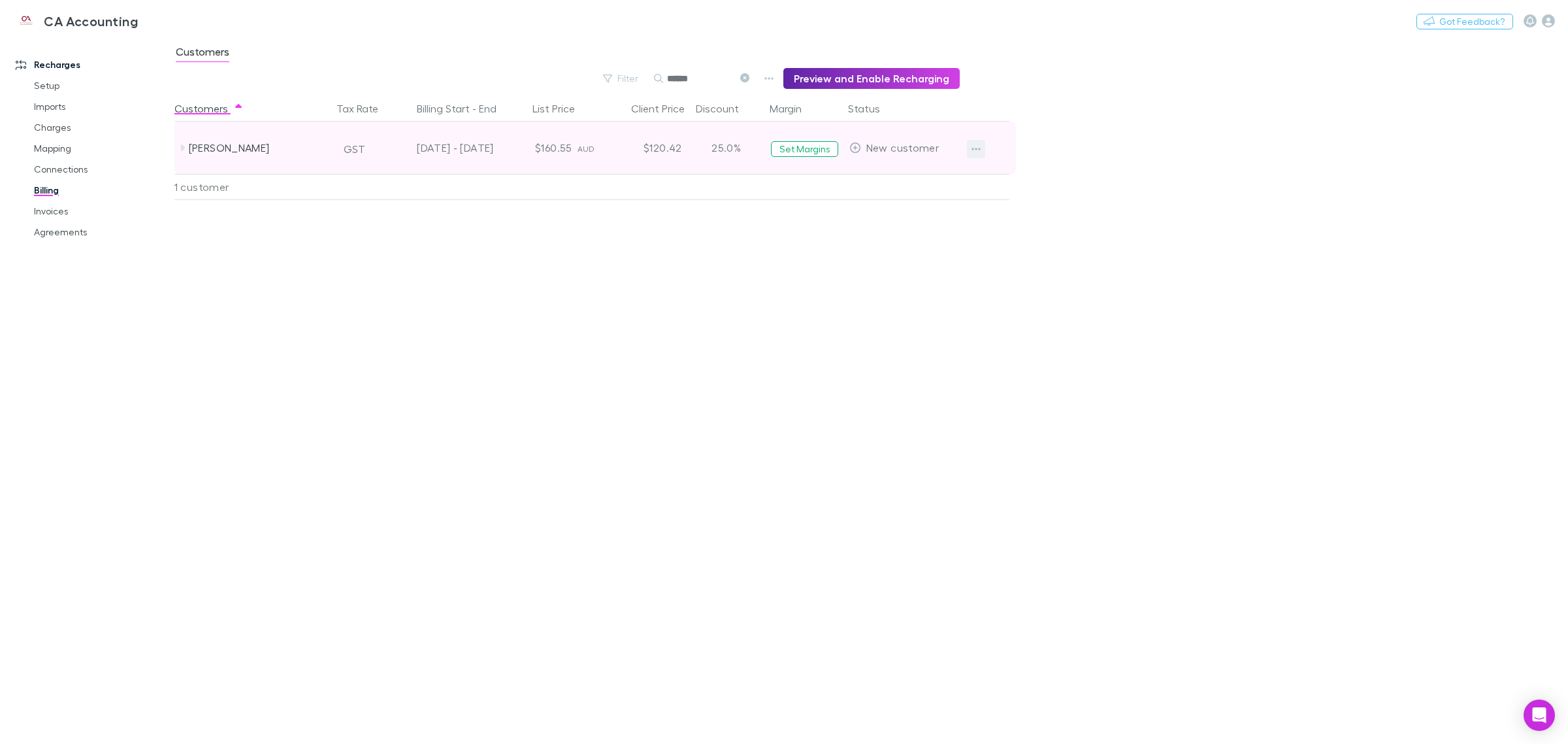
type input "******"
click at [974, 146] on icon "button" at bounding box center [975, 149] width 9 height 11
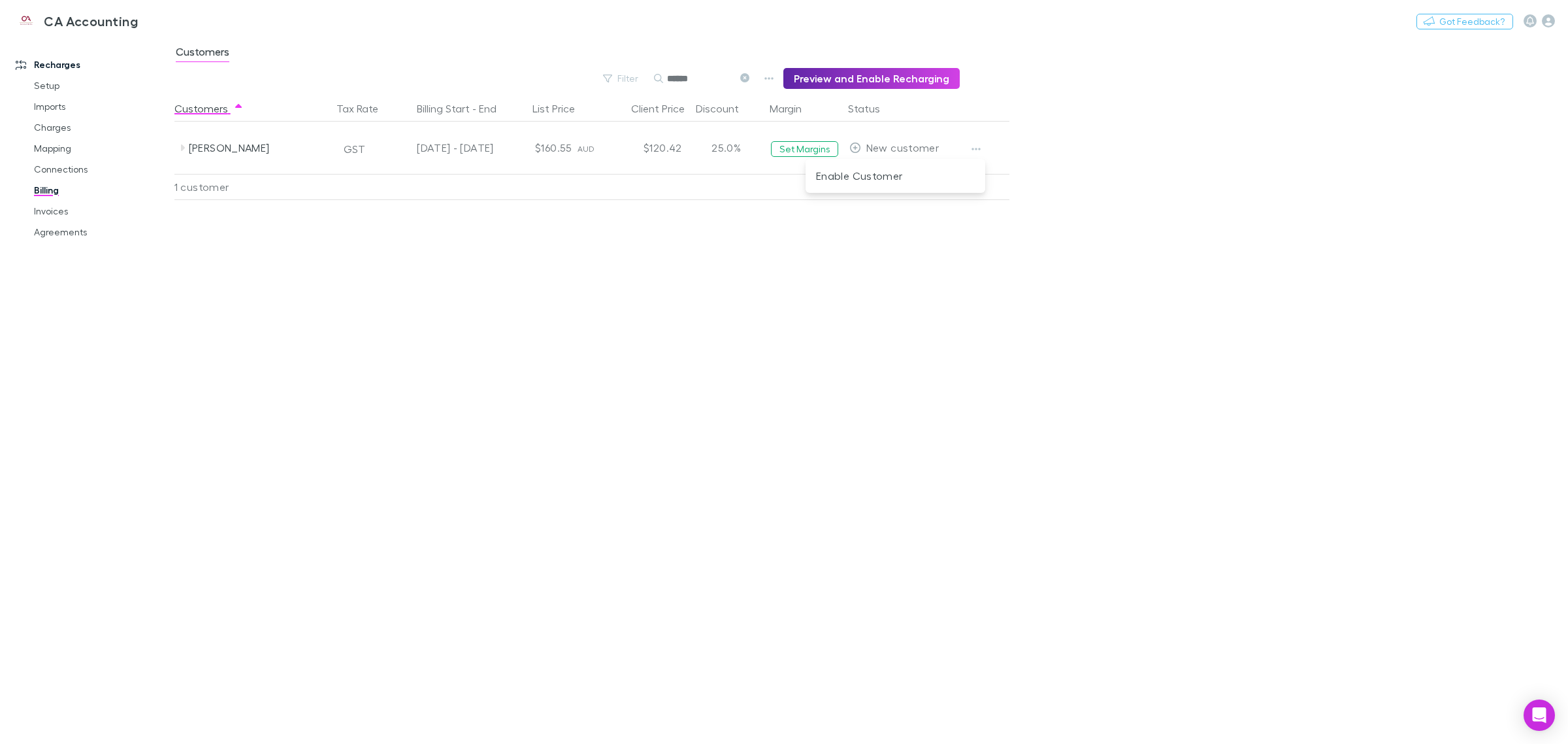
click at [1260, 206] on div at bounding box center [784, 372] width 1568 height 744
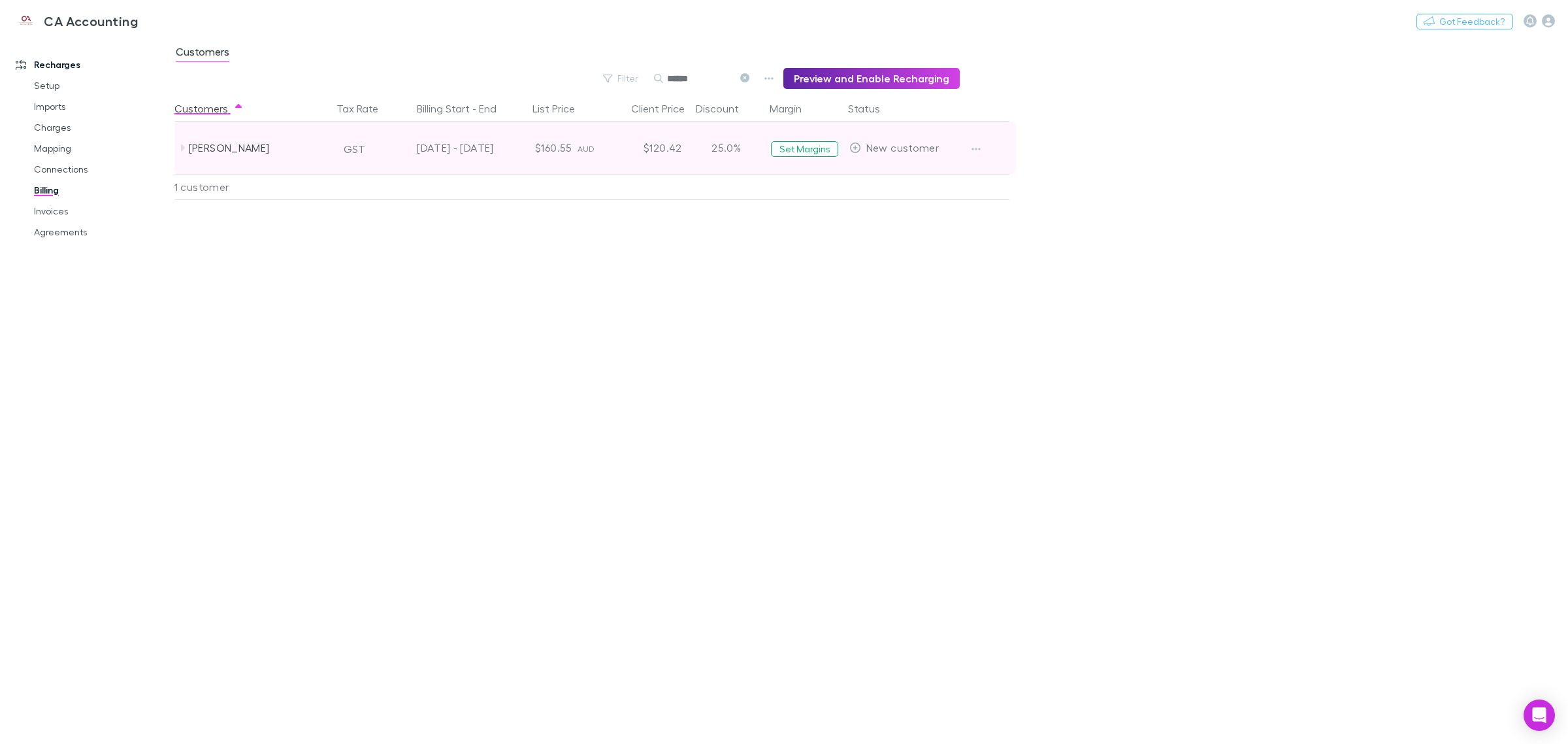
click at [900, 148] on span "New customer" at bounding box center [902, 147] width 72 height 12
click at [984, 145] on button "button" at bounding box center [975, 149] width 18 height 18
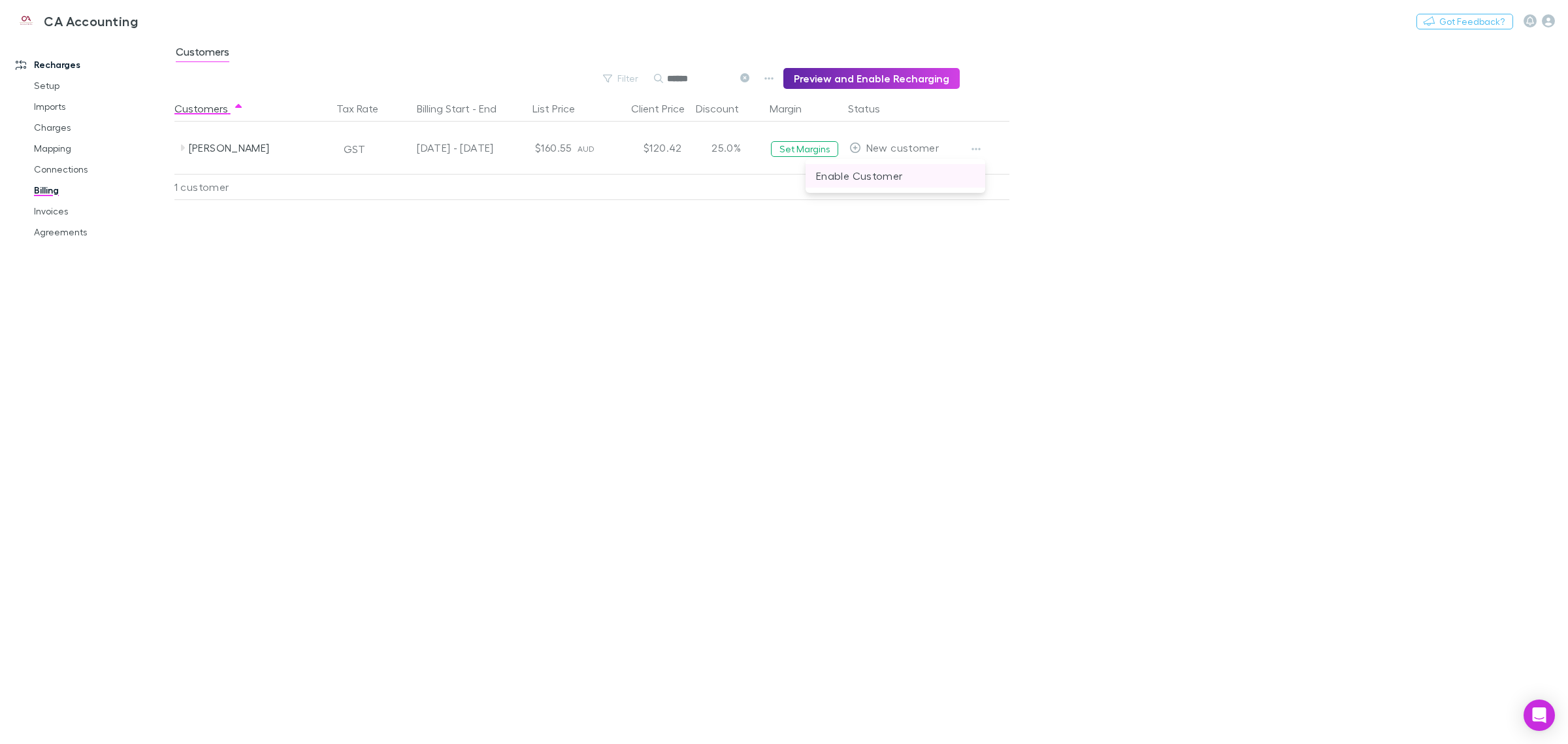
click at [900, 175] on p "Enable Customer" at bounding box center [896, 176] width 159 height 16
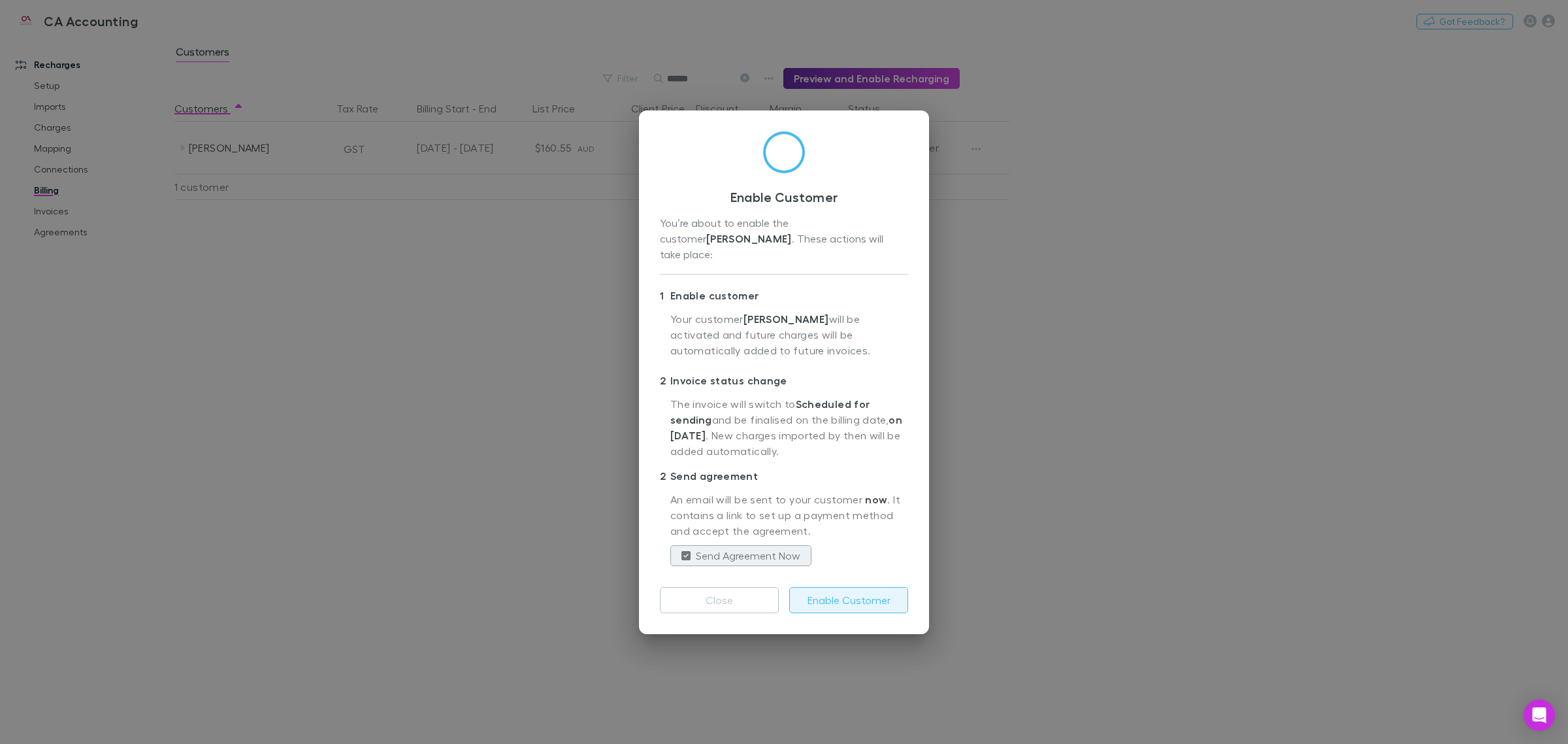
click at [844, 595] on button "Enable Customer" at bounding box center [849, 600] width 119 height 26
drag, startPoint x: 923, startPoint y: 268, endPoint x: 1047, endPoint y: 350, distance: 148.7
drag, startPoint x: 1047, startPoint y: 350, endPoint x: 1030, endPoint y: 218, distance: 133.1
click at [1030, 218] on div "Enable Customer You’re about to enable the customer [PERSON_NAME] . These actio…" at bounding box center [784, 372] width 1568 height 744
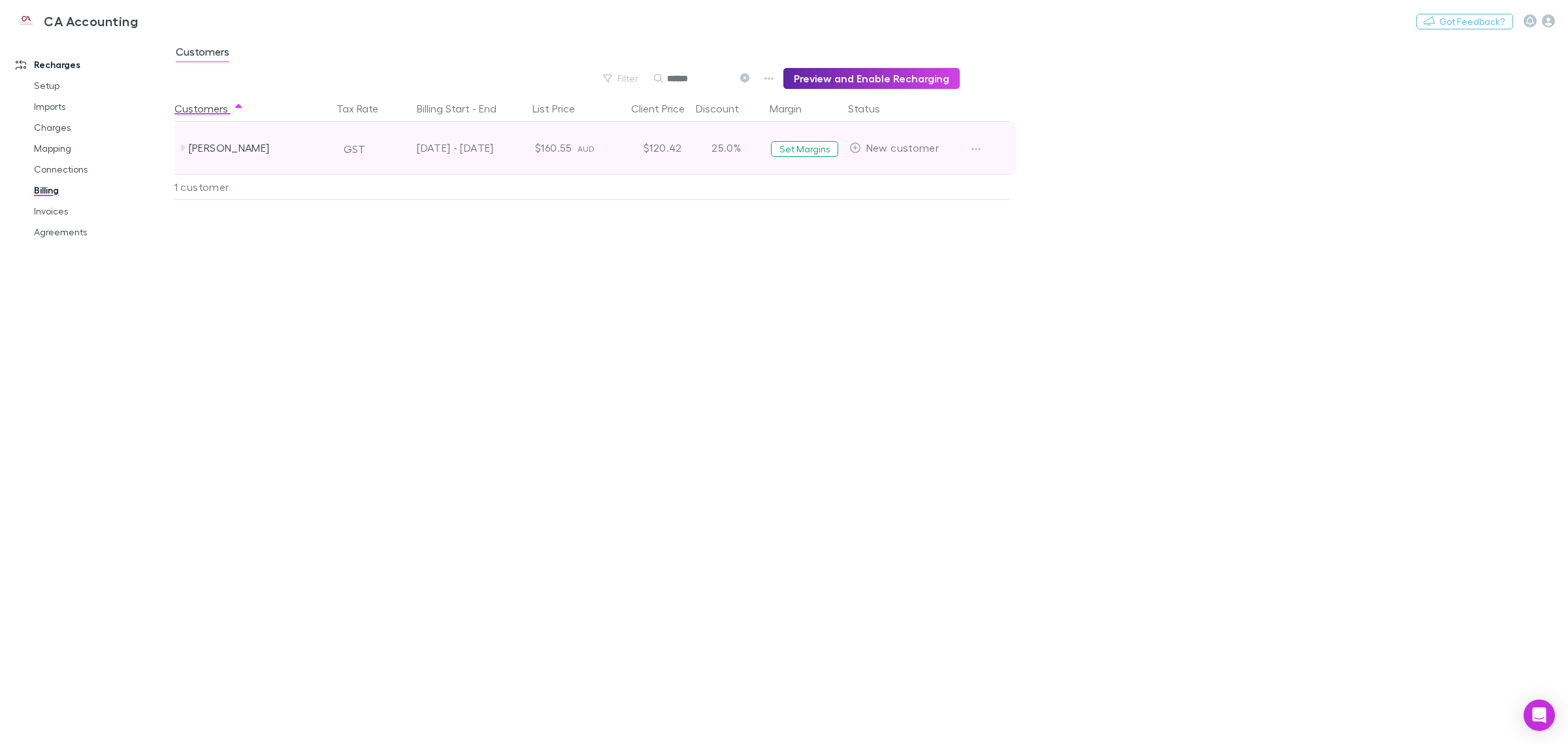
click at [867, 146] on span "New customer" at bounding box center [902, 147] width 72 height 12
click at [982, 152] on button "button" at bounding box center [975, 149] width 18 height 18
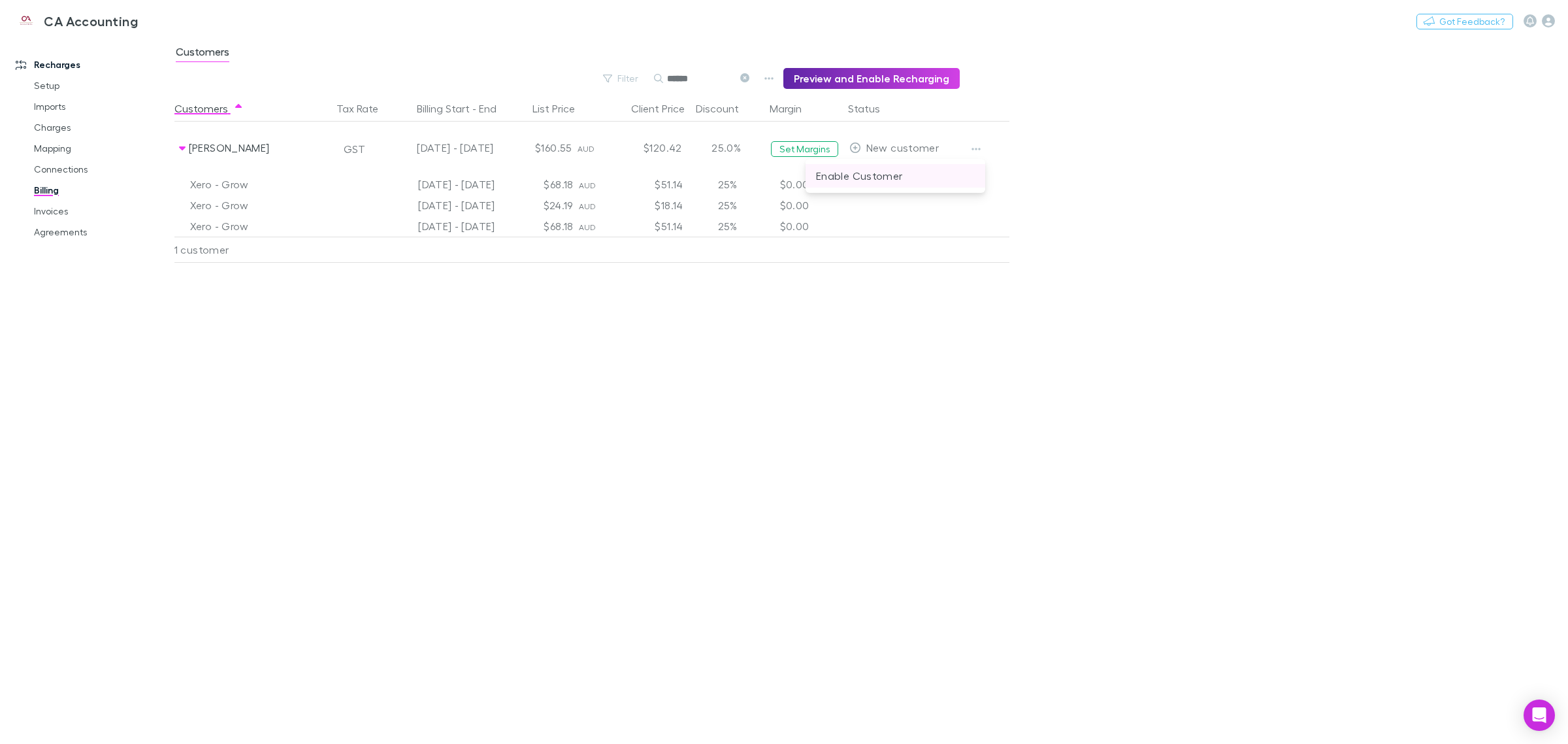
click at [893, 172] on p "Enable Customer" at bounding box center [896, 176] width 159 height 16
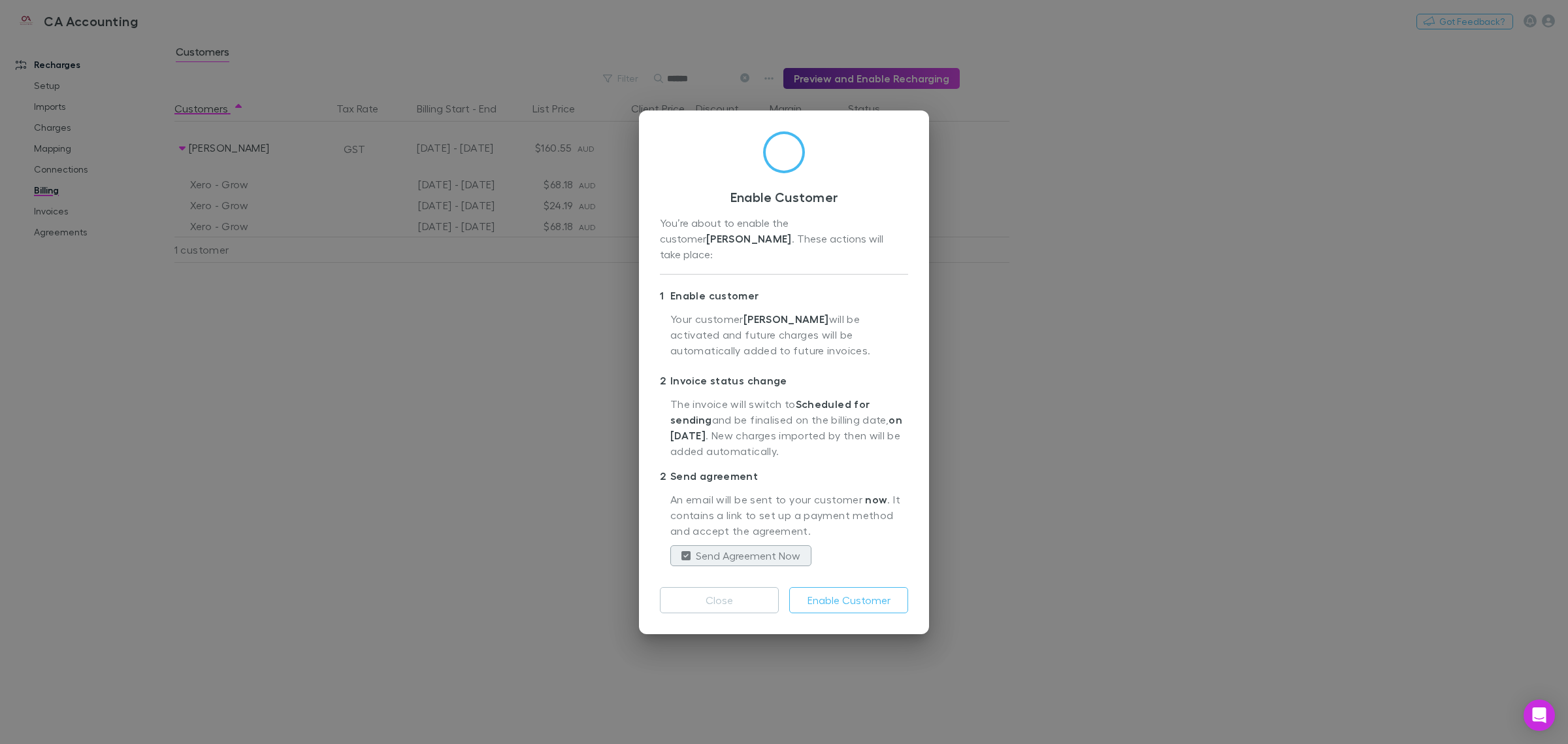
drag, startPoint x: 848, startPoint y: 613, endPoint x: 850, endPoint y: 606, distance: 7.3
click at [849, 613] on div "Enable Customer You’re about to enable the customer [PERSON_NAME] . These actio…" at bounding box center [784, 372] width 290 height 523
click at [850, 589] on button "Enable Customer" at bounding box center [849, 600] width 119 height 26
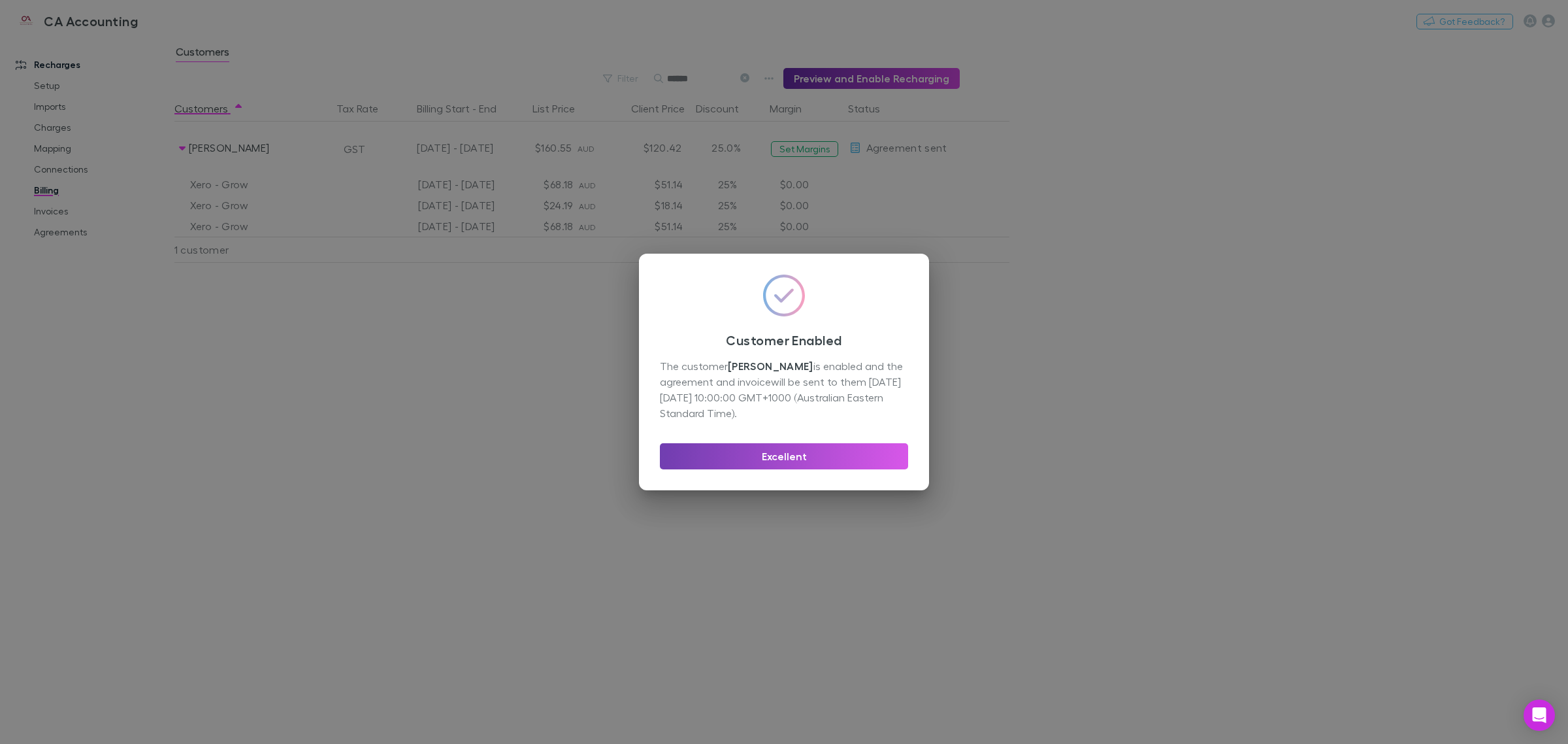
click at [797, 456] on button "Excellent" at bounding box center [784, 456] width 248 height 26
